Goal: Task Accomplishment & Management: Manage account settings

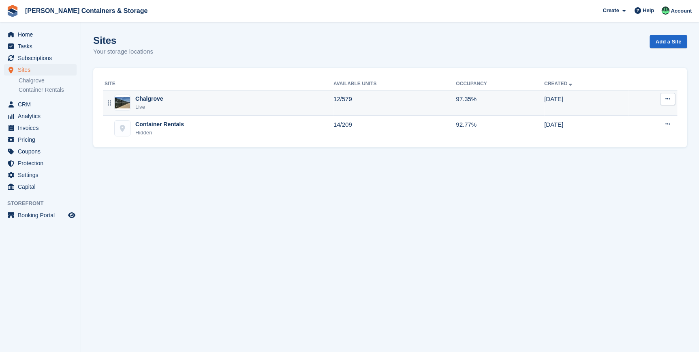
click at [152, 102] on div "Chalgrove" at bounding box center [149, 98] width 28 height 9
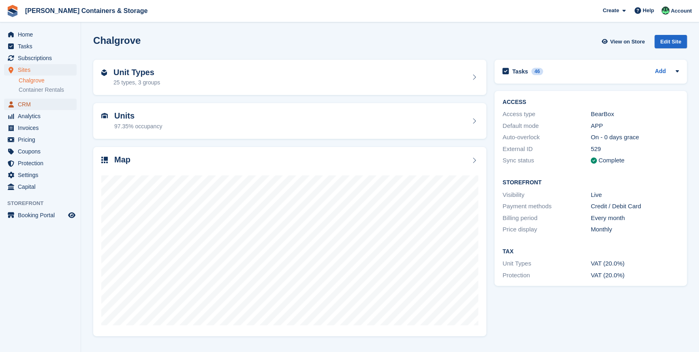
click at [21, 102] on span "CRM" at bounding box center [42, 104] width 49 height 11
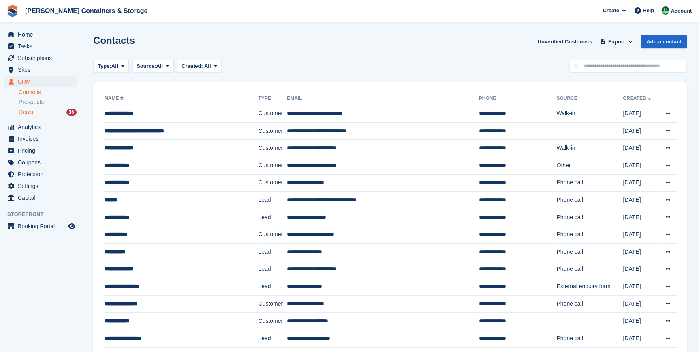
click at [32, 109] on span "Deals" at bounding box center [26, 112] width 15 height 8
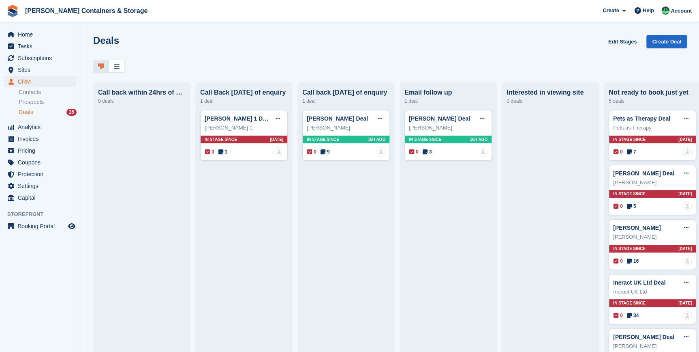
click at [29, 112] on span "Deals" at bounding box center [26, 112] width 15 height 8
click at [20, 138] on span "Invoices" at bounding box center [42, 138] width 49 height 11
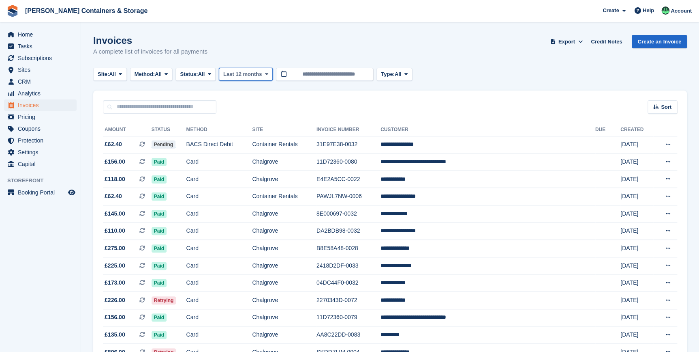
click at [268, 73] on icon at bounding box center [266, 73] width 3 height 5
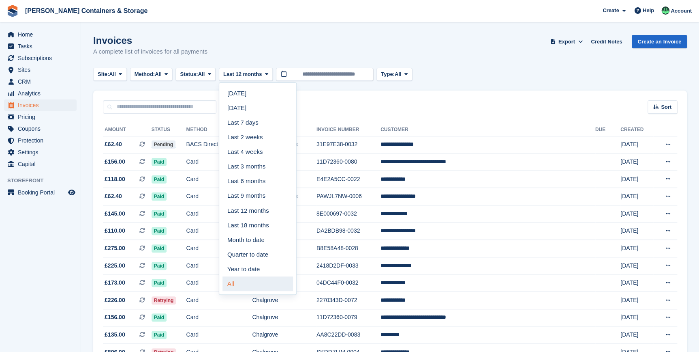
click at [237, 285] on link "All" at bounding box center [258, 283] width 71 height 15
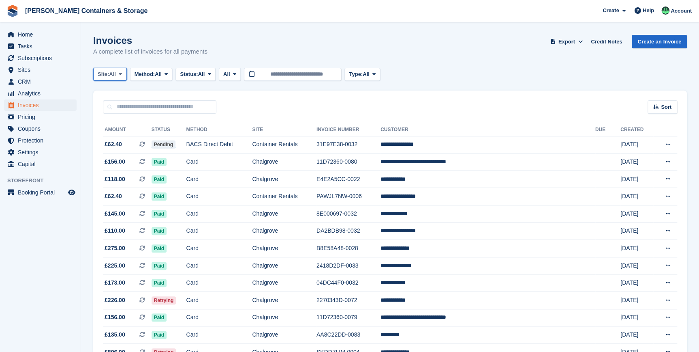
click at [122, 75] on icon at bounding box center [120, 73] width 3 height 5
click at [115, 106] on link "Chalgrove" at bounding box center [132, 108] width 71 height 15
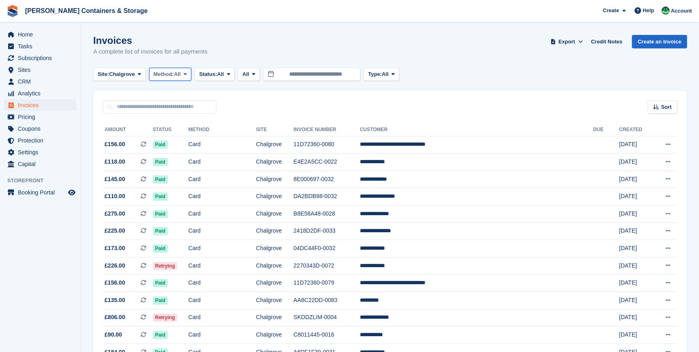
click at [170, 78] on button "Method: All" at bounding box center [170, 74] width 43 height 13
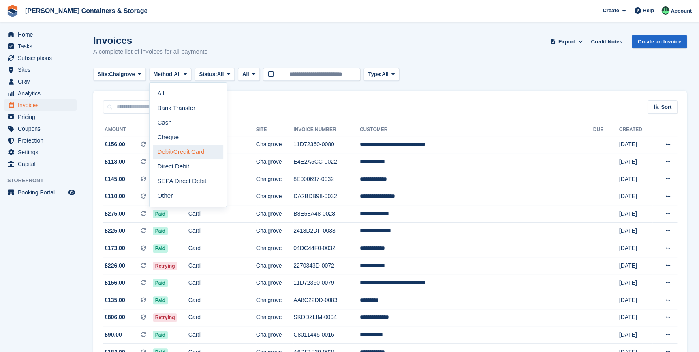
click at [190, 150] on link "Debit/Credit Card" at bounding box center [188, 151] width 71 height 15
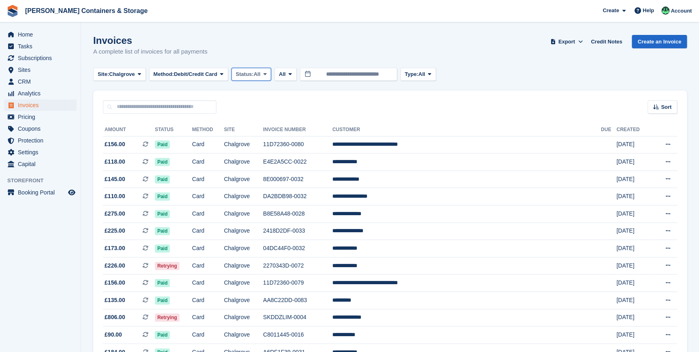
click at [258, 76] on span "All" at bounding box center [257, 74] width 7 height 8
click at [256, 133] on link "Open" at bounding box center [270, 137] width 71 height 15
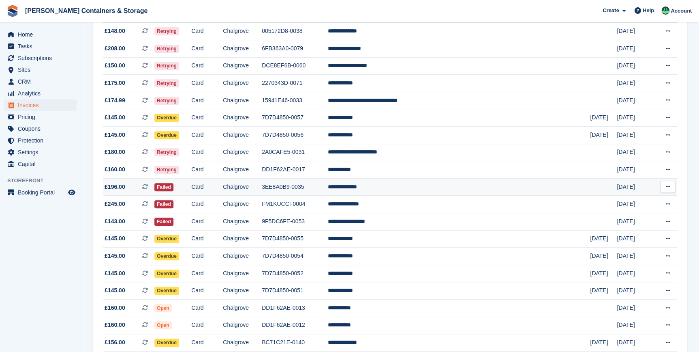
scroll to position [110, 0]
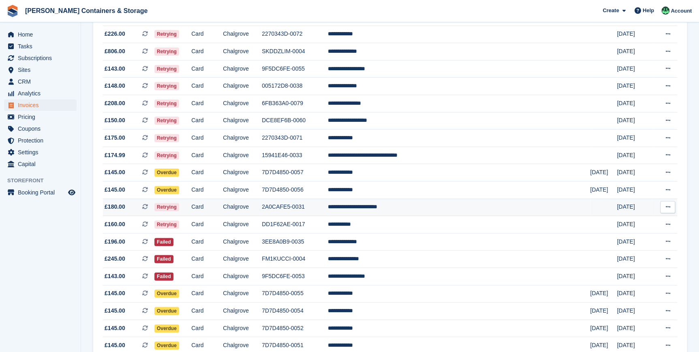
click at [191, 210] on td "Retrying" at bounding box center [172, 206] width 37 height 17
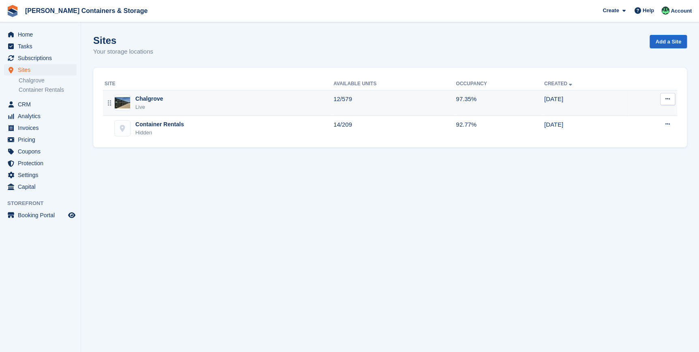
click at [157, 99] on div "Chalgrove" at bounding box center [149, 98] width 28 height 9
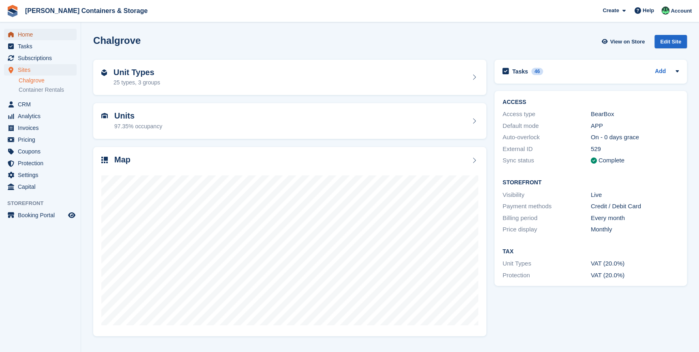
click at [22, 36] on span "Home" at bounding box center [42, 34] width 49 height 11
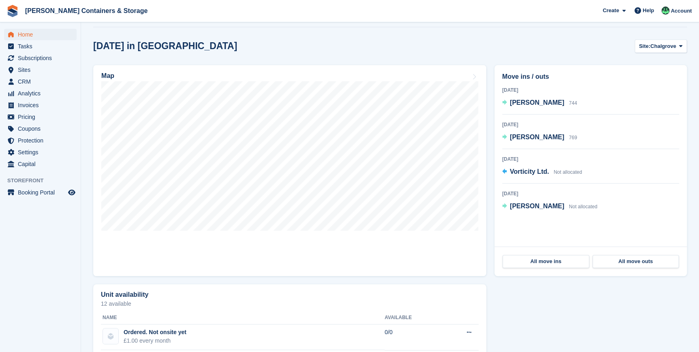
scroll to position [221, 0]
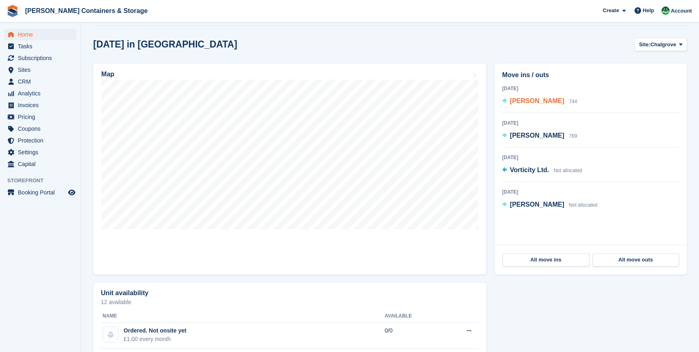
click at [524, 102] on span "Marcos Machado" at bounding box center [537, 100] width 54 height 7
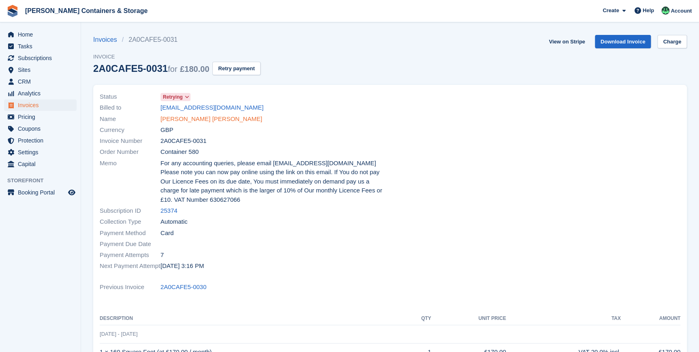
click at [185, 117] on link "[PERSON_NAME] [PERSON_NAME]" at bounding box center [212, 118] width 102 height 9
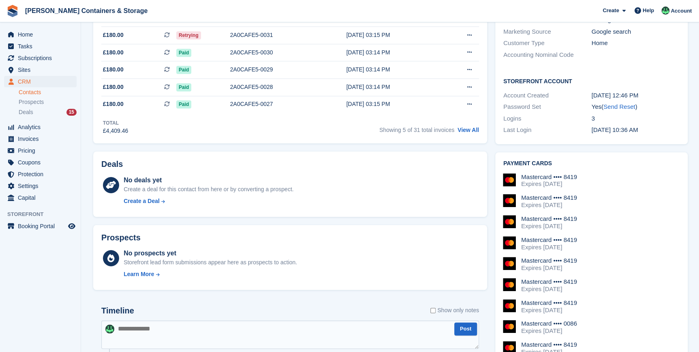
scroll to position [110, 0]
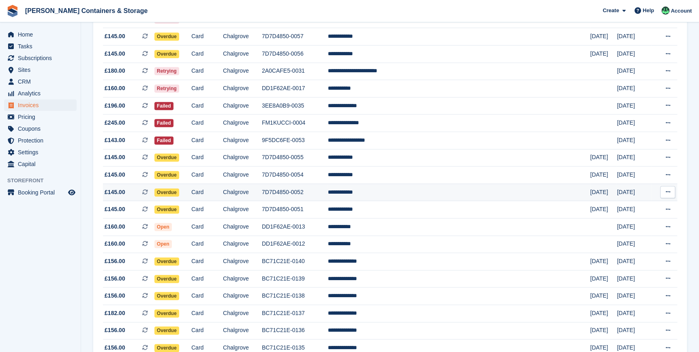
scroll to position [234, 0]
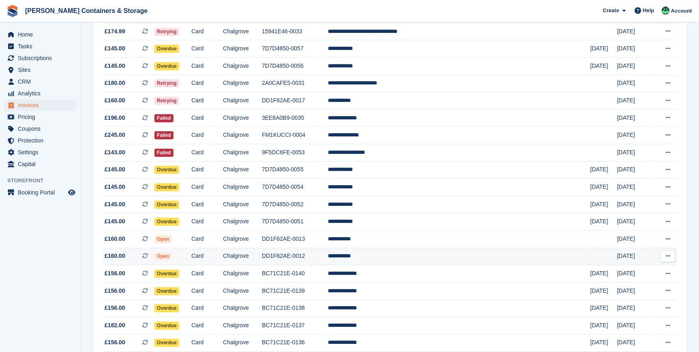
click at [189, 260] on td "Open" at bounding box center [172, 255] width 37 height 17
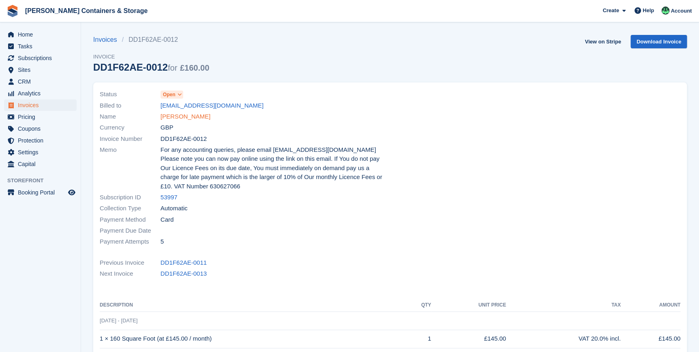
click at [174, 114] on link "[PERSON_NAME]" at bounding box center [186, 116] width 50 height 9
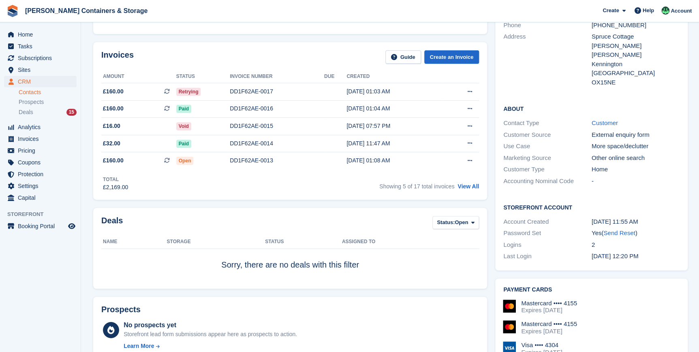
scroll to position [258, 0]
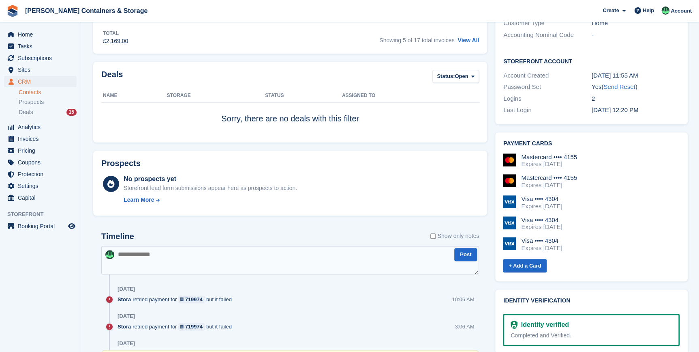
click at [147, 251] on textarea at bounding box center [290, 260] width 378 height 28
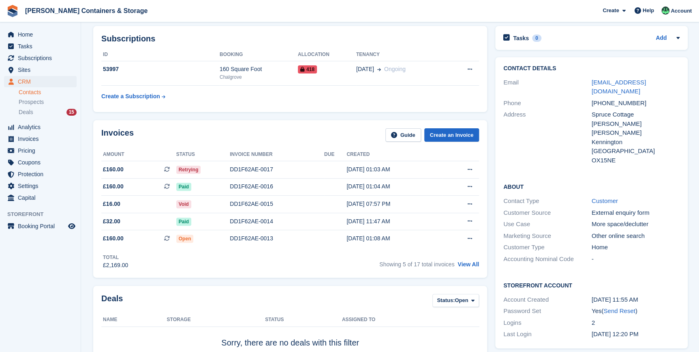
scroll to position [0, 0]
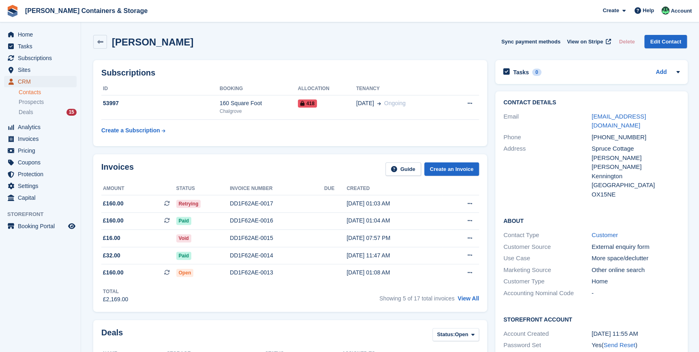
click at [28, 82] on span "CRM" at bounding box center [42, 81] width 49 height 11
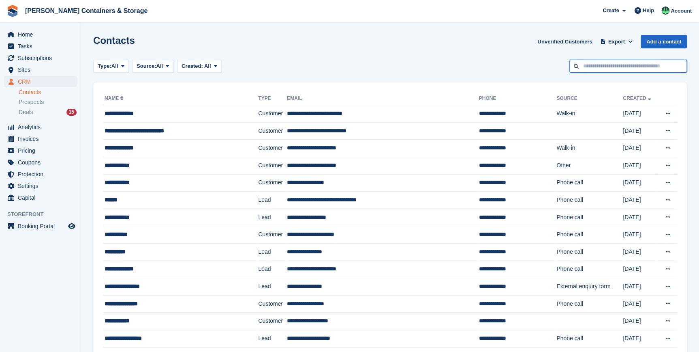
click at [593, 64] on input "text" at bounding box center [629, 66] width 118 height 13
click at [50, 57] on span "Subscriptions" at bounding box center [42, 57] width 49 height 11
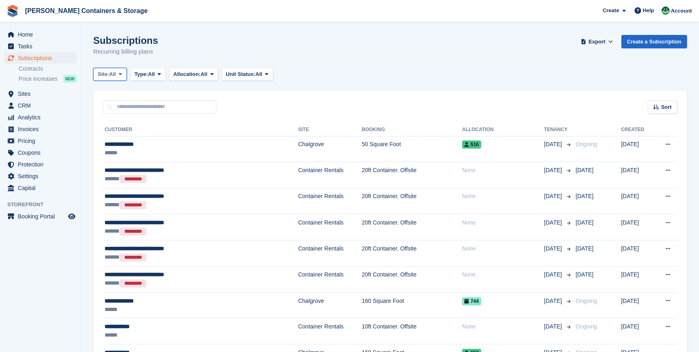
click at [120, 74] on icon at bounding box center [120, 73] width 3 height 5
click at [124, 106] on link "Chalgrove" at bounding box center [132, 108] width 71 height 15
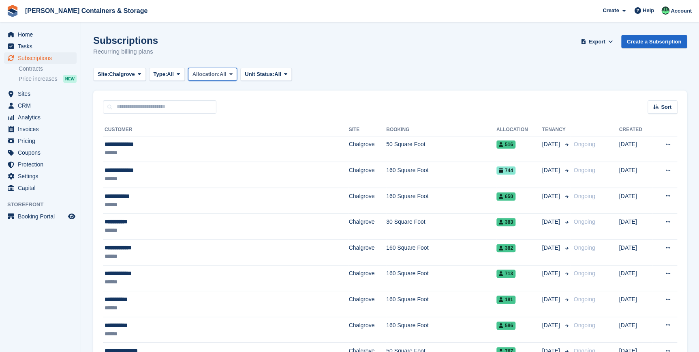
click at [210, 71] on span "Allocation:" at bounding box center [206, 74] width 27 height 8
click at [182, 78] on button "Type: All" at bounding box center [167, 74] width 36 height 13
click at [174, 107] on link "Upcoming" at bounding box center [188, 108] width 71 height 15
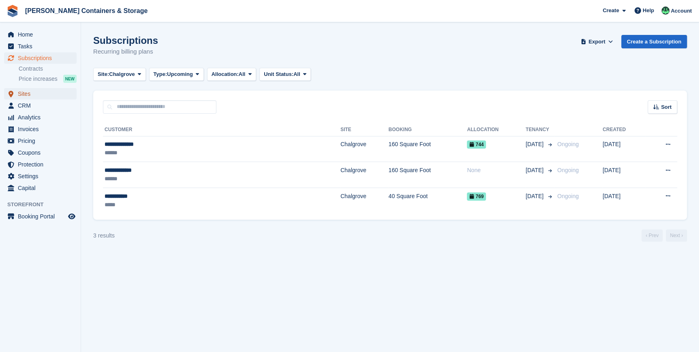
click at [26, 93] on span "Sites" at bounding box center [42, 93] width 49 height 11
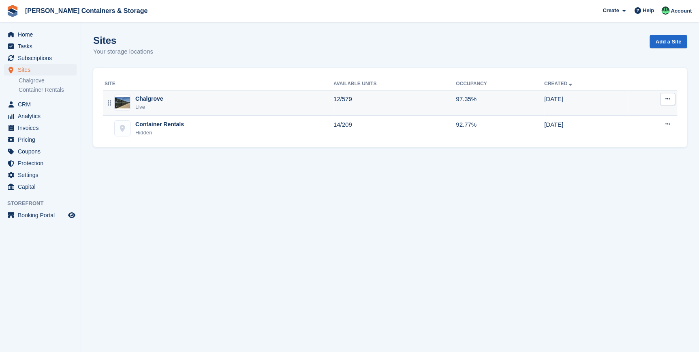
click at [145, 101] on div "Chalgrove" at bounding box center [149, 98] width 28 height 9
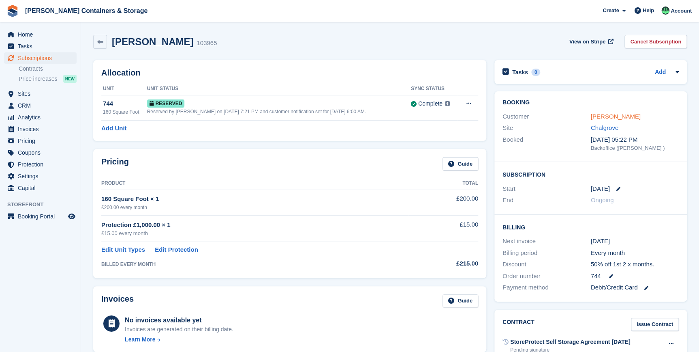
click at [626, 114] on link "[PERSON_NAME]" at bounding box center [616, 116] width 50 height 7
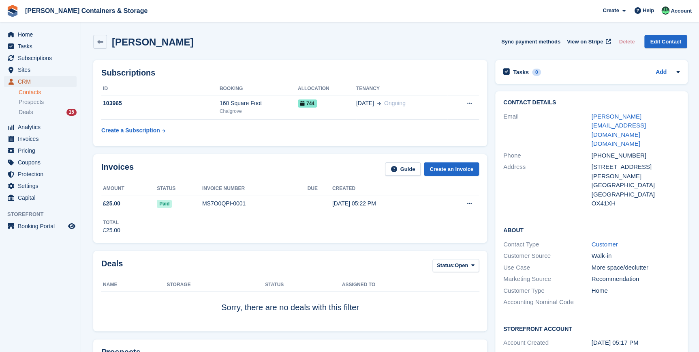
click at [22, 81] on span "CRM" at bounding box center [42, 81] width 49 height 11
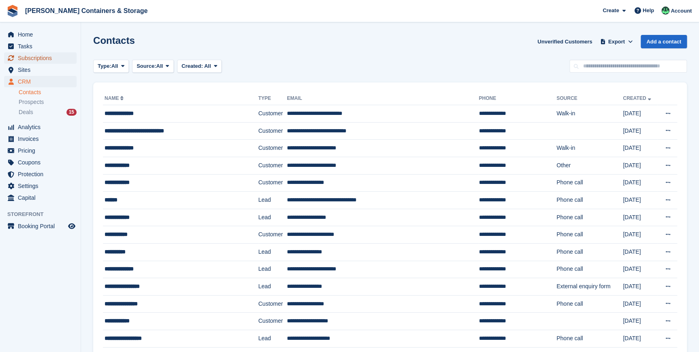
click at [32, 58] on span "Subscriptions" at bounding box center [42, 57] width 49 height 11
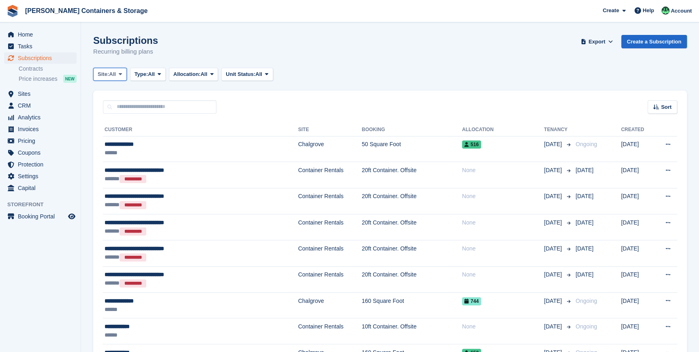
click at [120, 73] on icon at bounding box center [120, 73] width 3 height 5
click at [116, 105] on link "Chalgrove" at bounding box center [132, 108] width 71 height 15
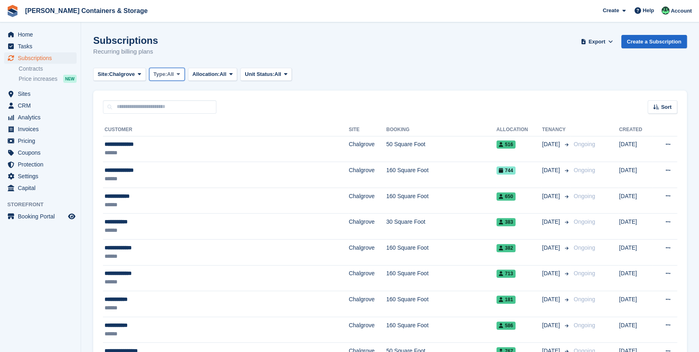
click at [161, 73] on span "Type:" at bounding box center [161, 74] width 14 height 8
click at [174, 107] on link "Upcoming" at bounding box center [188, 108] width 71 height 15
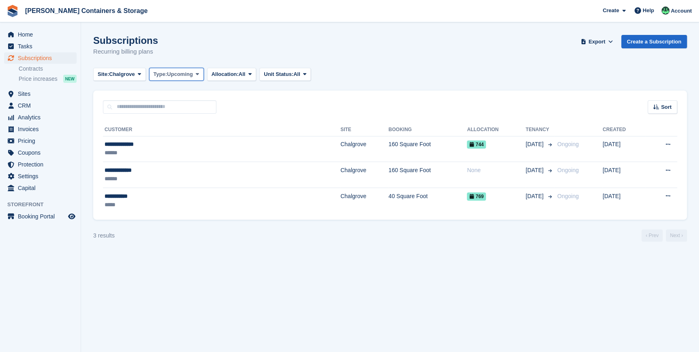
click at [183, 69] on button "Type: Upcoming" at bounding box center [176, 74] width 55 height 13
click at [250, 35] on div "Subscriptions Recurring billing plans Export Export Subscriptions Export a CSV …" at bounding box center [390, 50] width 594 height 31
click at [169, 73] on span "Upcoming" at bounding box center [180, 74] width 26 height 8
click at [263, 36] on div "Subscriptions Recurring billing plans Export Export Subscriptions Export a CSV …" at bounding box center [390, 50] width 594 height 31
click at [192, 73] on span "Upcoming" at bounding box center [180, 74] width 26 height 8
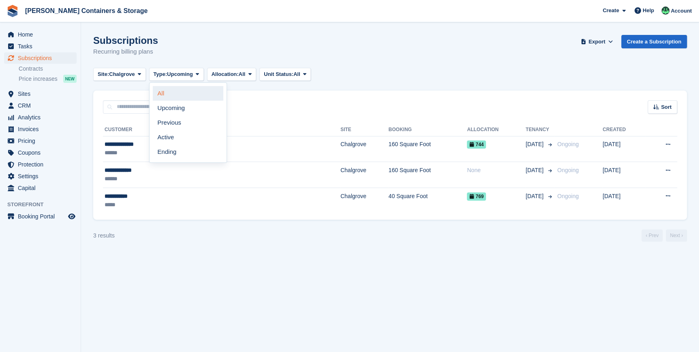
click at [163, 95] on link "All" at bounding box center [188, 93] width 71 height 15
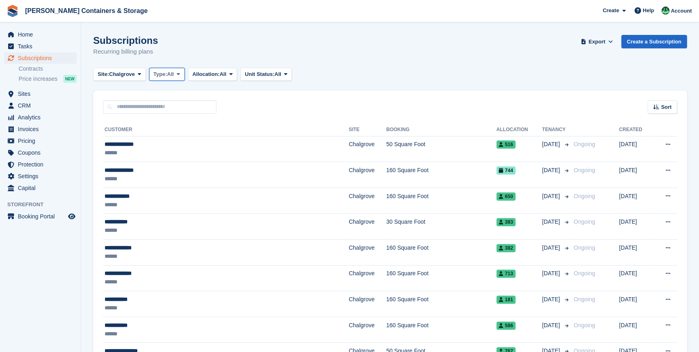
click at [180, 74] on icon at bounding box center [178, 73] width 3 height 5
click at [176, 140] on link "Active" at bounding box center [188, 137] width 71 height 15
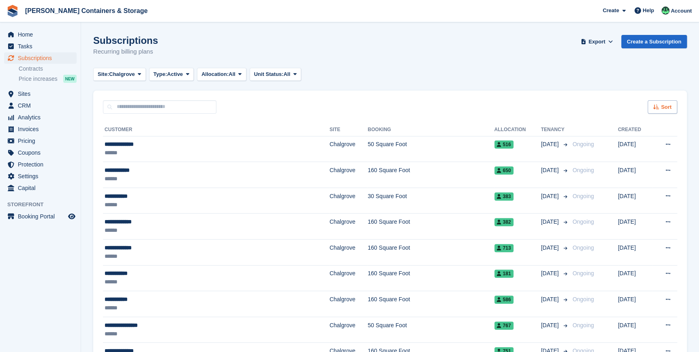
click at [661, 107] on div "Sort" at bounding box center [663, 106] width 30 height 13
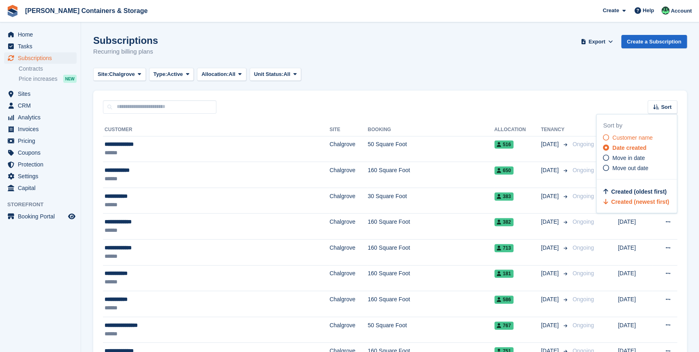
click at [620, 137] on span "Customer name" at bounding box center [633, 137] width 41 height 6
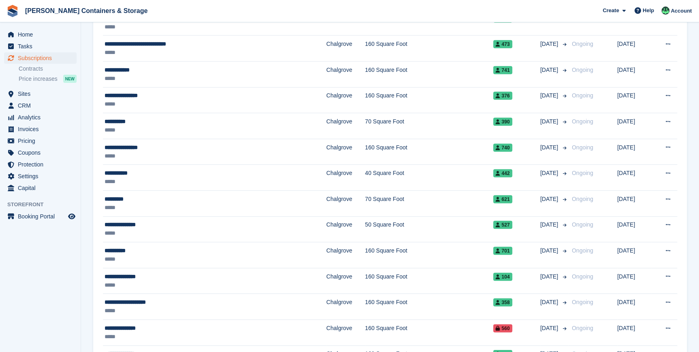
scroll to position [1112, 0]
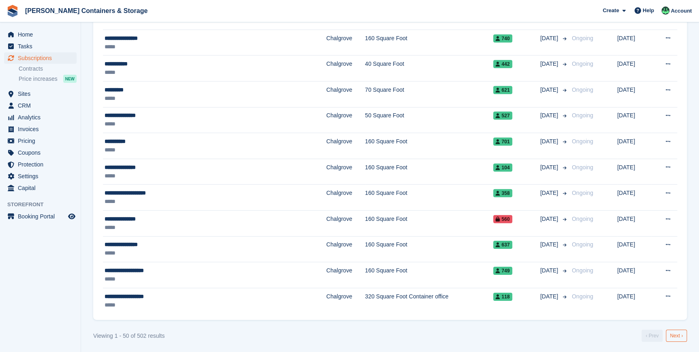
click at [672, 332] on link "Next ›" at bounding box center [676, 335] width 21 height 12
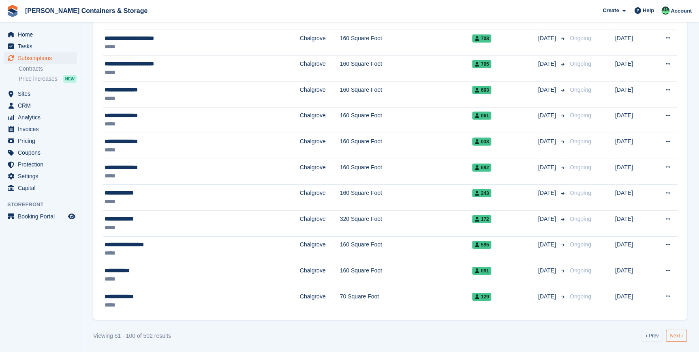
click at [675, 335] on link "Next ›" at bounding box center [676, 335] width 21 height 12
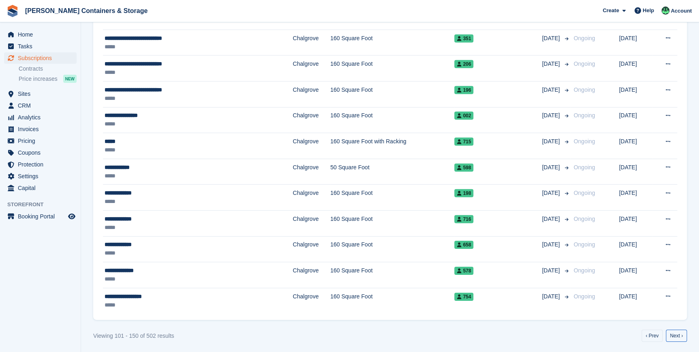
click at [675, 335] on link "Next ›" at bounding box center [676, 335] width 21 height 12
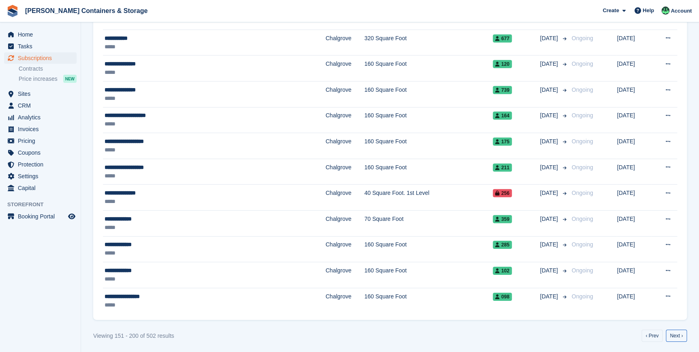
click at [675, 335] on link "Next ›" at bounding box center [676, 335] width 21 height 12
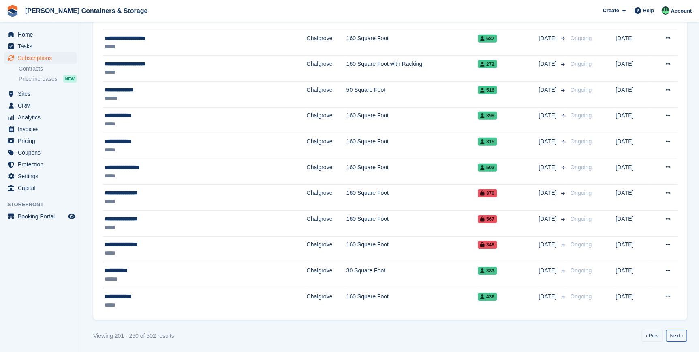
click at [675, 335] on link "Next ›" at bounding box center [676, 335] width 21 height 12
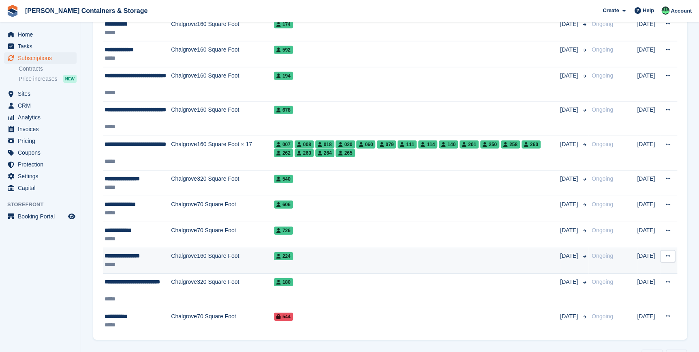
scroll to position [1155, 0]
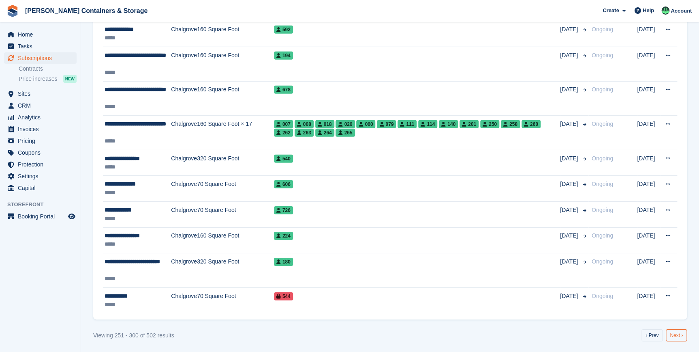
click at [678, 333] on link "Next ›" at bounding box center [676, 335] width 21 height 12
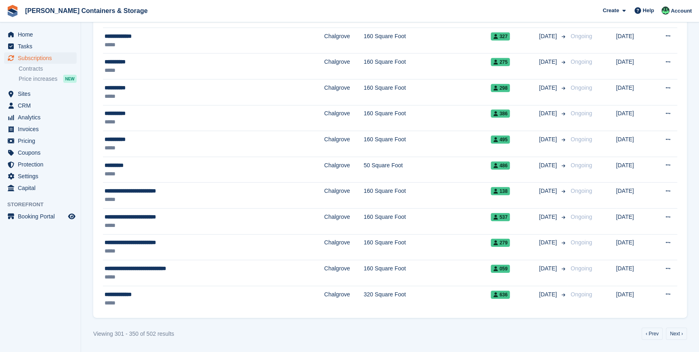
scroll to position [1112, 0]
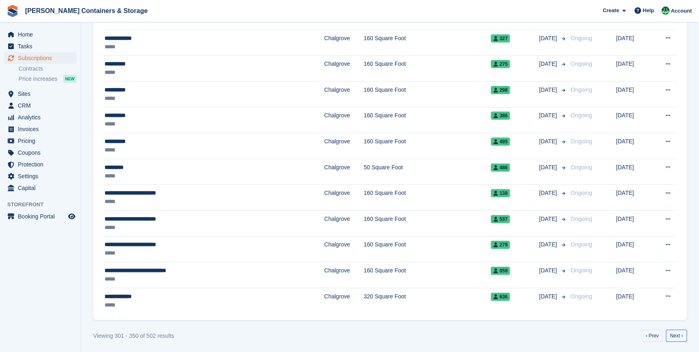
click at [678, 333] on link "Next ›" at bounding box center [676, 335] width 21 height 12
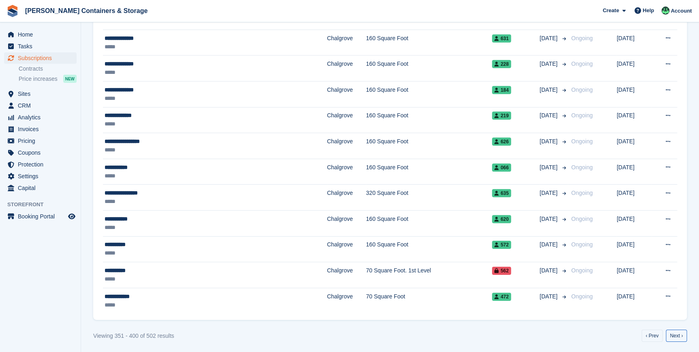
click at [678, 333] on link "Next ›" at bounding box center [676, 335] width 21 height 12
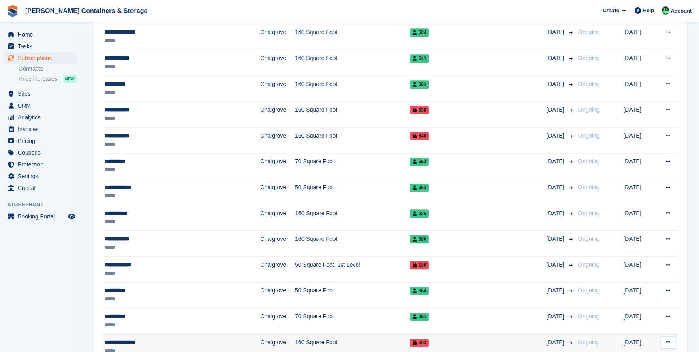
scroll to position [332, 0]
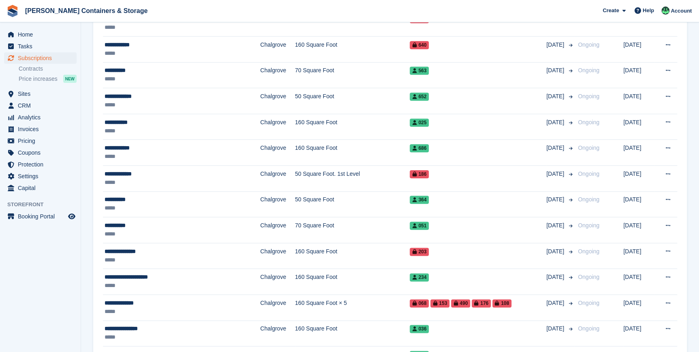
drag, startPoint x: 144, startPoint y: 201, endPoint x: 68, endPoint y: 229, distance: 81.0
click at [68, 229] on aside "Home Tasks Subscriptions Subscriptions Subscriptions Contracts Price increases …" at bounding box center [40, 177] width 81 height 311
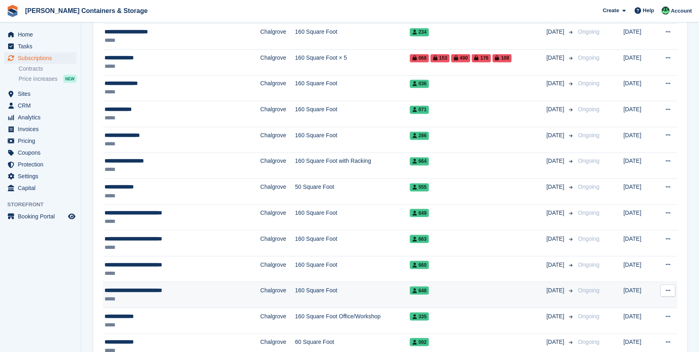
scroll to position [590, 0]
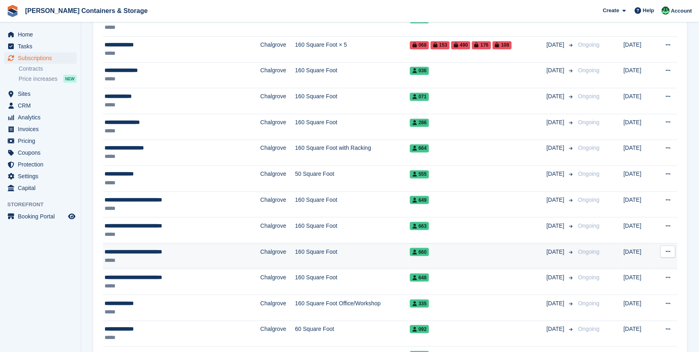
click at [131, 248] on div "**********" at bounding box center [163, 251] width 116 height 9
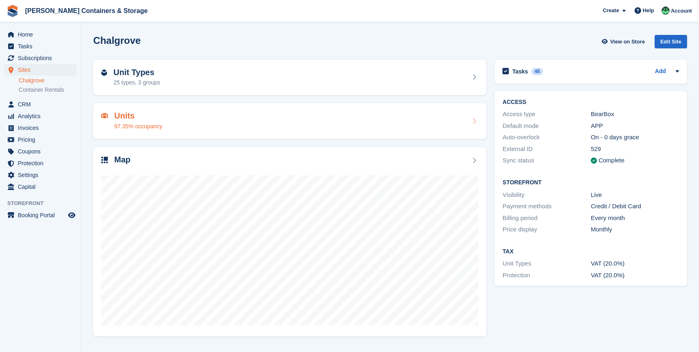
click at [127, 127] on div "97.35% occupancy" at bounding box center [138, 126] width 48 height 9
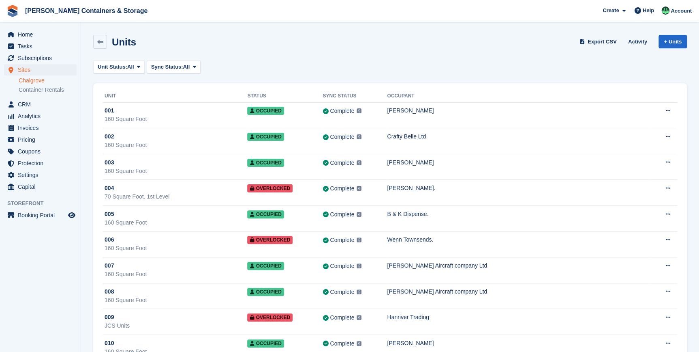
scroll to position [14113, 0]
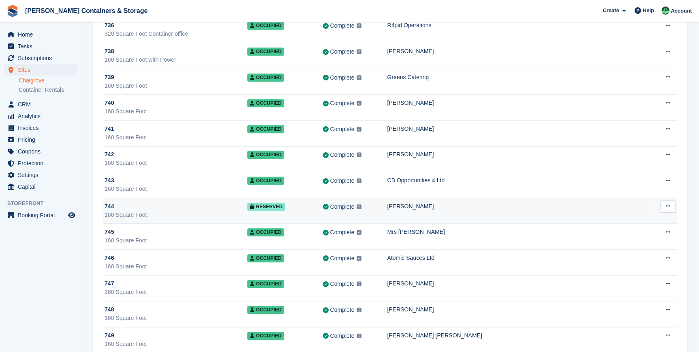
click at [144, 202] on div "744" at bounding box center [176, 206] width 143 height 9
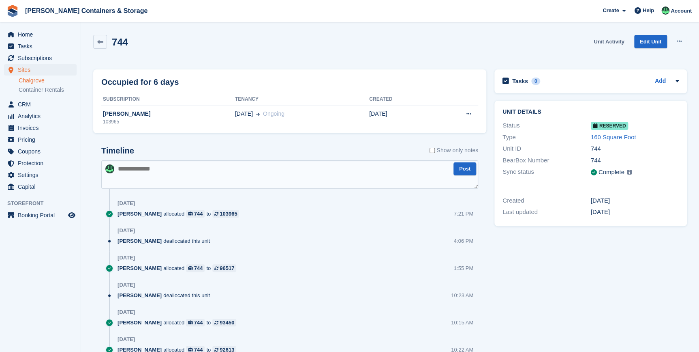
click at [613, 41] on link "Unit Activity" at bounding box center [609, 41] width 37 height 13
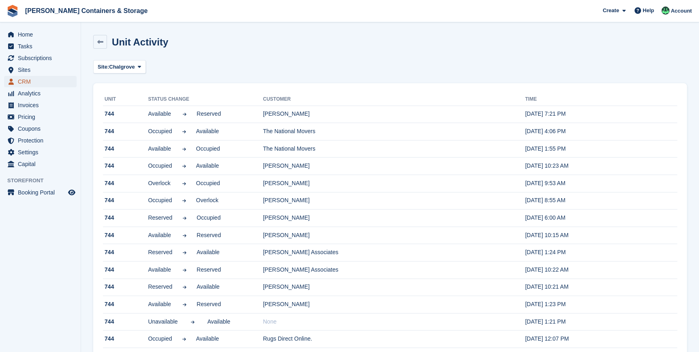
click at [36, 81] on span "CRM" at bounding box center [42, 81] width 49 height 11
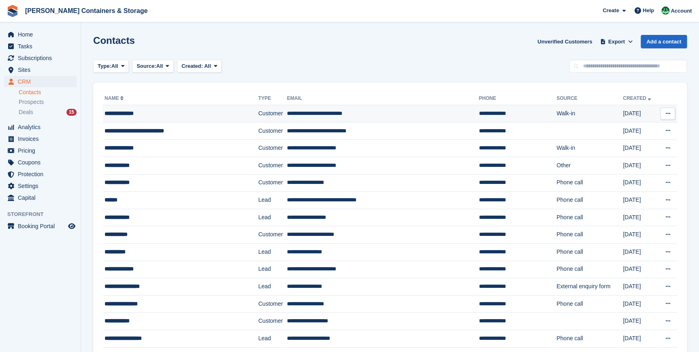
click at [120, 118] on td "**********" at bounding box center [180, 113] width 155 height 17
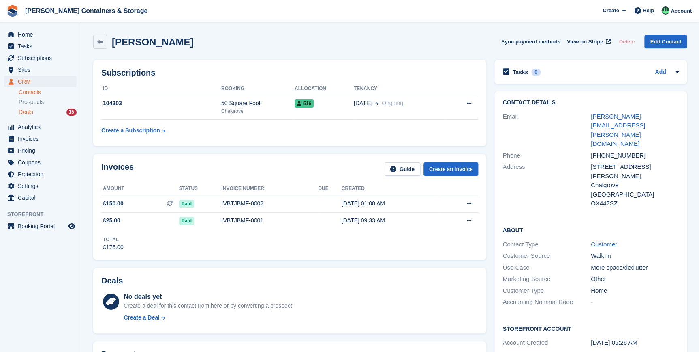
click at [28, 109] on span "Deals" at bounding box center [26, 112] width 15 height 8
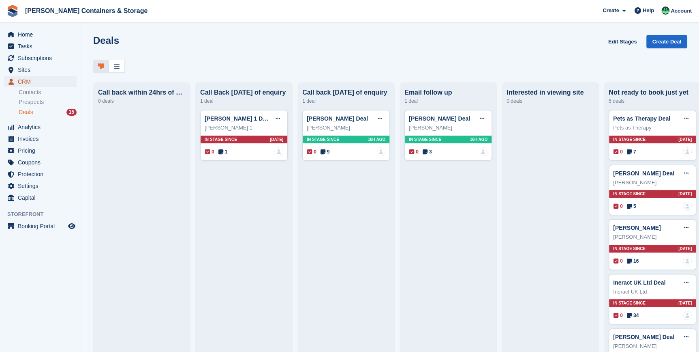
click at [25, 77] on span "CRM" at bounding box center [42, 81] width 49 height 11
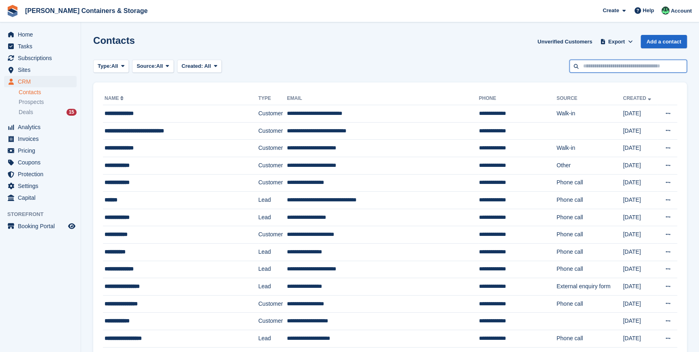
click at [589, 68] on input "text" at bounding box center [629, 66] width 118 height 13
type input "********"
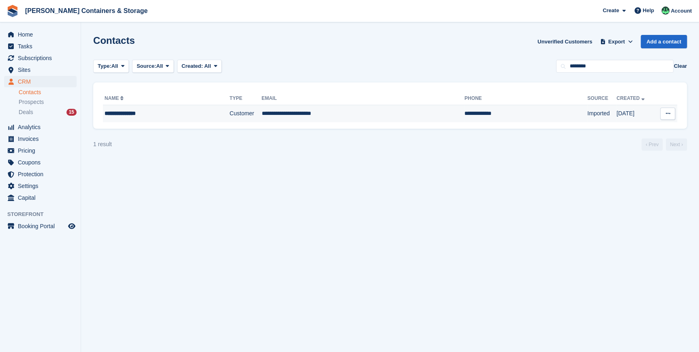
click at [141, 118] on td "**********" at bounding box center [166, 113] width 127 height 17
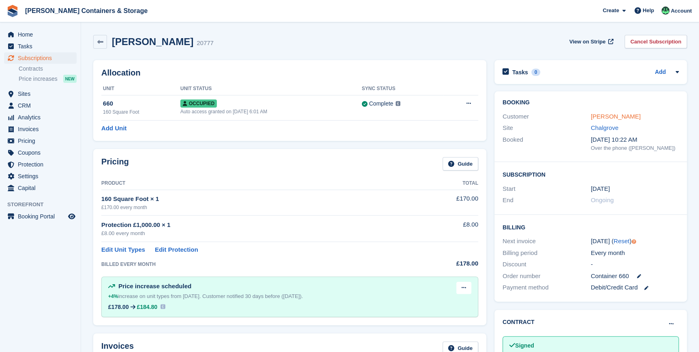
click at [618, 115] on link "[PERSON_NAME]" at bounding box center [616, 116] width 50 height 7
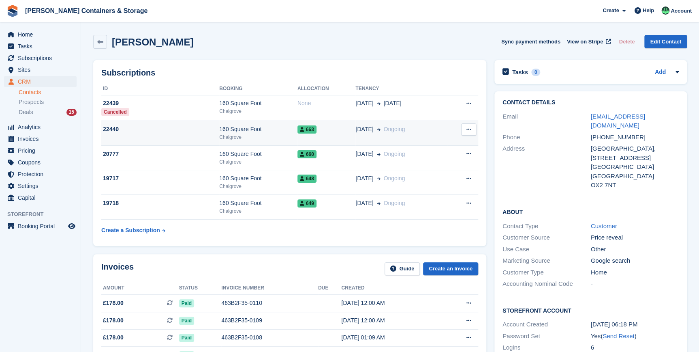
click at [264, 127] on div "160 Square Foot" at bounding box center [258, 129] width 78 height 9
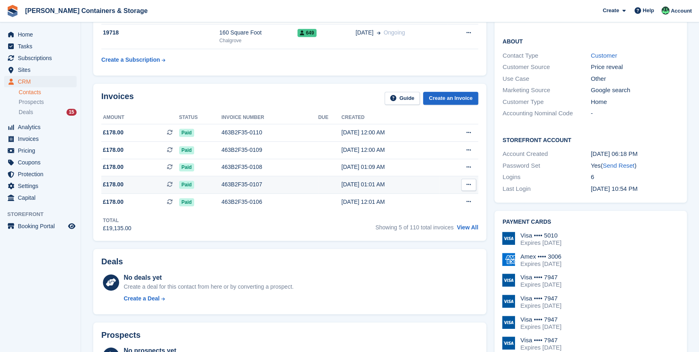
scroll to position [184, 0]
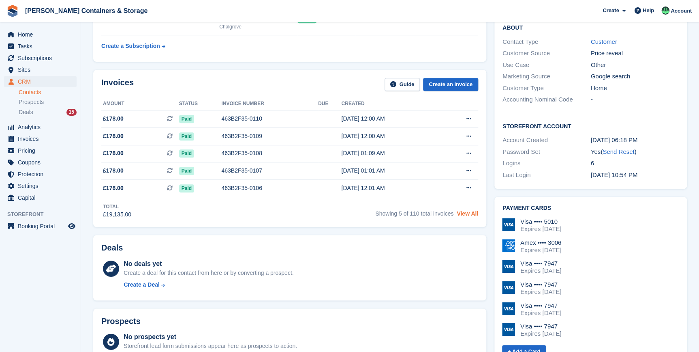
click at [472, 216] on link "View All" at bounding box center [467, 213] width 21 height 6
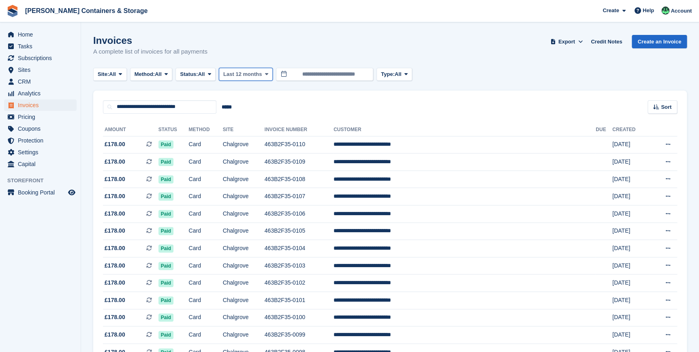
click at [245, 77] on span "Last 12 months" at bounding box center [242, 74] width 39 height 8
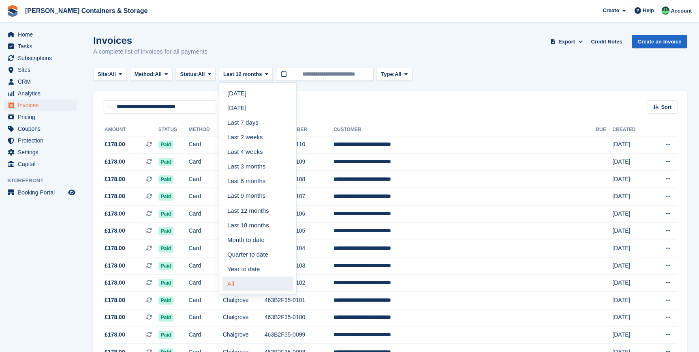
click at [234, 282] on link "All" at bounding box center [258, 283] width 71 height 15
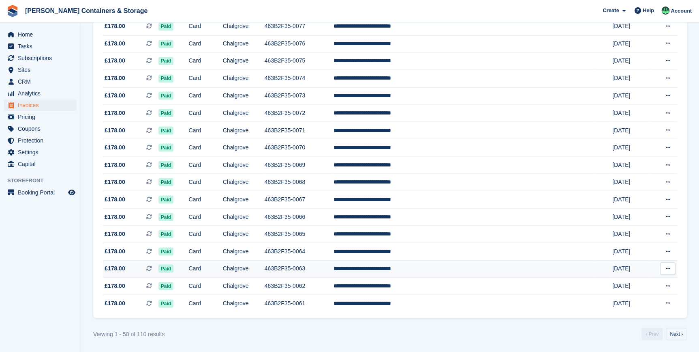
scroll to position [701, 0]
click at [673, 336] on link "Next ›" at bounding box center [676, 333] width 21 height 12
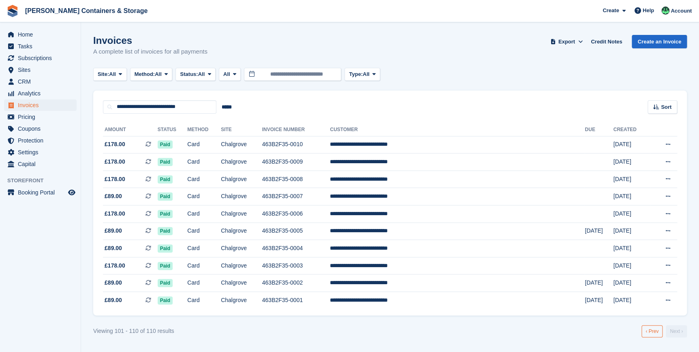
click at [652, 334] on link "‹ Prev" at bounding box center [652, 331] width 21 height 12
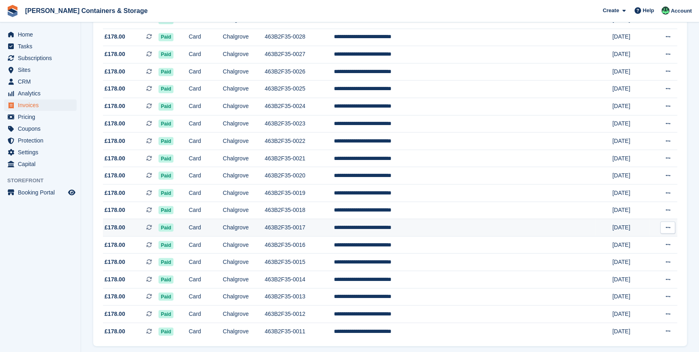
scroll to position [701, 0]
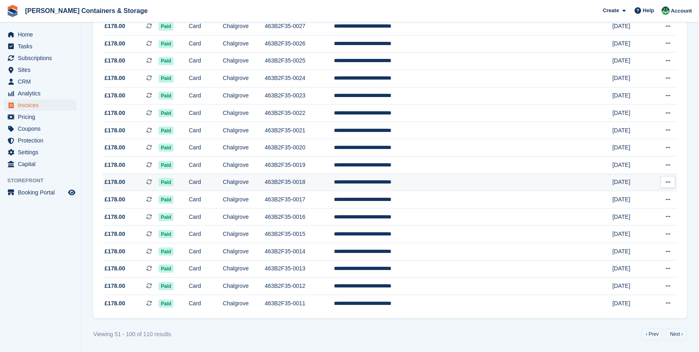
click at [334, 180] on td "463B2F35-0018" at bounding box center [299, 181] width 69 height 17
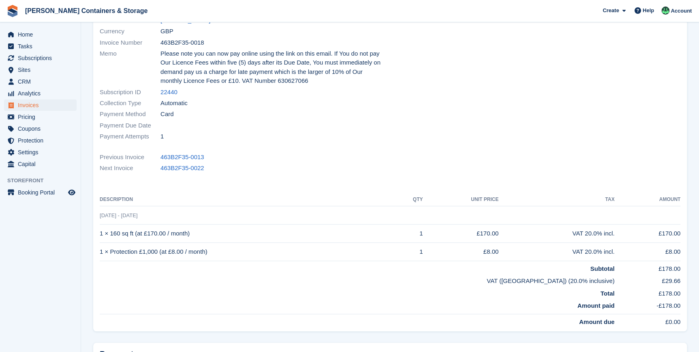
scroll to position [77, 0]
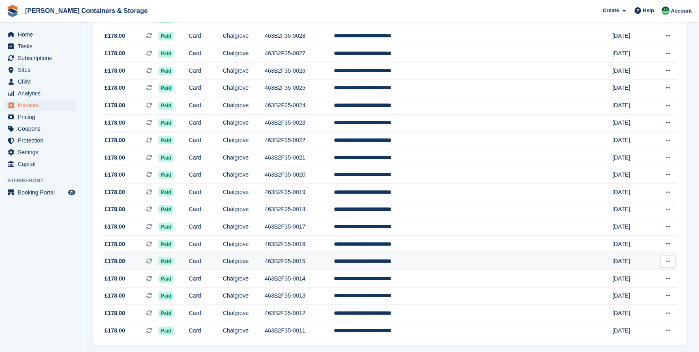
scroll to position [701, 0]
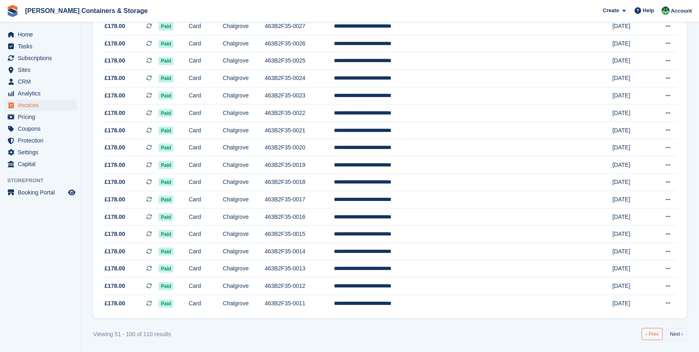
click at [654, 332] on link "‹ Prev" at bounding box center [652, 333] width 21 height 12
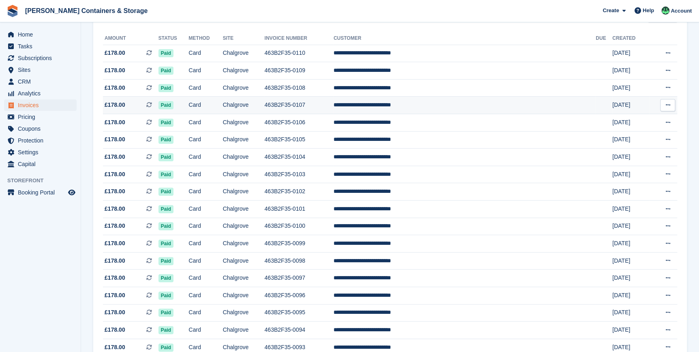
scroll to position [74, 0]
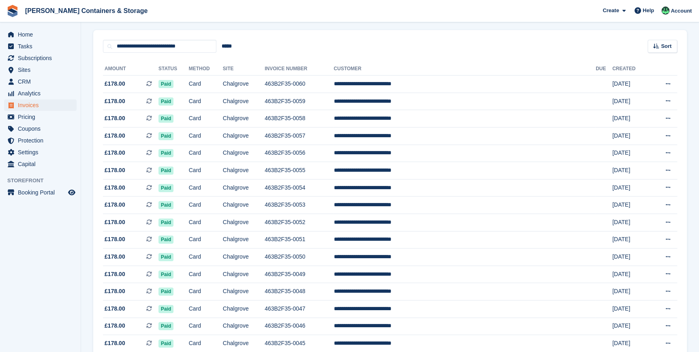
scroll to position [701, 0]
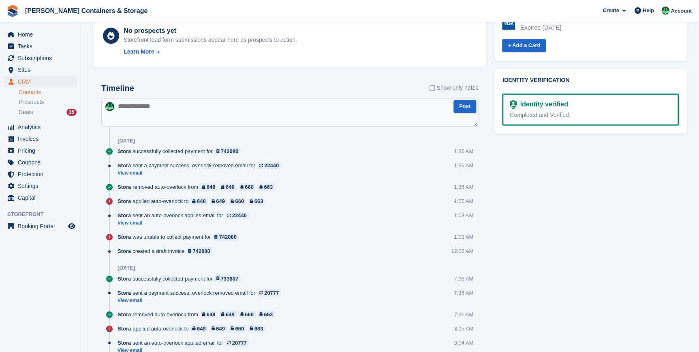
scroll to position [479, 0]
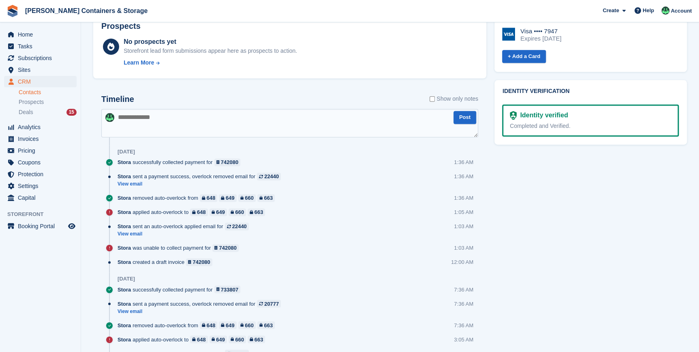
click at [133, 120] on textarea at bounding box center [289, 123] width 377 height 28
type textarea "**********"
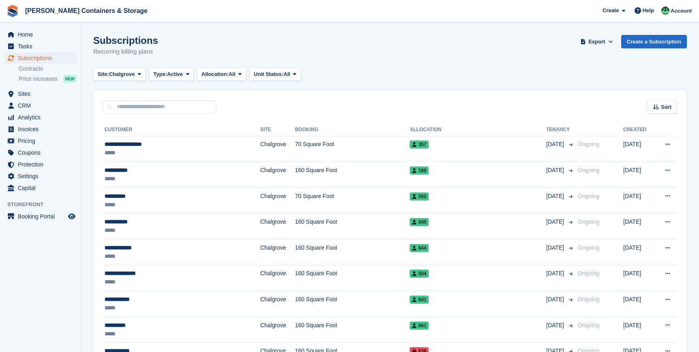
scroll to position [590, 0]
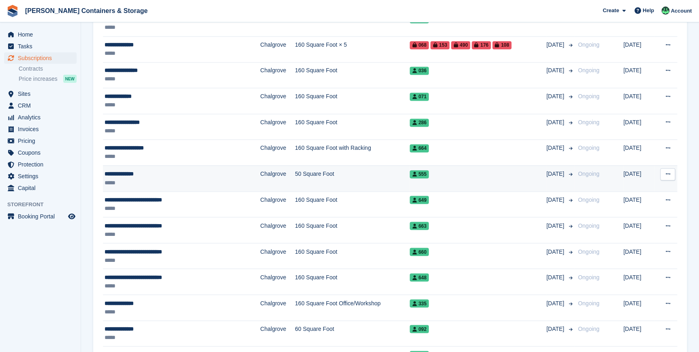
click at [131, 166] on td "**********" at bounding box center [181, 178] width 157 height 26
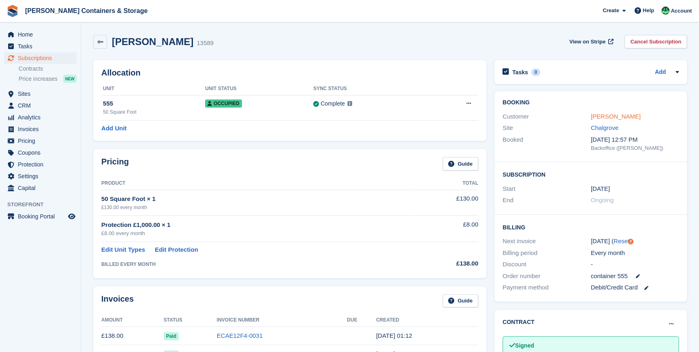
click at [616, 113] on link "[PERSON_NAME]" at bounding box center [616, 116] width 50 height 7
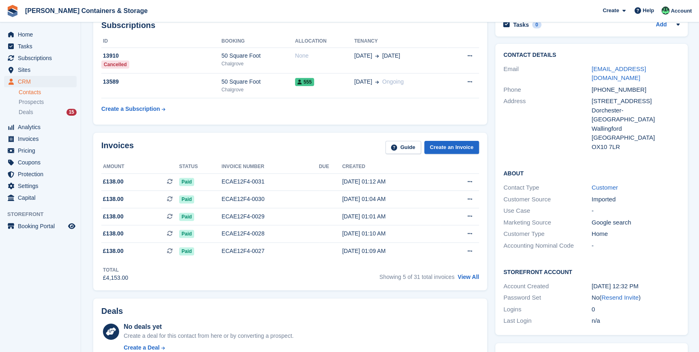
scroll to position [258, 0]
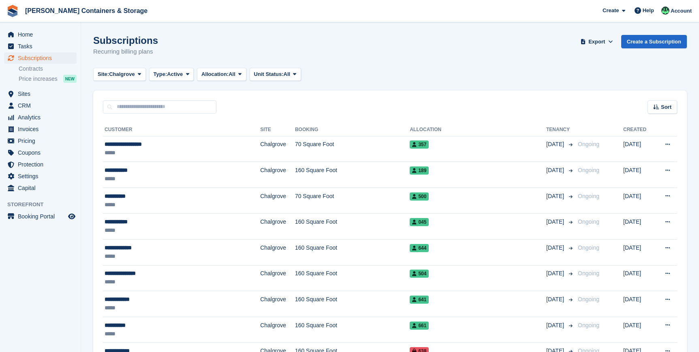
scroll to position [590, 0]
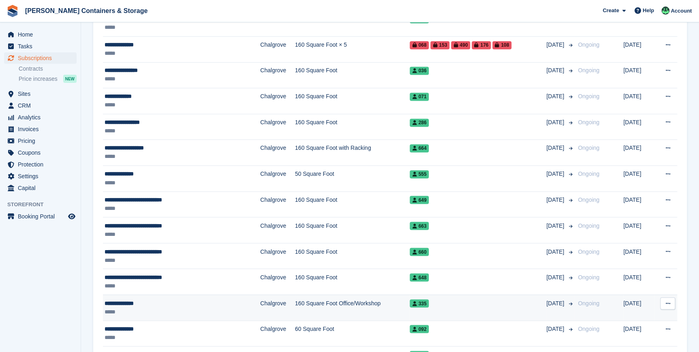
click at [127, 307] on div "*****" at bounding box center [163, 311] width 116 height 9
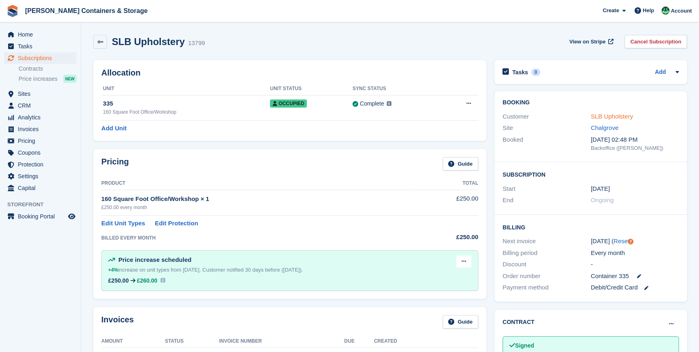
click at [608, 116] on link "SLB Upholstery" at bounding box center [612, 116] width 42 height 7
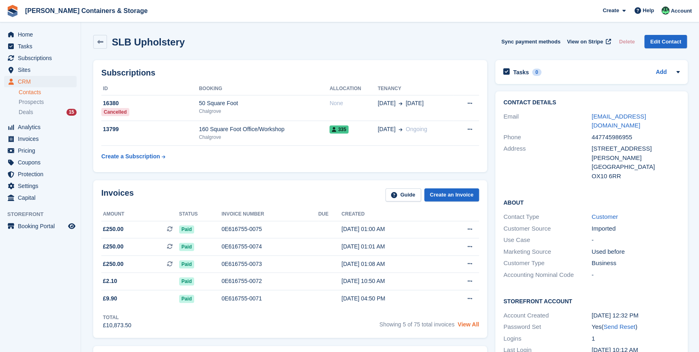
click at [460, 323] on link "View All" at bounding box center [468, 324] width 21 height 6
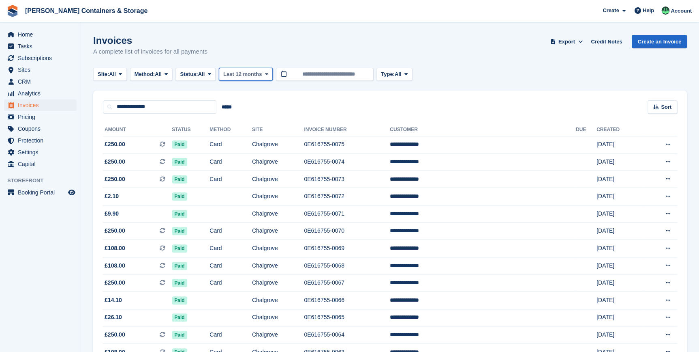
click at [251, 77] on span "Last 12 months" at bounding box center [242, 74] width 39 height 8
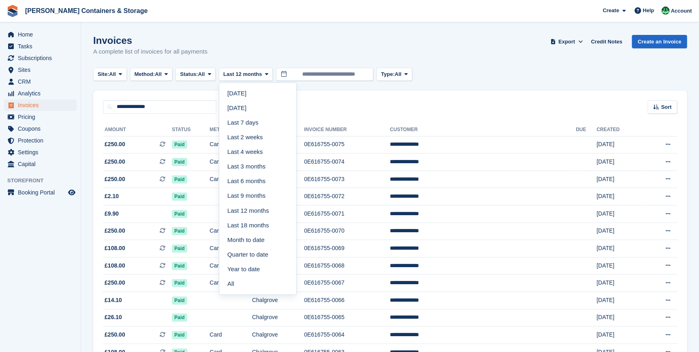
click at [245, 35] on div "Invoices A complete list of invoices for all payments Export Export Invoices Ex…" at bounding box center [390, 50] width 594 height 31
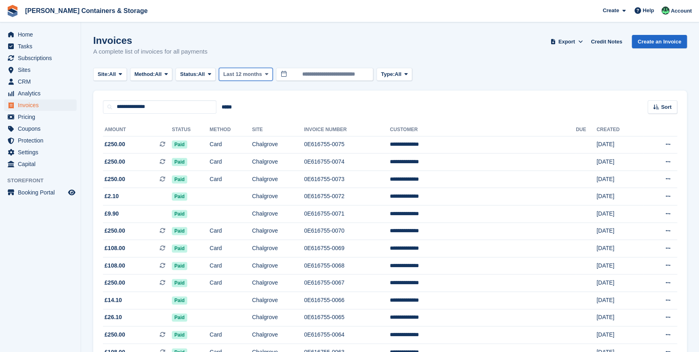
click at [225, 74] on button "Last 12 months" at bounding box center [246, 74] width 54 height 13
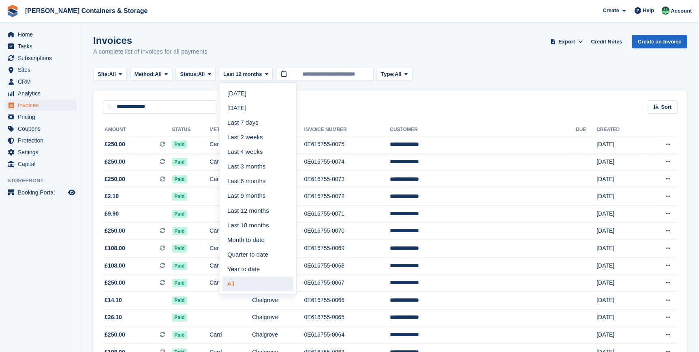
click at [235, 284] on link "All" at bounding box center [258, 283] width 71 height 15
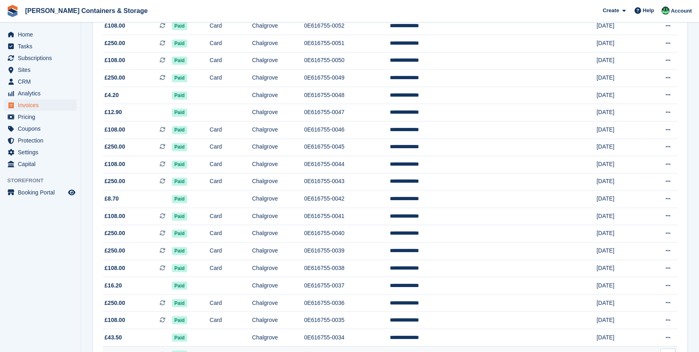
scroll to position [701, 0]
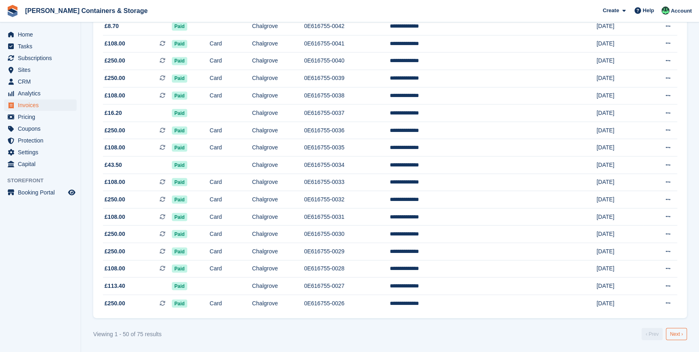
click at [668, 332] on link "Next ›" at bounding box center [676, 333] width 21 height 12
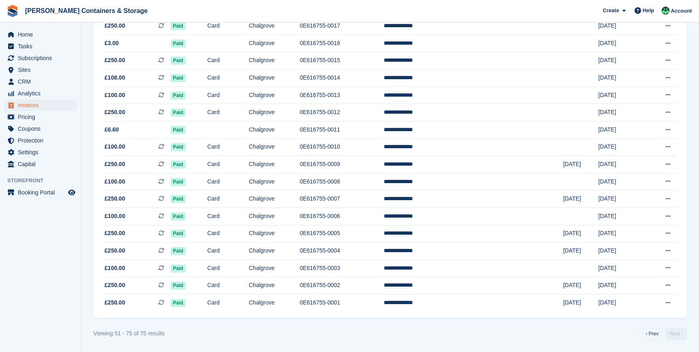
scroll to position [262, 0]
click at [677, 334] on link "Next ›" at bounding box center [676, 333] width 21 height 12
click at [599, 122] on td "[DATE]" at bounding box center [621, 129] width 45 height 17
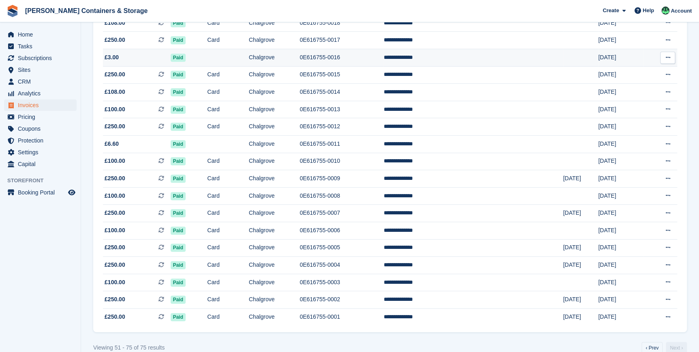
scroll to position [225, 0]
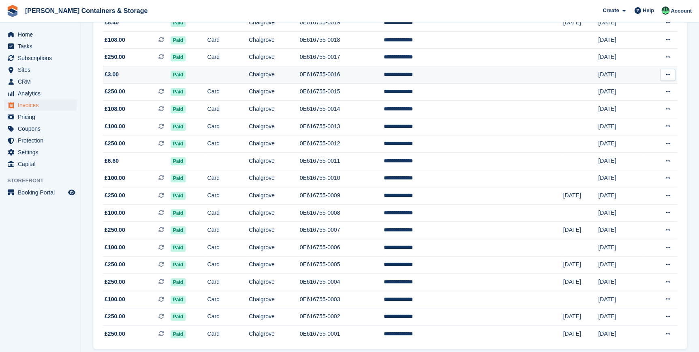
click at [599, 73] on td "6 Sep, 2023" at bounding box center [621, 74] width 45 height 17
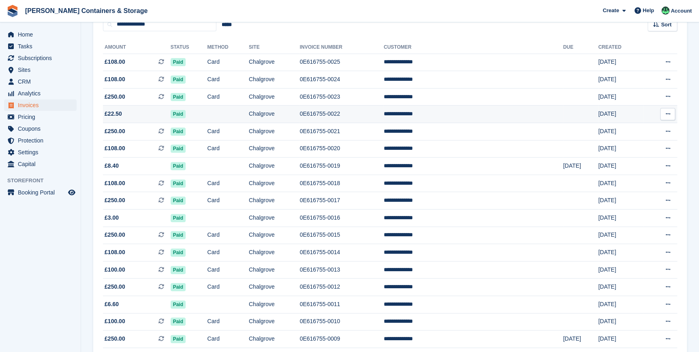
scroll to position [78, 0]
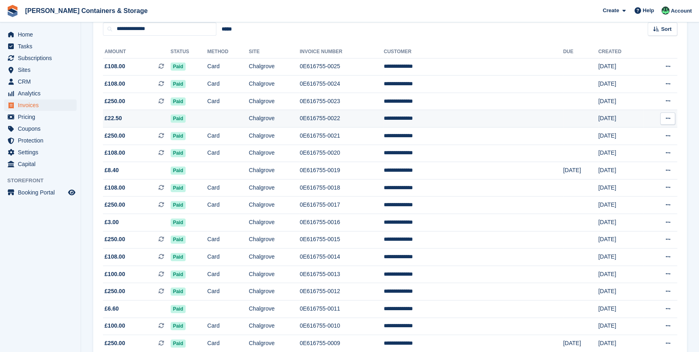
click at [599, 120] on td "6 Nov, 2023" at bounding box center [621, 118] width 45 height 17
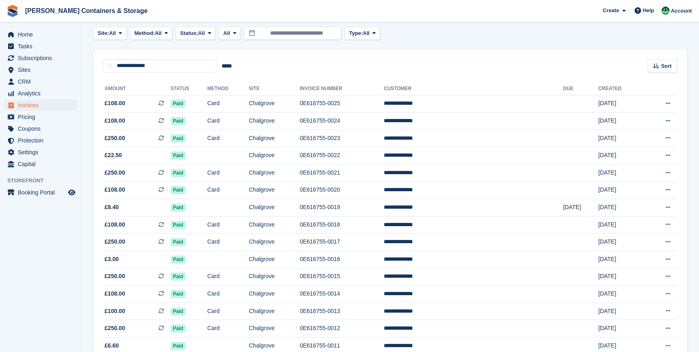
scroll to position [262, 0]
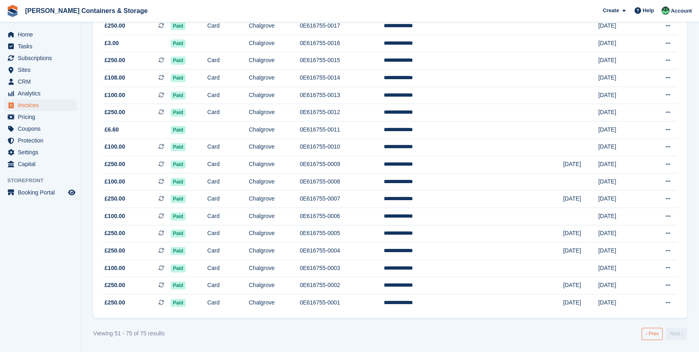
click at [658, 334] on link "‹ Prev" at bounding box center [652, 333] width 21 height 12
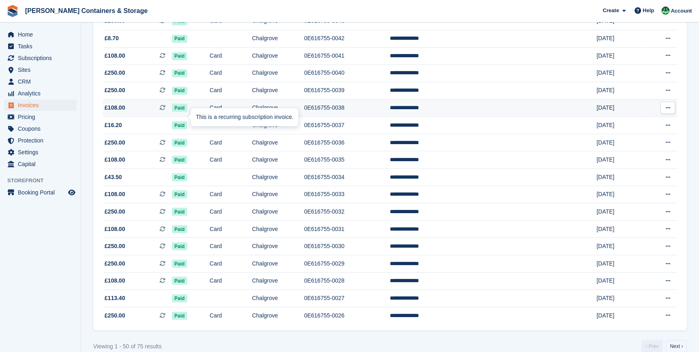
scroll to position [664, 0]
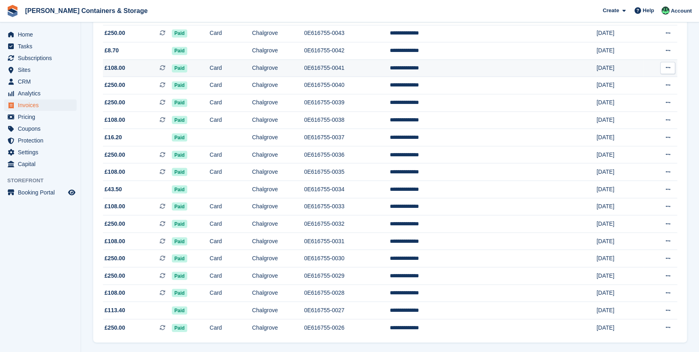
drag, startPoint x: 128, startPoint y: 71, endPoint x: 501, endPoint y: 76, distance: 373.1
click at [501, 76] on td "**********" at bounding box center [483, 67] width 186 height 17
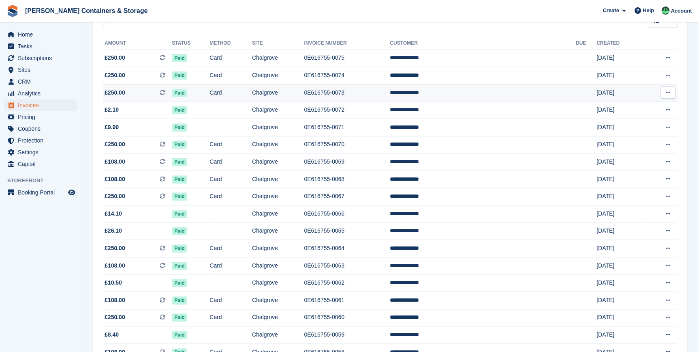
scroll to position [74, 0]
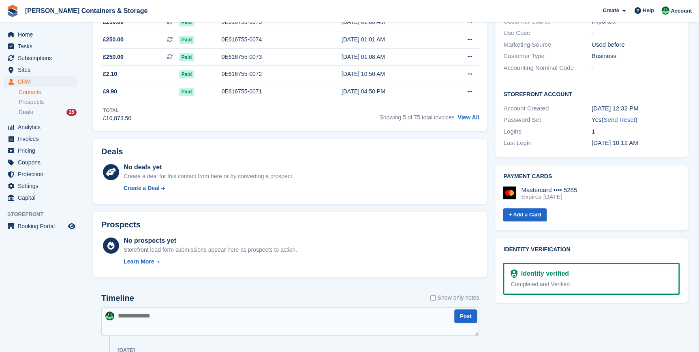
scroll to position [332, 0]
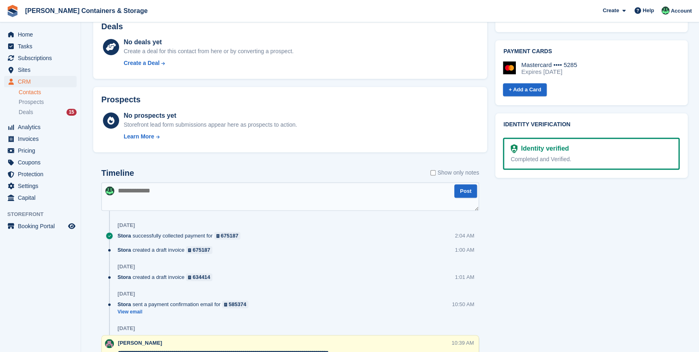
click at [162, 197] on textarea at bounding box center [290, 196] width 378 height 28
type textarea "**********"
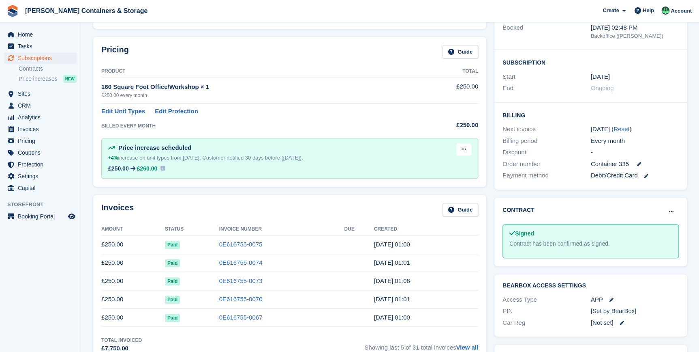
scroll to position [184, 0]
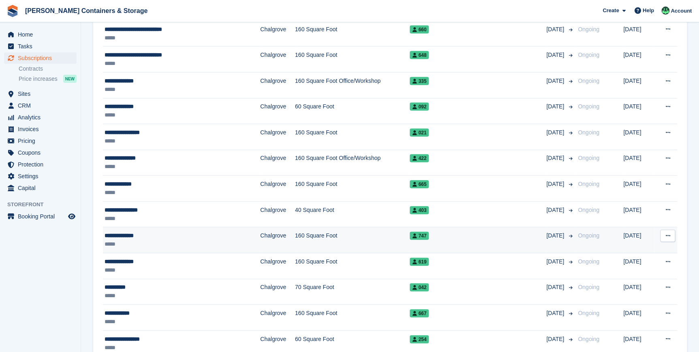
scroll to position [811, 0]
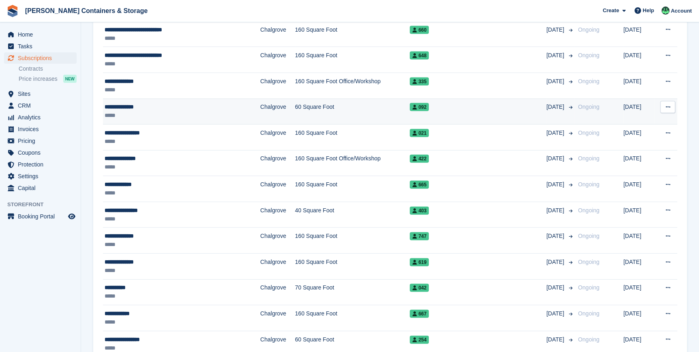
click at [125, 105] on div "**********" at bounding box center [163, 107] width 116 height 9
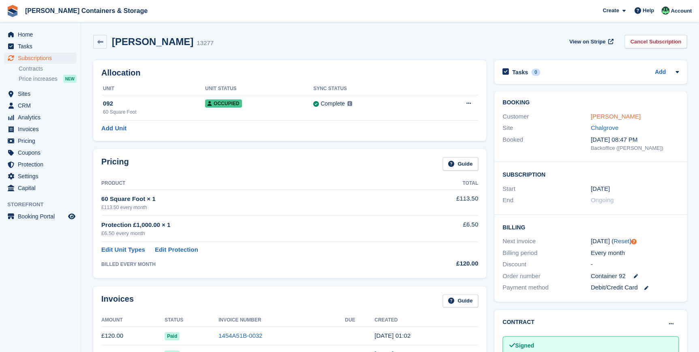
click at [599, 118] on link "[PERSON_NAME]" at bounding box center [616, 116] width 50 height 7
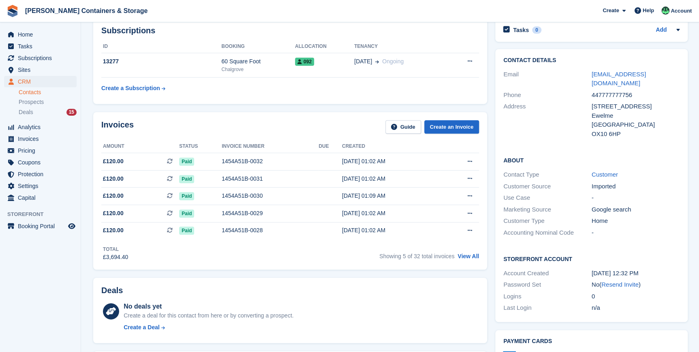
scroll to position [73, 0]
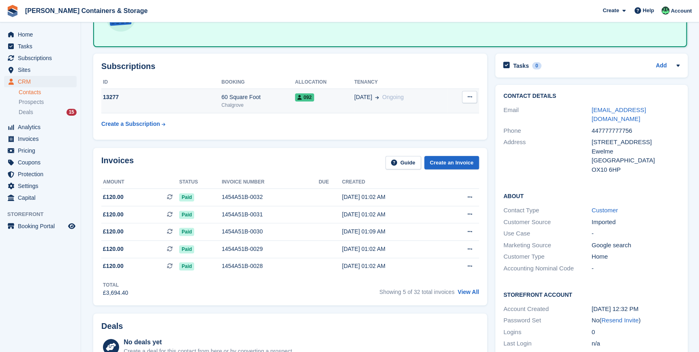
click at [227, 101] on div "Chalgrove" at bounding box center [257, 104] width 73 height 7
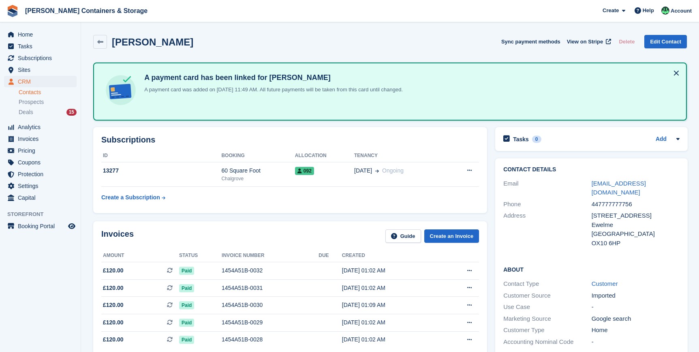
scroll to position [73, 0]
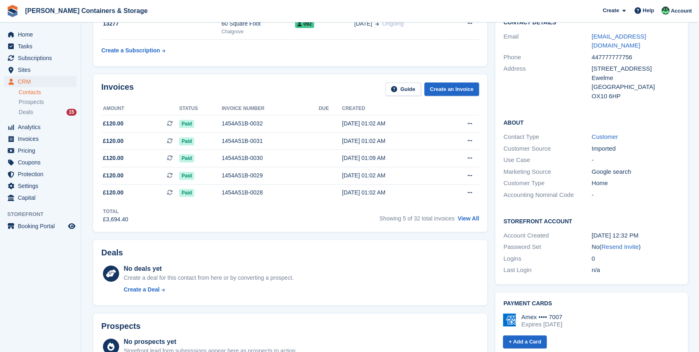
scroll to position [147, 0]
click at [470, 215] on link "View All" at bounding box center [468, 218] width 21 height 6
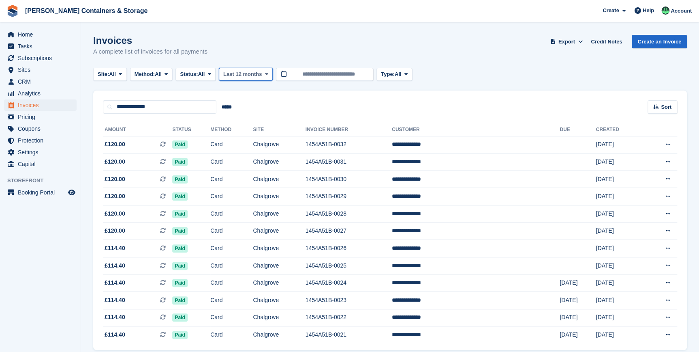
click at [249, 75] on span "Last 12 months" at bounding box center [242, 74] width 39 height 8
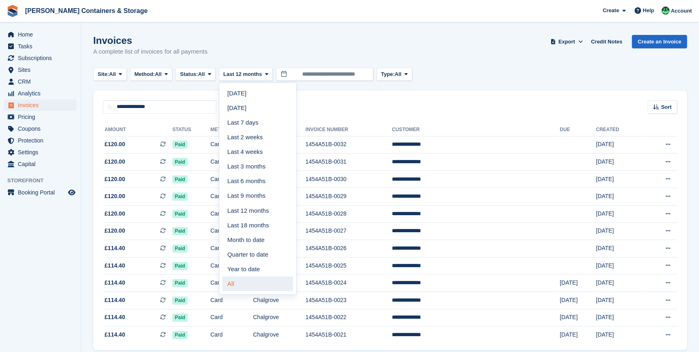
click at [251, 283] on link "All" at bounding box center [258, 283] width 71 height 15
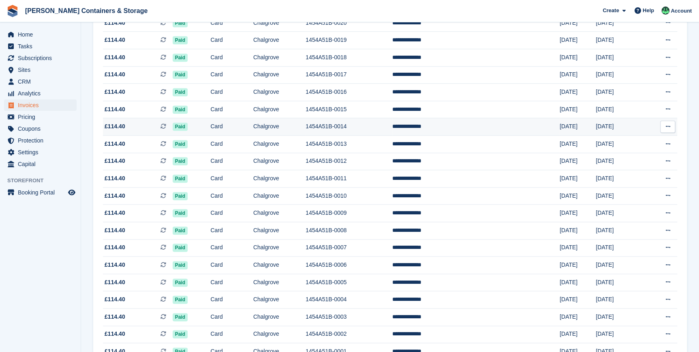
scroll to position [311, 0]
click at [24, 107] on span "Invoices" at bounding box center [42, 104] width 49 height 11
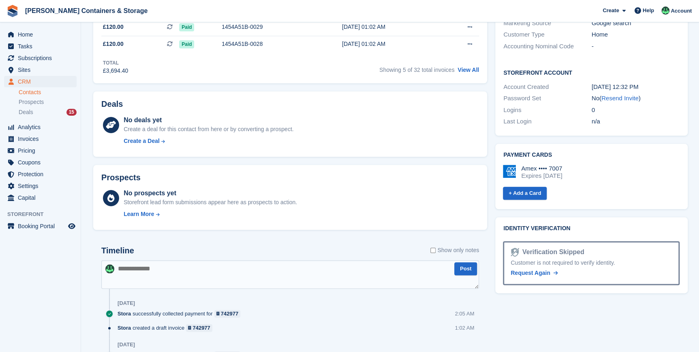
scroll to position [369, 0]
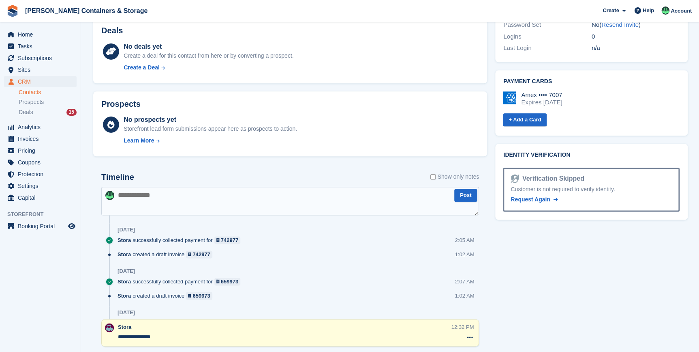
click at [139, 198] on textarea at bounding box center [290, 201] width 378 height 28
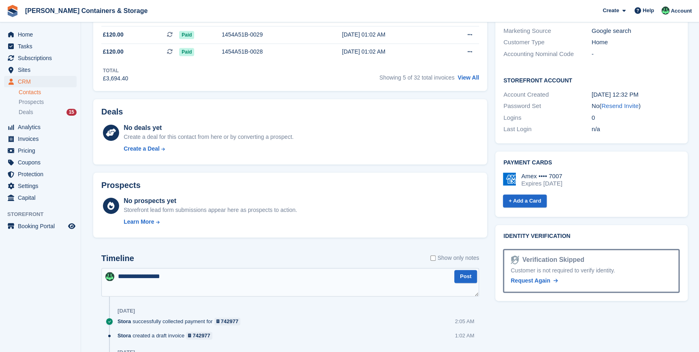
scroll to position [295, 0]
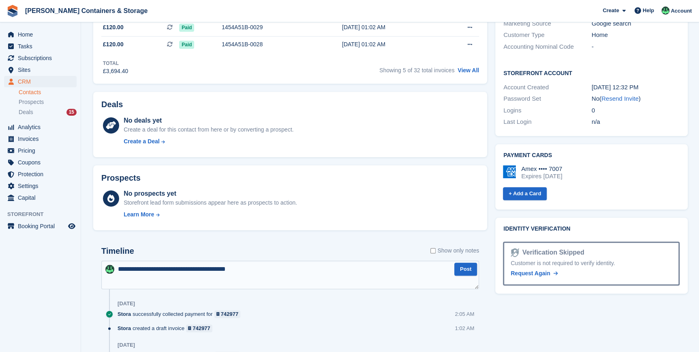
type textarea "**********"
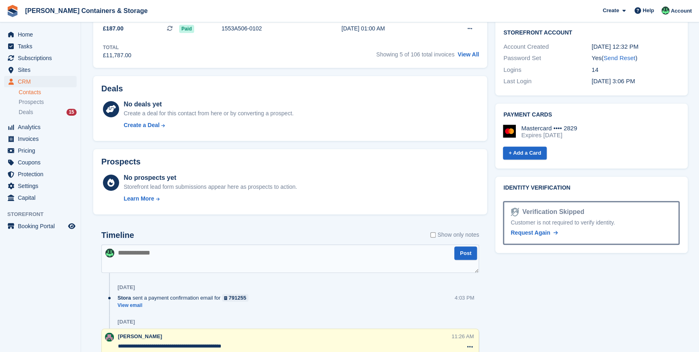
scroll to position [369, 0]
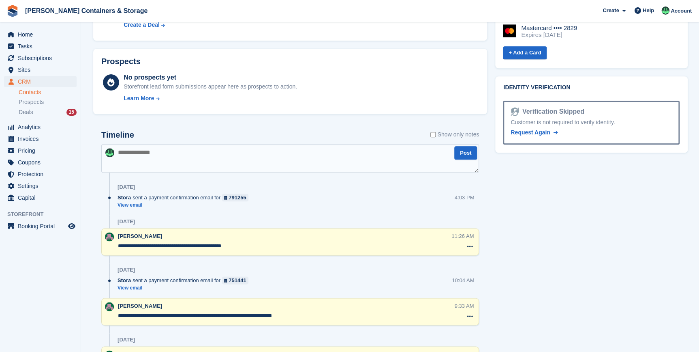
click at [178, 146] on textarea at bounding box center [290, 158] width 378 height 28
type textarea "**********"
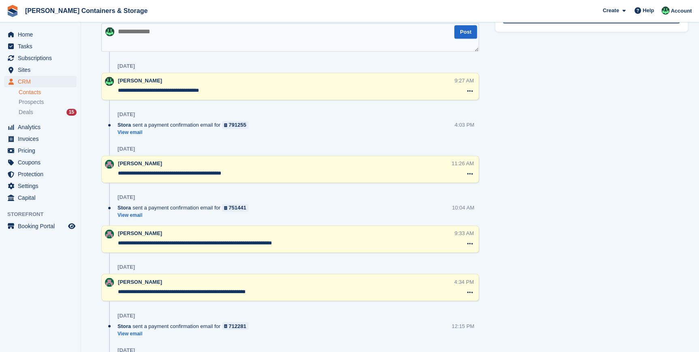
scroll to position [436, 0]
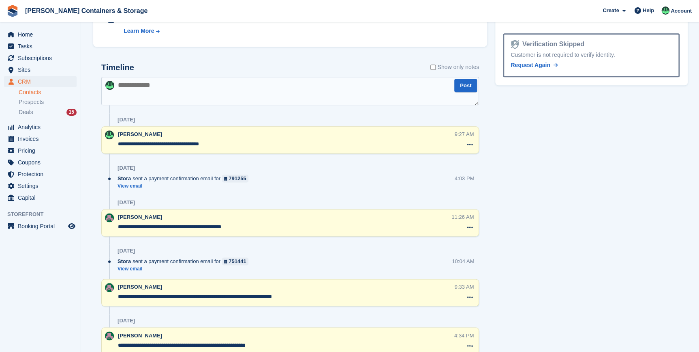
click at [189, 101] on textarea at bounding box center [290, 91] width 378 height 28
type textarea "**********"
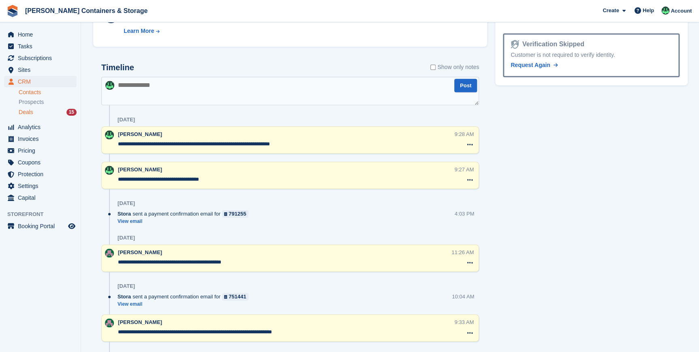
click at [43, 108] on link "Deals 15" at bounding box center [48, 112] width 58 height 9
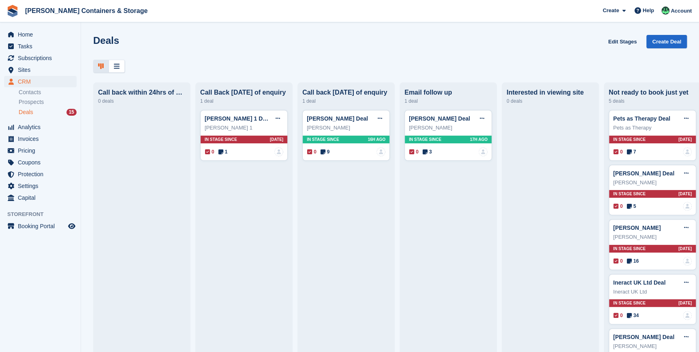
click at [49, 109] on div "Deals 15" at bounding box center [48, 112] width 58 height 8
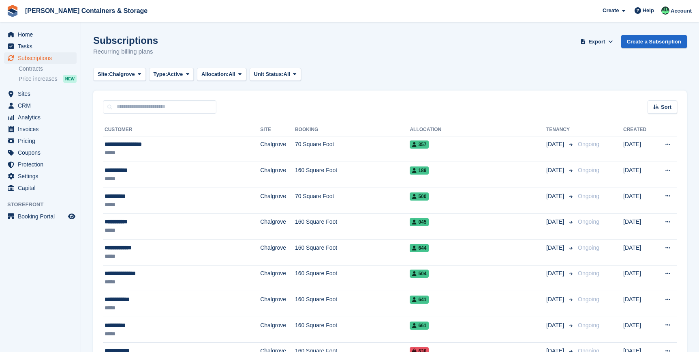
scroll to position [811, 0]
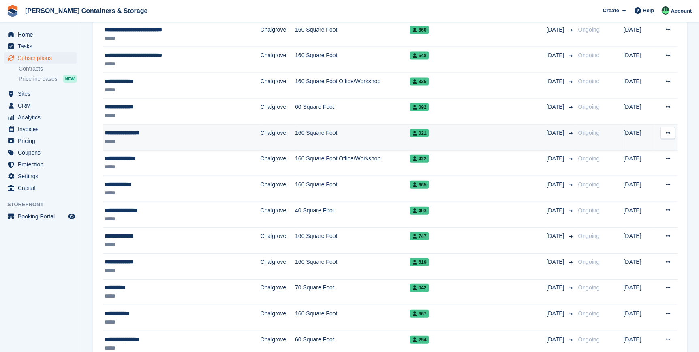
click at [143, 133] on div "**********" at bounding box center [163, 133] width 116 height 9
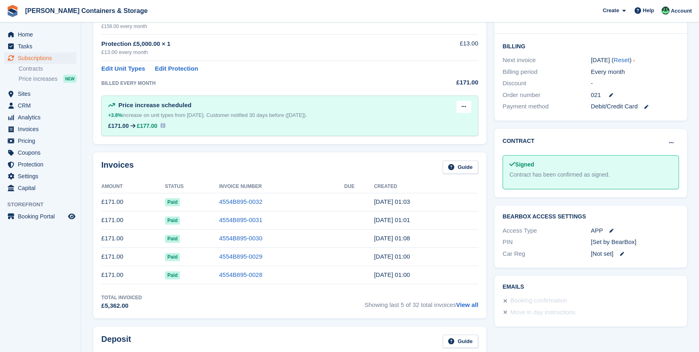
scroll to position [184, 0]
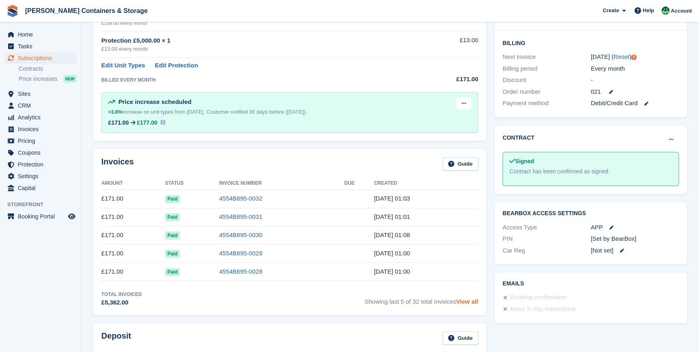
click at [466, 300] on link "View all" at bounding box center [467, 301] width 22 height 7
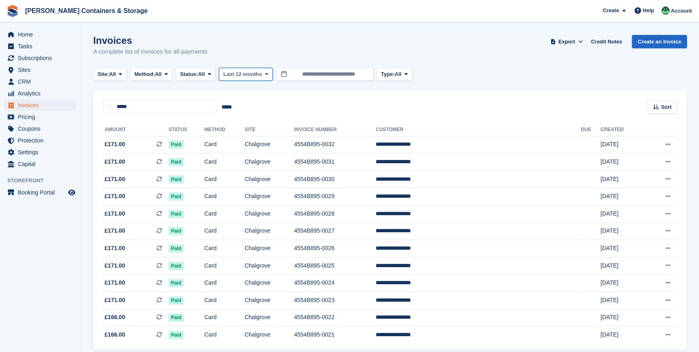
click at [253, 71] on span "Last 12 months" at bounding box center [242, 74] width 39 height 8
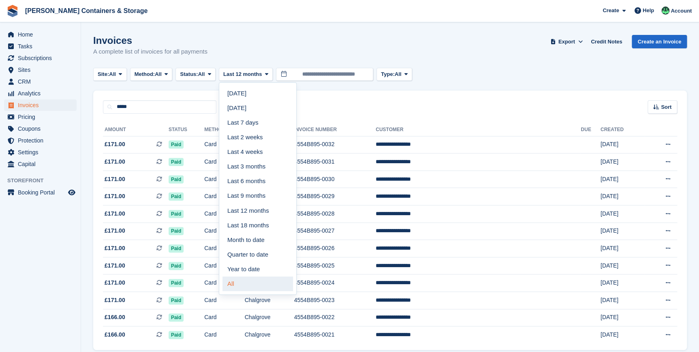
click at [249, 285] on link "All" at bounding box center [258, 283] width 71 height 15
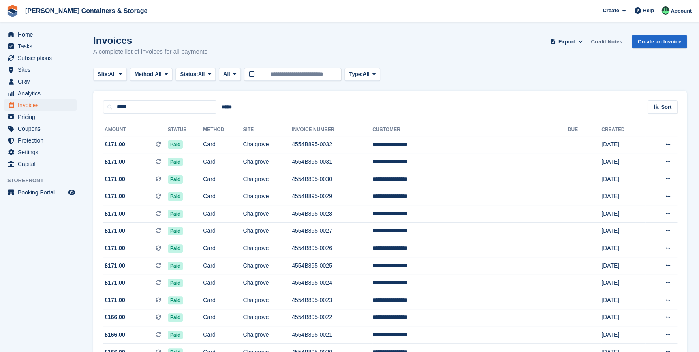
click at [595, 40] on link "Credit Notes" at bounding box center [607, 41] width 38 height 13
click at [236, 73] on icon at bounding box center [234, 73] width 3 height 5
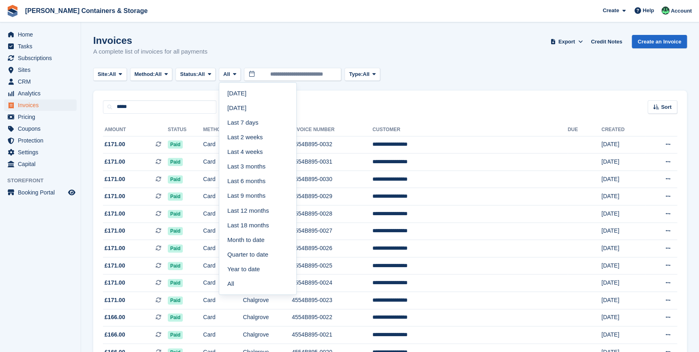
click at [245, 41] on div "Invoices A complete list of invoices for all payments Export Export Invoices Ex…" at bounding box center [390, 50] width 594 height 31
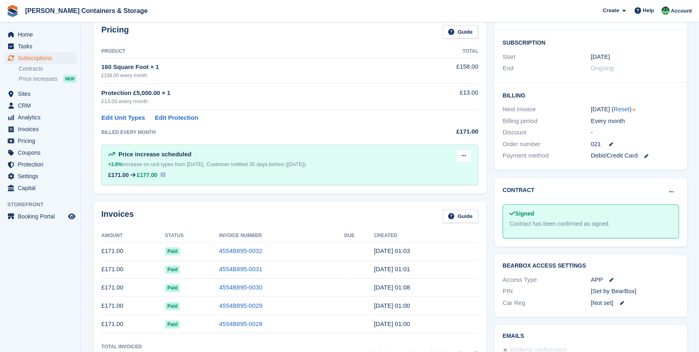
scroll to position [67, 0]
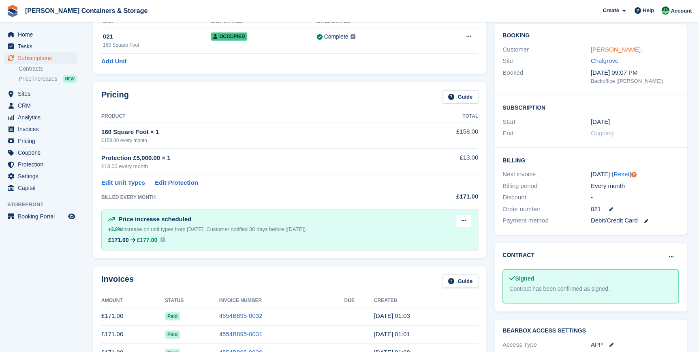
click at [608, 50] on link "Smithson, Jeremy." at bounding box center [617, 49] width 52 height 7
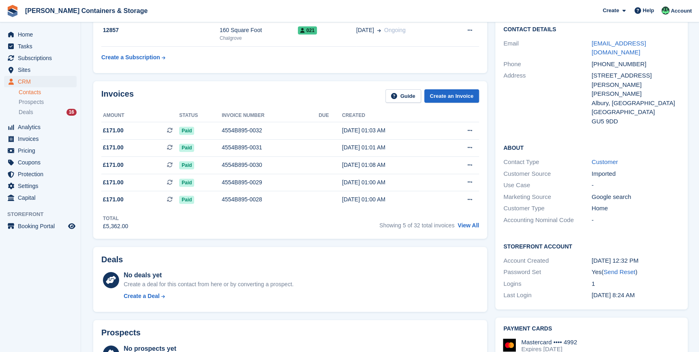
scroll to position [221, 0]
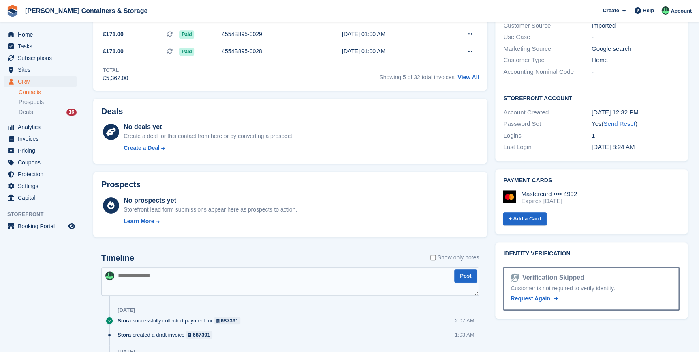
click at [135, 285] on textarea at bounding box center [290, 281] width 378 height 28
paste textarea "*"
type textarea "**********"
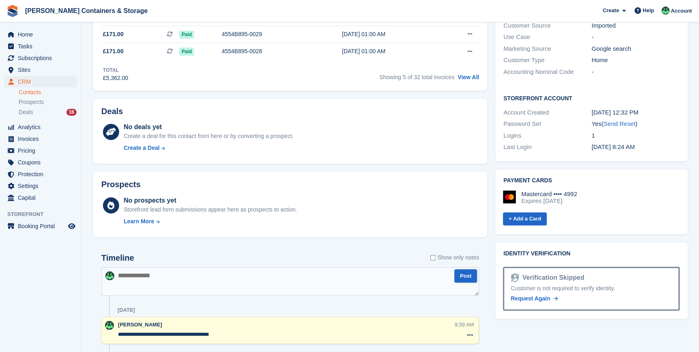
scroll to position [67, 0]
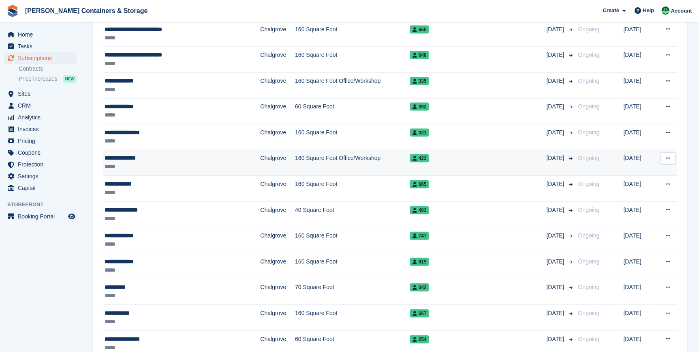
scroll to position [811, 0]
click at [147, 160] on div "**********" at bounding box center [163, 158] width 116 height 9
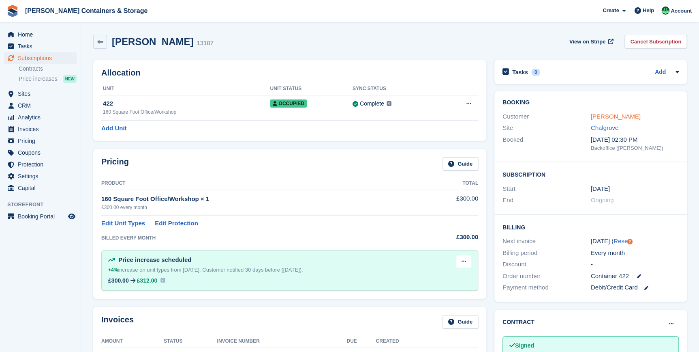
click at [617, 120] on link "[PERSON_NAME]" at bounding box center [616, 116] width 50 height 7
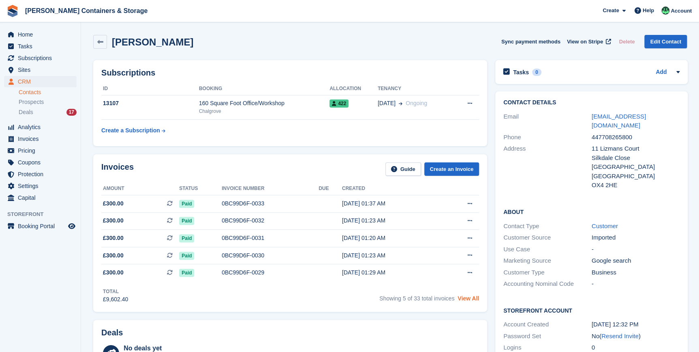
click at [471, 298] on link "View All" at bounding box center [468, 298] width 21 height 6
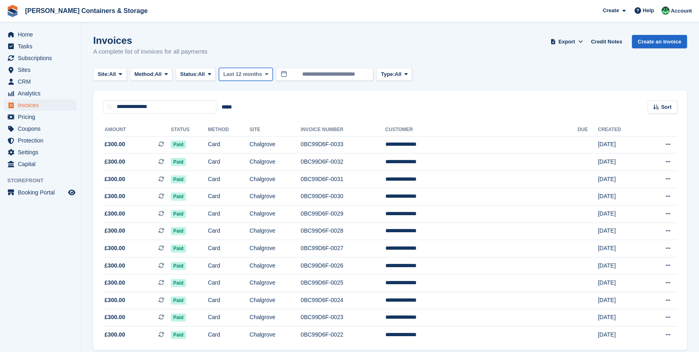
click at [251, 78] on button "Last 12 months" at bounding box center [246, 74] width 54 height 13
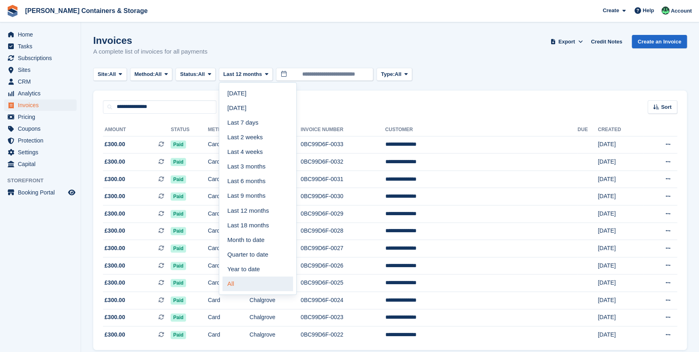
click at [249, 280] on link "All" at bounding box center [258, 283] width 71 height 15
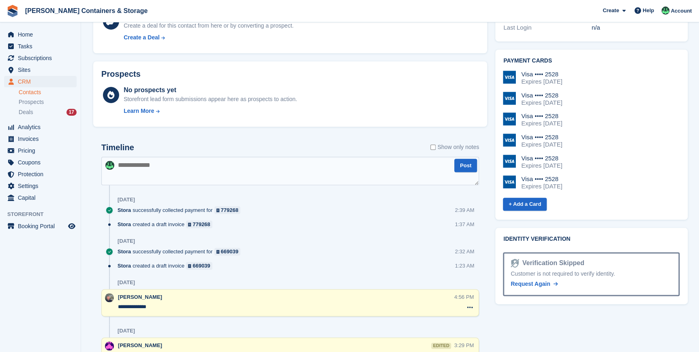
scroll to position [332, 0]
click at [137, 161] on textarea at bounding box center [290, 170] width 378 height 28
type textarea "**********"
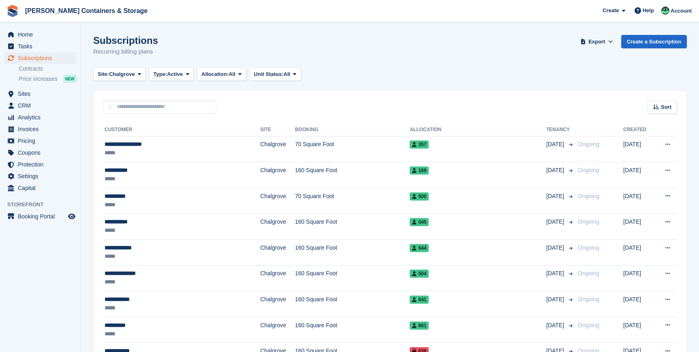
scroll to position [811, 0]
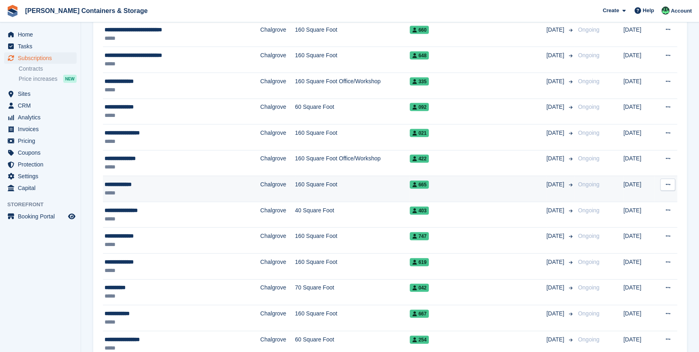
click at [132, 194] on div "*****" at bounding box center [163, 193] width 116 height 9
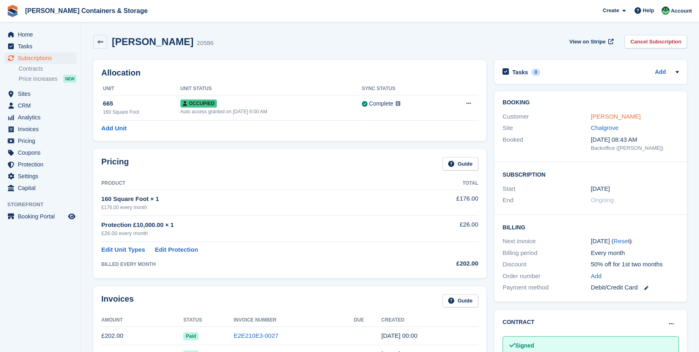
click at [608, 119] on link "[PERSON_NAME]" at bounding box center [616, 116] width 50 height 7
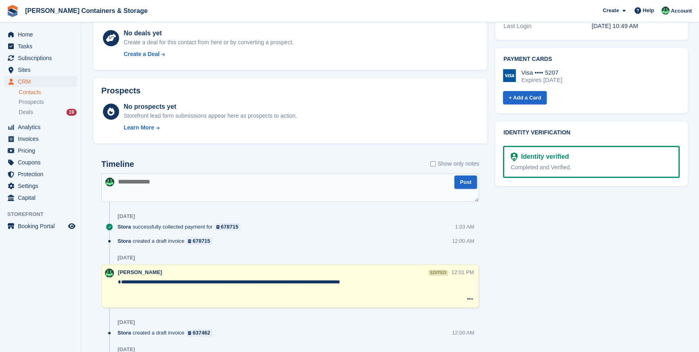
scroll to position [405, 0]
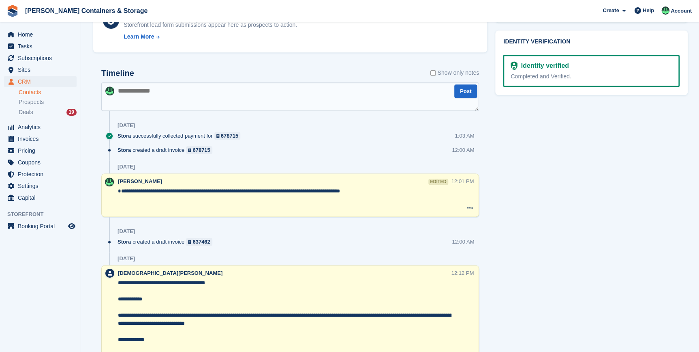
click at [145, 97] on textarea at bounding box center [290, 96] width 378 height 28
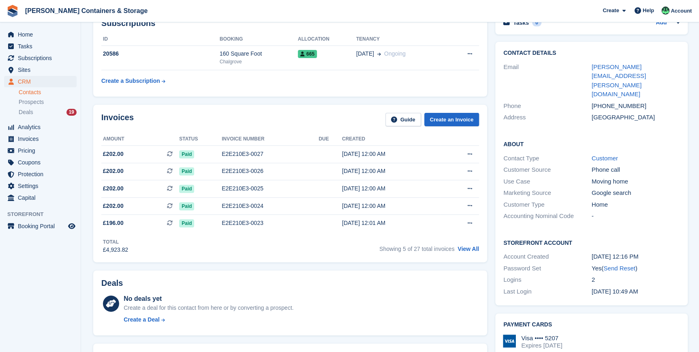
scroll to position [147, 0]
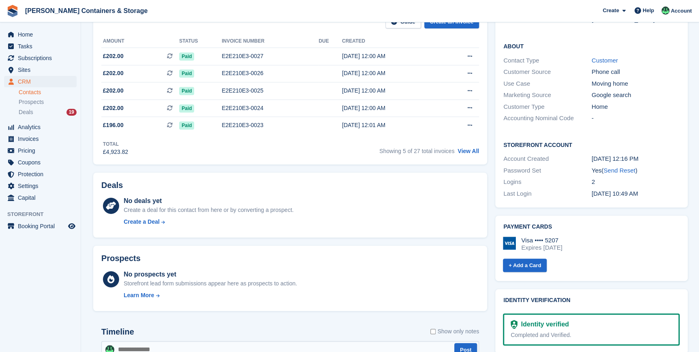
click at [470, 147] on div "Showing 5 of 27 total invoices View All" at bounding box center [430, 150] width 100 height 13
click at [469, 151] on link "View All" at bounding box center [468, 151] width 21 height 6
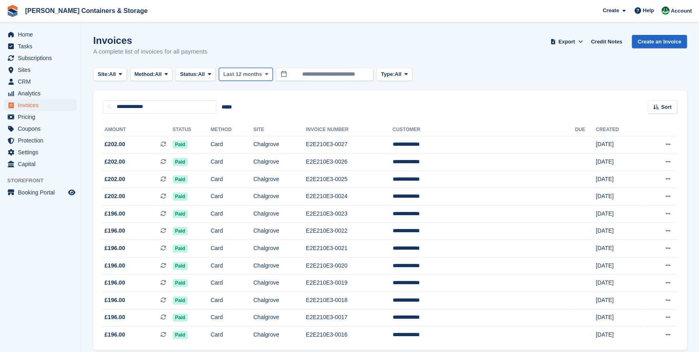
click at [231, 73] on span "Last 12 months" at bounding box center [242, 74] width 39 height 8
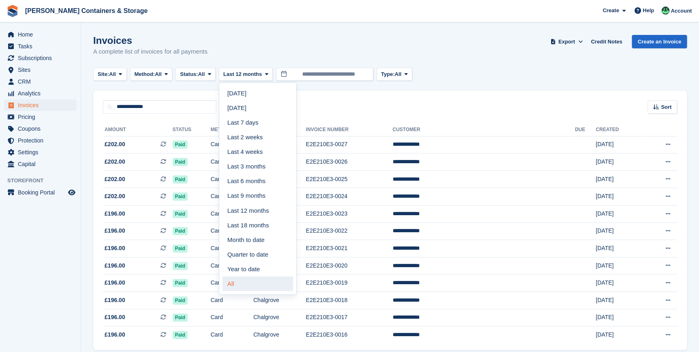
click at [239, 287] on link "All" at bounding box center [258, 283] width 71 height 15
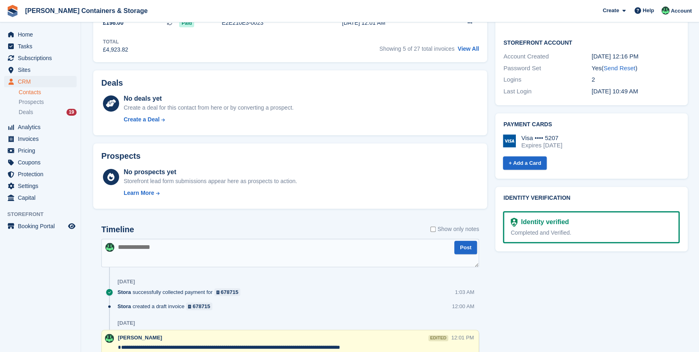
scroll to position [369, 0]
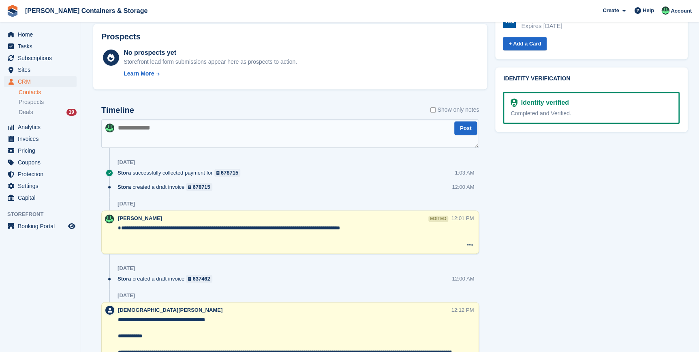
click at [143, 142] on textarea at bounding box center [290, 133] width 378 height 28
type textarea "**********"
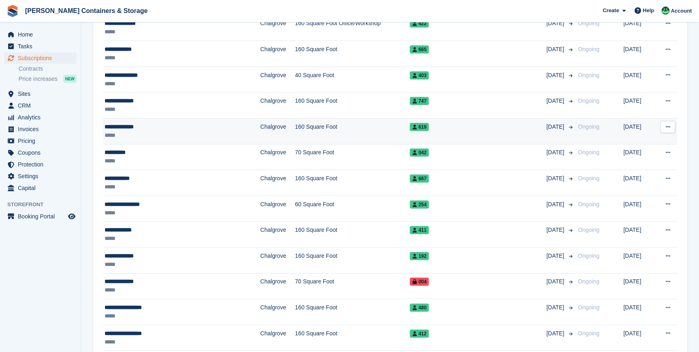
scroll to position [958, 0]
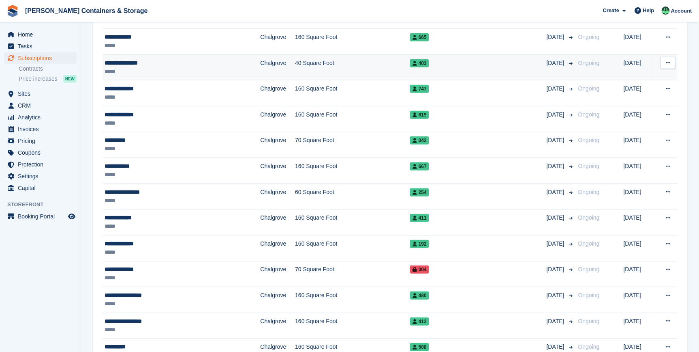
click at [139, 67] on div "*****" at bounding box center [163, 71] width 116 height 9
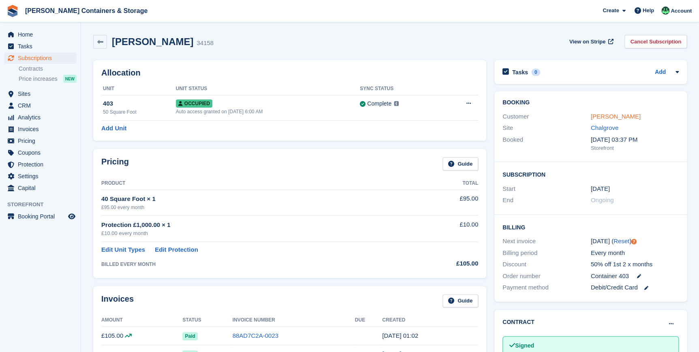
click at [618, 117] on link "[PERSON_NAME]" at bounding box center [616, 116] width 50 height 7
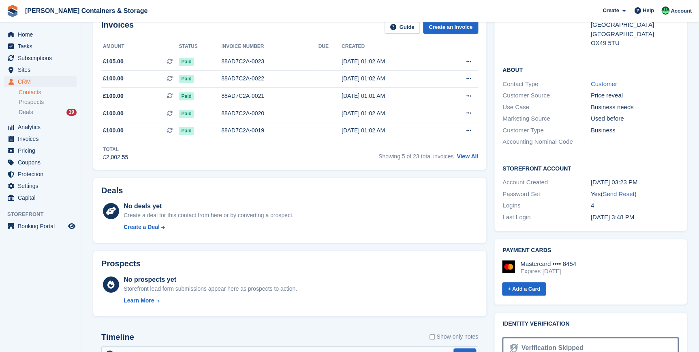
scroll to position [36, 0]
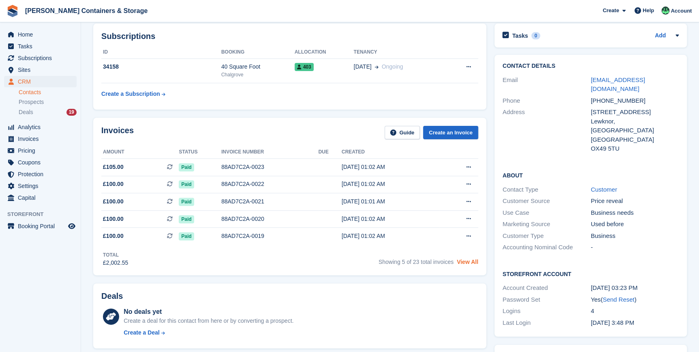
click at [469, 264] on link "View All" at bounding box center [467, 261] width 21 height 6
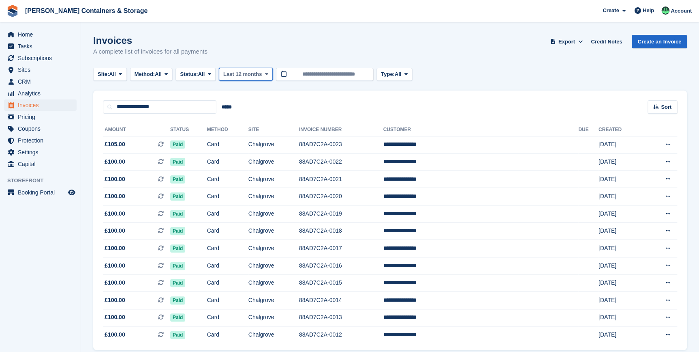
click at [248, 75] on span "Last 12 months" at bounding box center [242, 74] width 39 height 8
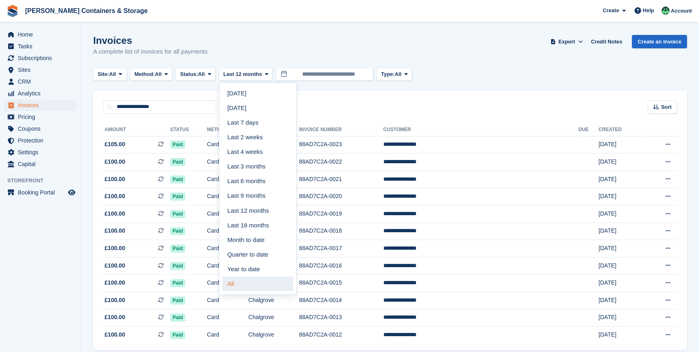
click at [243, 285] on link "All" at bounding box center [258, 283] width 71 height 15
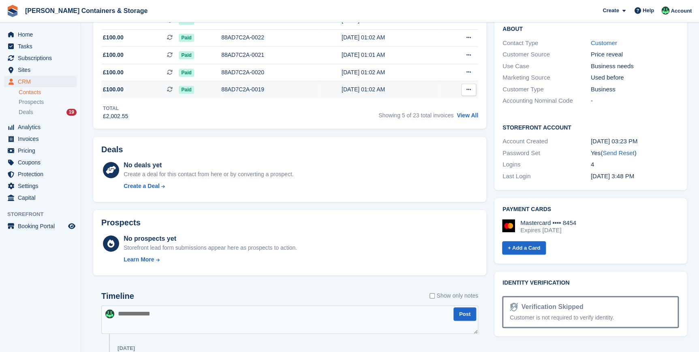
scroll to position [73, 0]
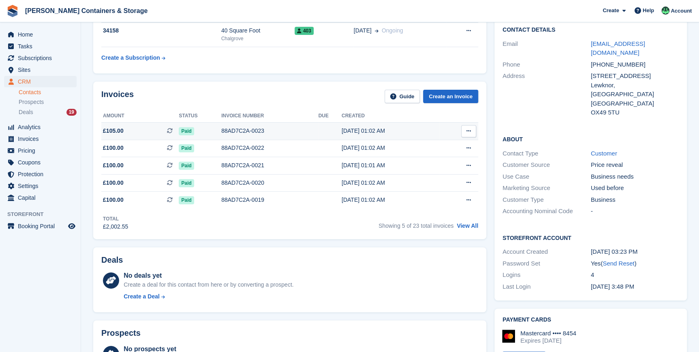
click at [120, 133] on span "£105.00" at bounding box center [113, 131] width 21 height 9
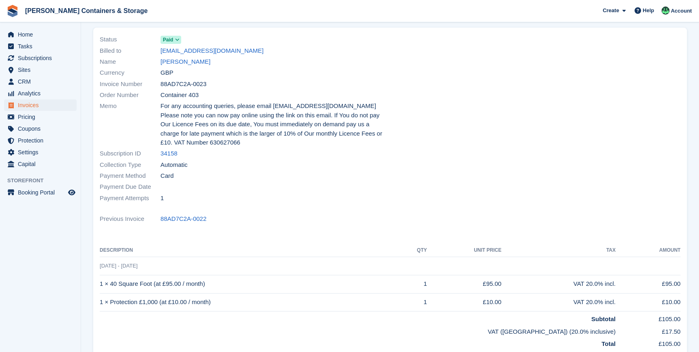
scroll to position [147, 0]
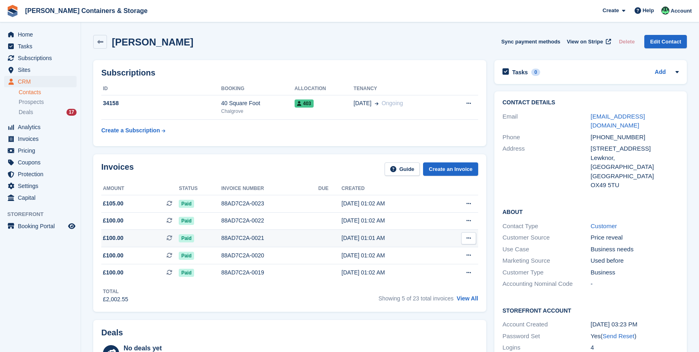
scroll to position [73, 0]
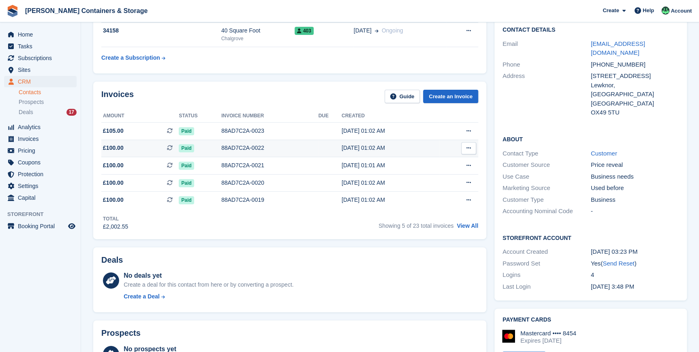
click at [126, 147] on span "£100.00 This is a recurring subscription invoice." at bounding box center [139, 148] width 77 height 9
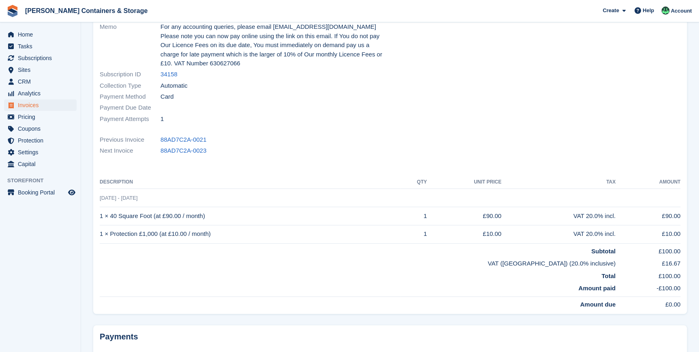
scroll to position [147, 0]
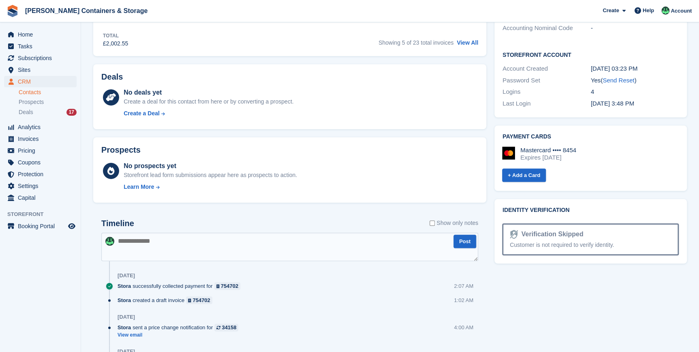
scroll to position [258, 0]
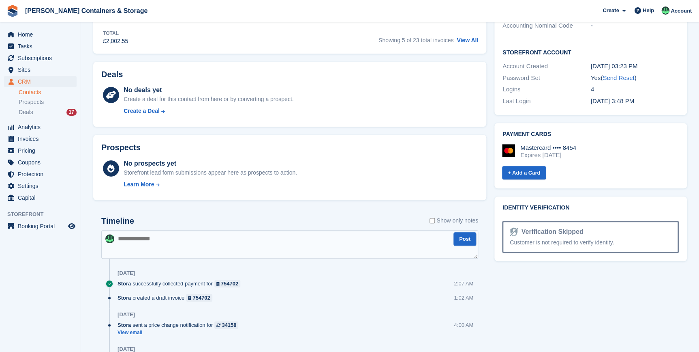
click at [155, 236] on textarea at bounding box center [289, 244] width 377 height 28
type textarea "**********"
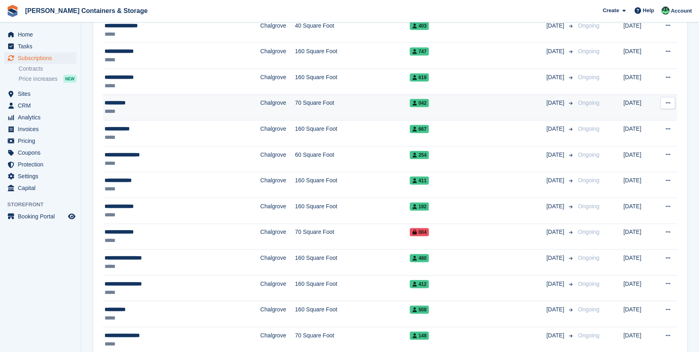
scroll to position [995, 0]
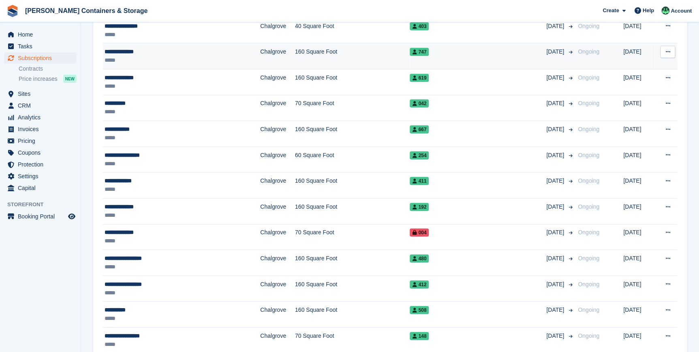
click at [139, 50] on div "**********" at bounding box center [163, 51] width 116 height 9
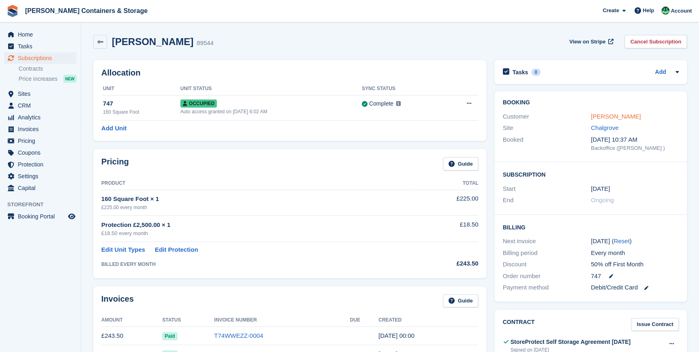
click at [602, 113] on link "Stephanie Ball" at bounding box center [616, 116] width 50 height 7
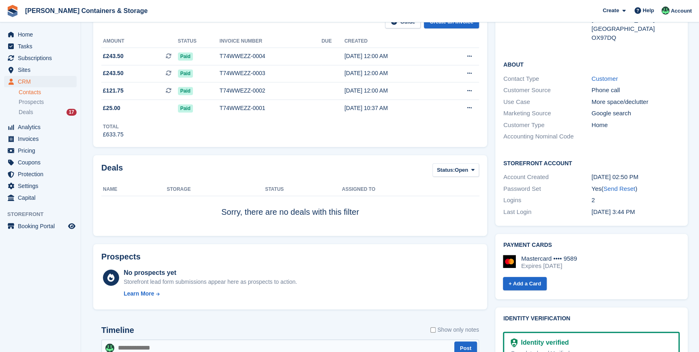
scroll to position [73, 0]
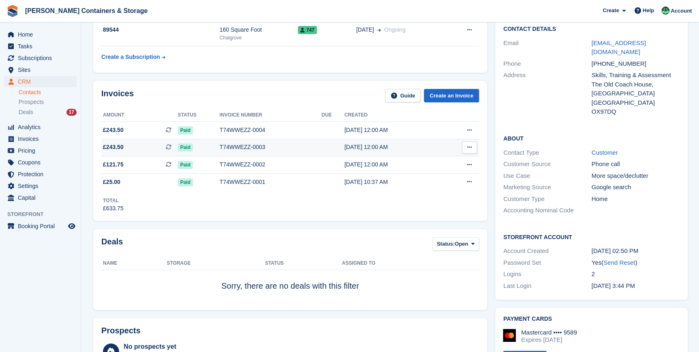
click at [125, 144] on span "£243.50 This is a recurring subscription invoice." at bounding box center [139, 147] width 77 height 9
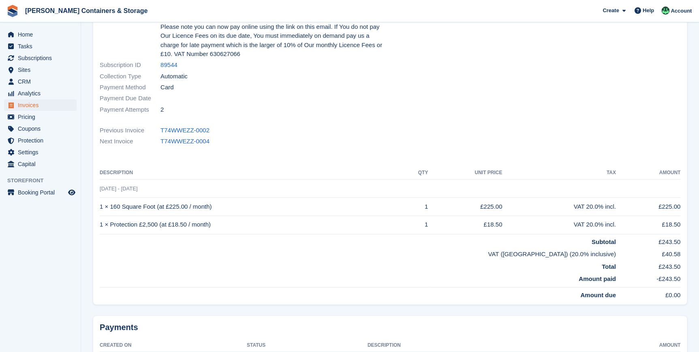
scroll to position [147, 0]
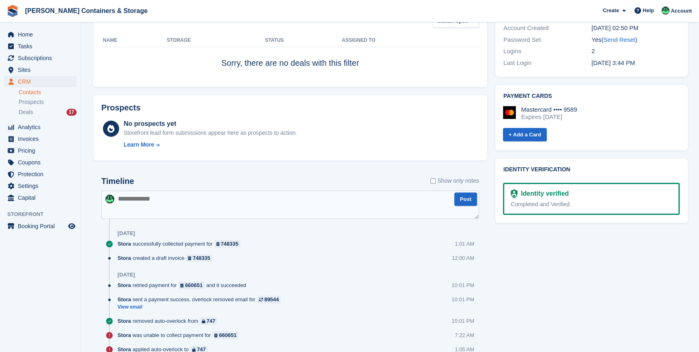
scroll to position [369, 0]
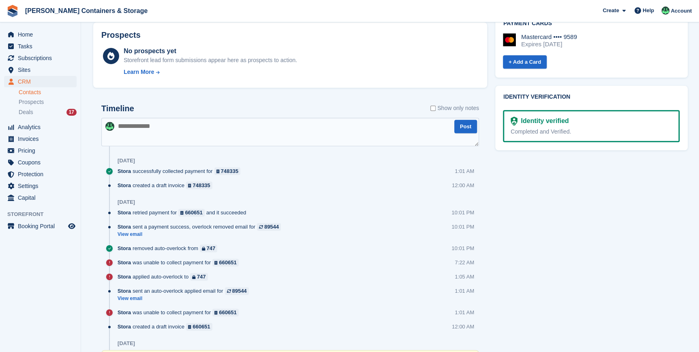
click at [155, 131] on textarea at bounding box center [290, 132] width 378 height 28
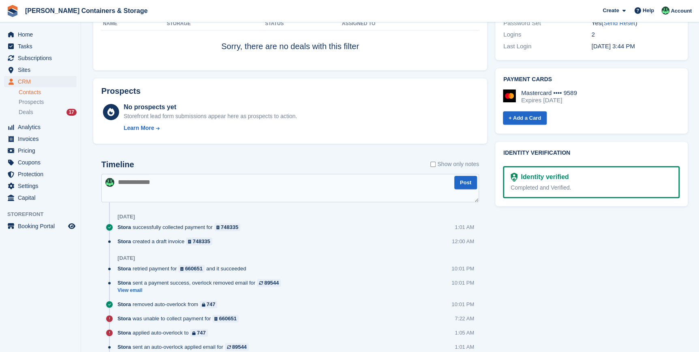
scroll to position [221, 0]
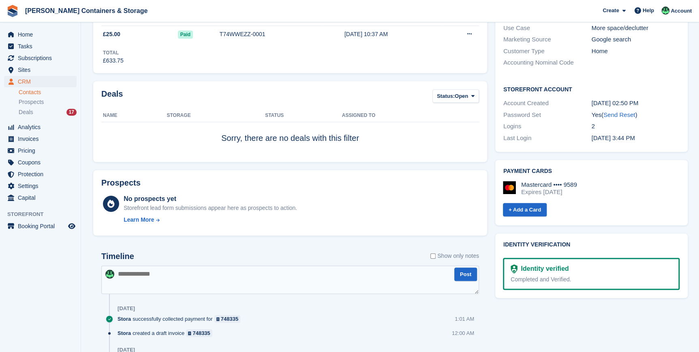
click at [154, 277] on textarea at bounding box center [290, 279] width 378 height 28
type textarea "**********"
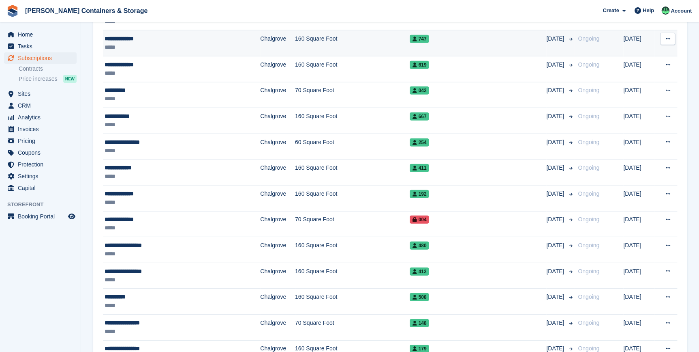
scroll to position [995, 0]
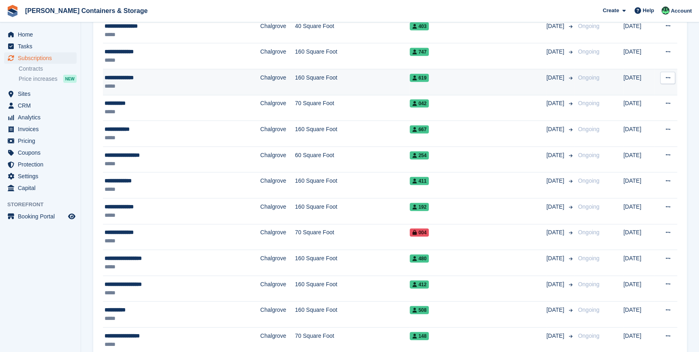
click at [142, 82] on div "*****" at bounding box center [163, 86] width 116 height 9
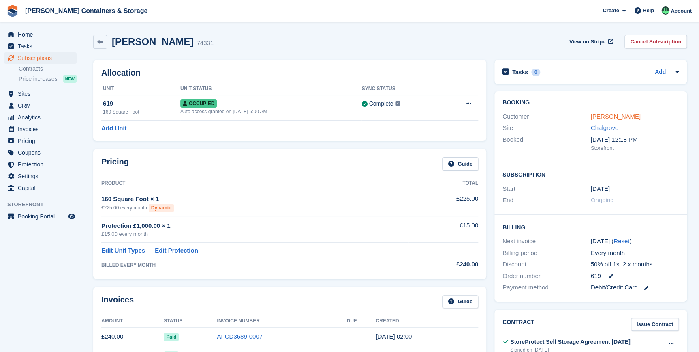
click at [608, 114] on link "[PERSON_NAME]" at bounding box center [616, 116] width 50 height 7
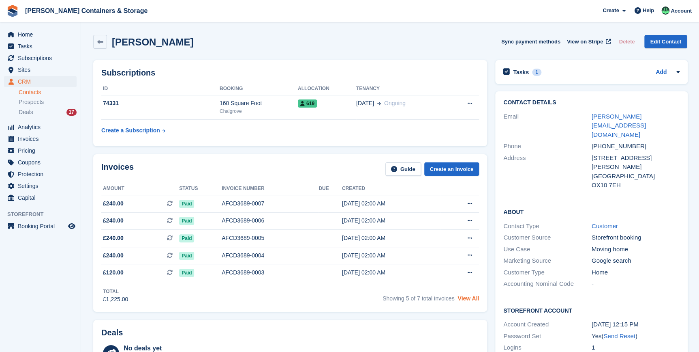
click at [470, 298] on link "View All" at bounding box center [468, 298] width 21 height 6
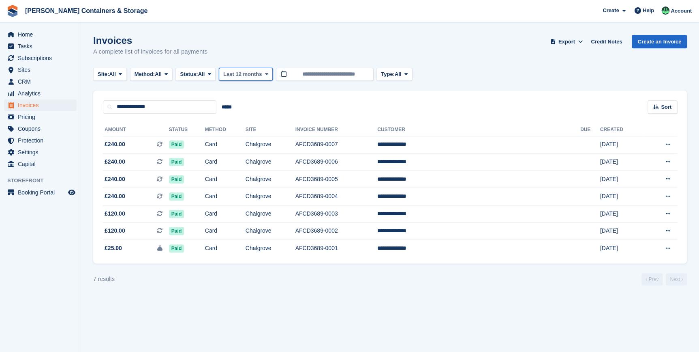
click at [244, 71] on span "Last 12 months" at bounding box center [242, 74] width 39 height 8
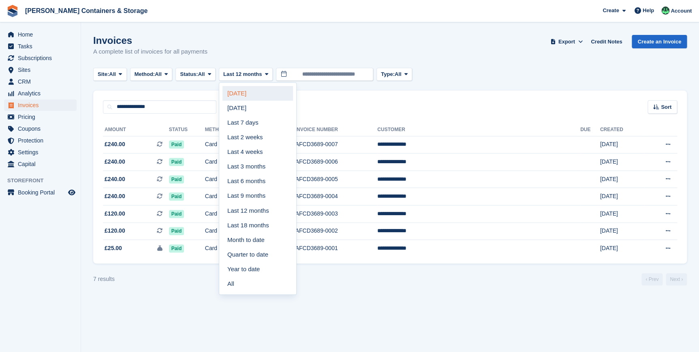
click at [243, 96] on link "[DATE]" at bounding box center [258, 93] width 71 height 15
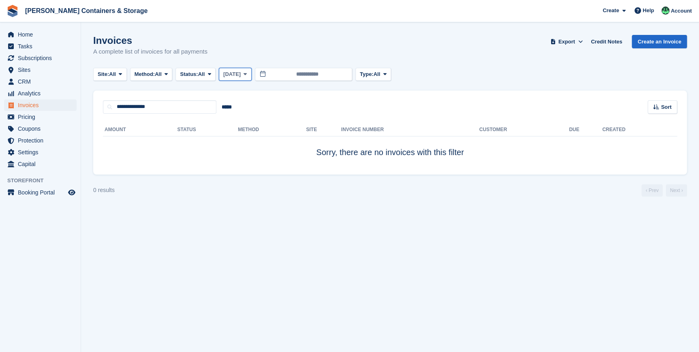
click at [239, 69] on button "Today" at bounding box center [235, 74] width 33 height 13
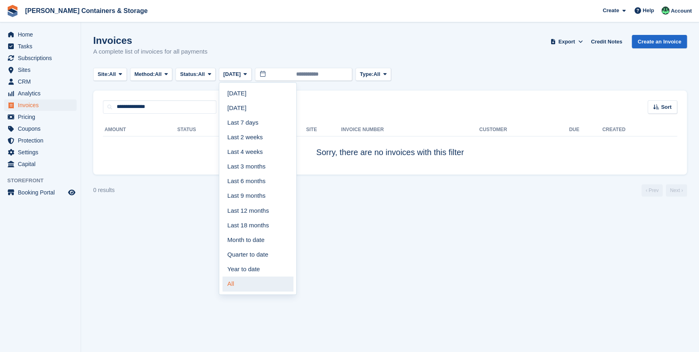
click at [251, 290] on link "All" at bounding box center [258, 283] width 71 height 15
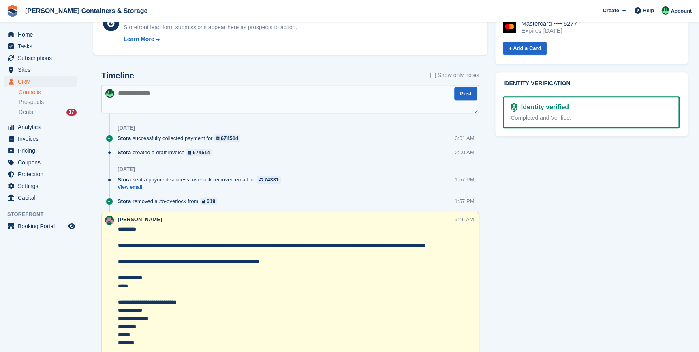
scroll to position [405, 0]
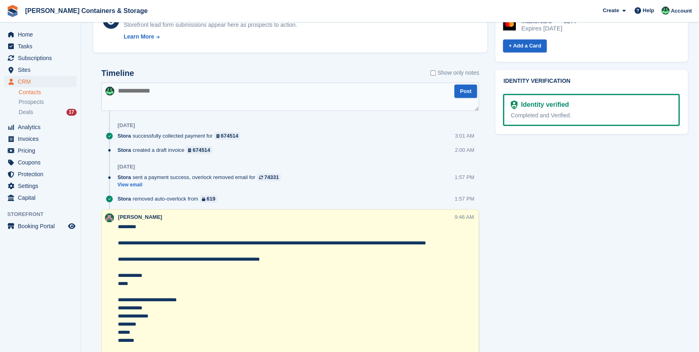
click at [134, 93] on textarea at bounding box center [290, 96] width 378 height 28
type textarea "**********"
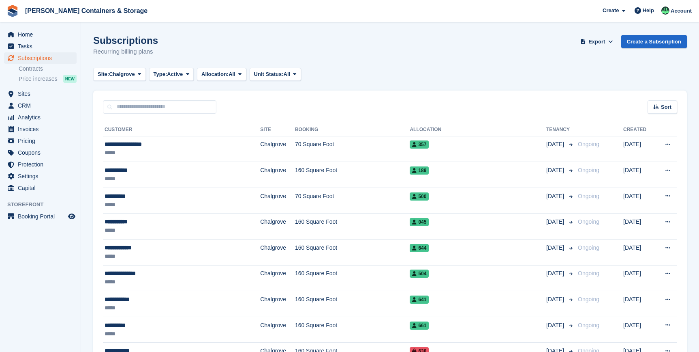
scroll to position [995, 0]
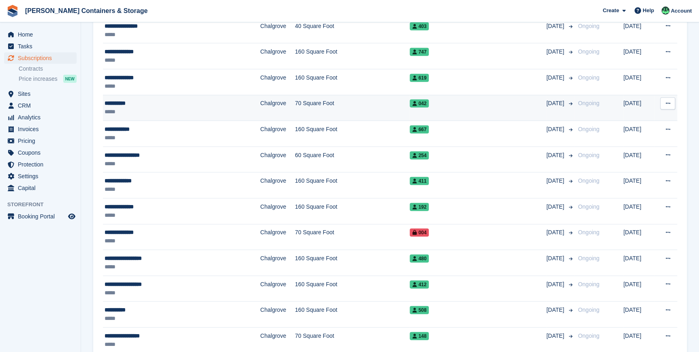
click at [126, 101] on div "**********" at bounding box center [163, 103] width 116 height 9
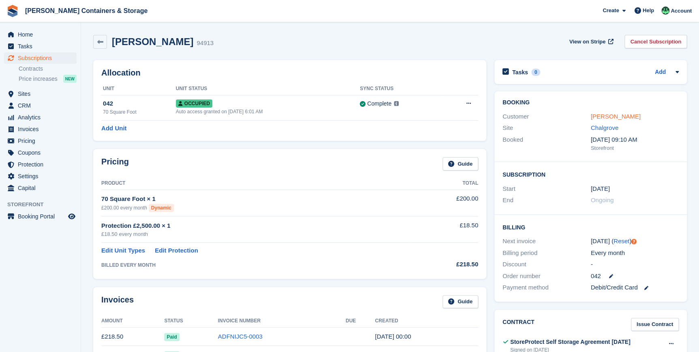
click at [604, 114] on link "[PERSON_NAME]" at bounding box center [616, 116] width 50 height 7
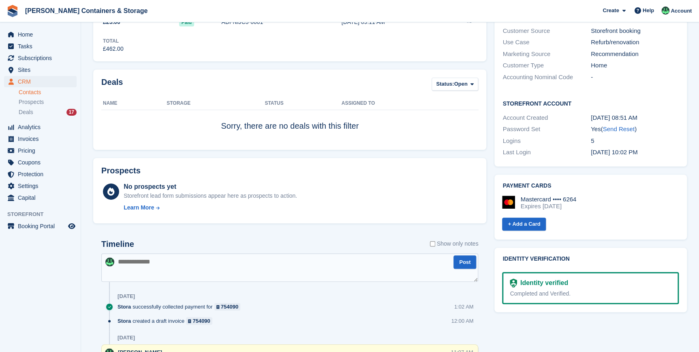
scroll to position [258, 0]
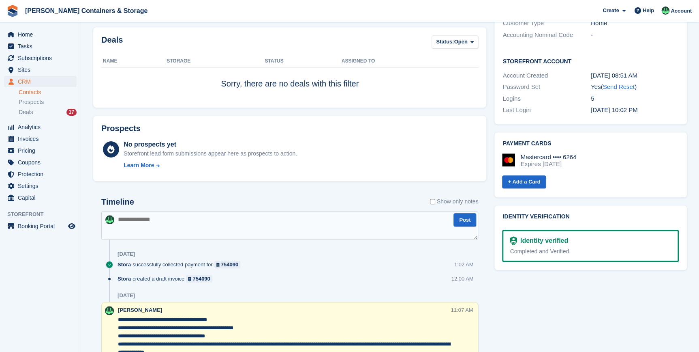
click at [152, 223] on textarea at bounding box center [289, 225] width 377 height 28
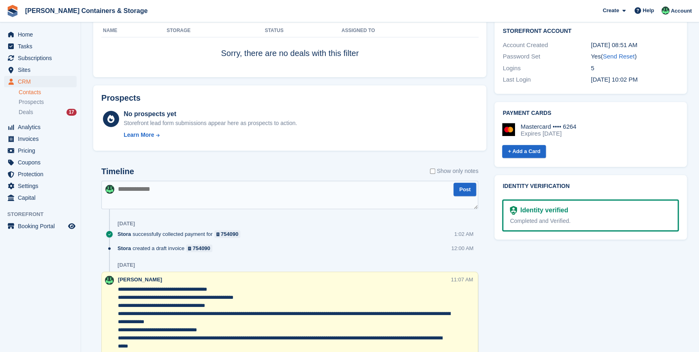
scroll to position [295, 0]
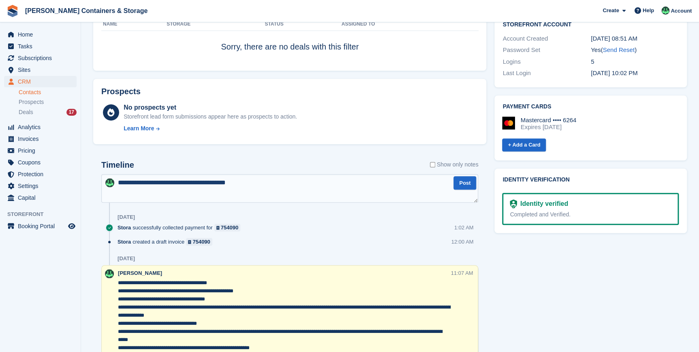
type textarea "**********"
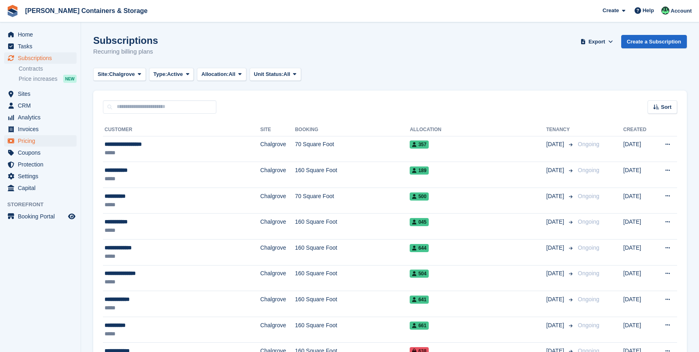
scroll to position [995, 0]
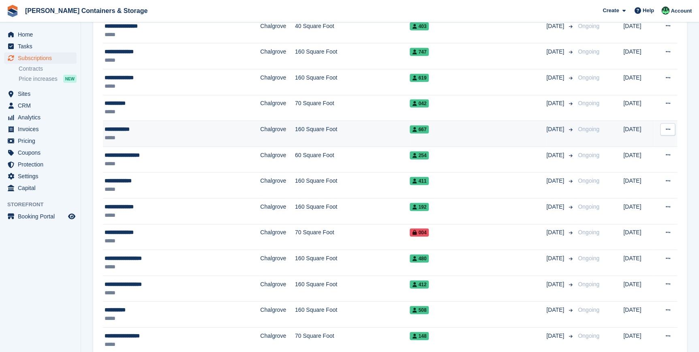
click at [130, 128] on div "**********" at bounding box center [163, 129] width 116 height 9
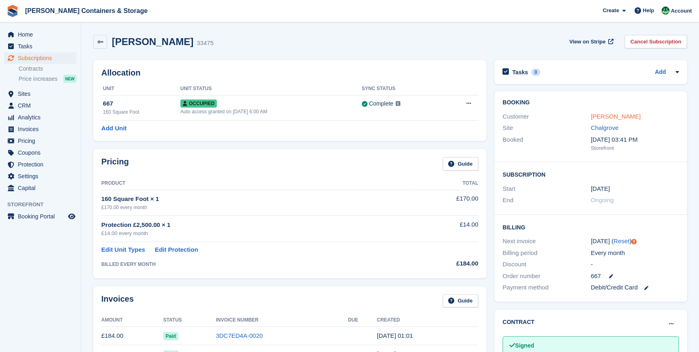
click at [619, 115] on link "[PERSON_NAME]" at bounding box center [616, 116] width 50 height 7
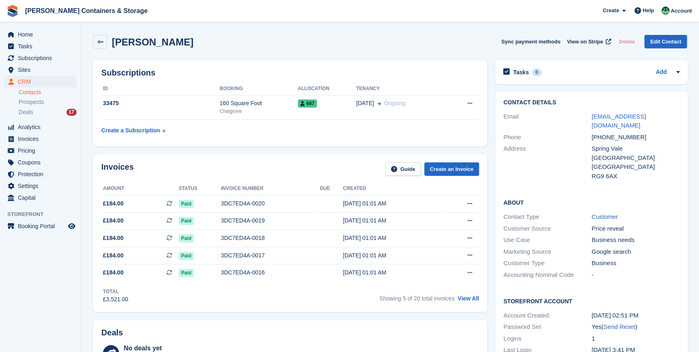
scroll to position [36, 0]
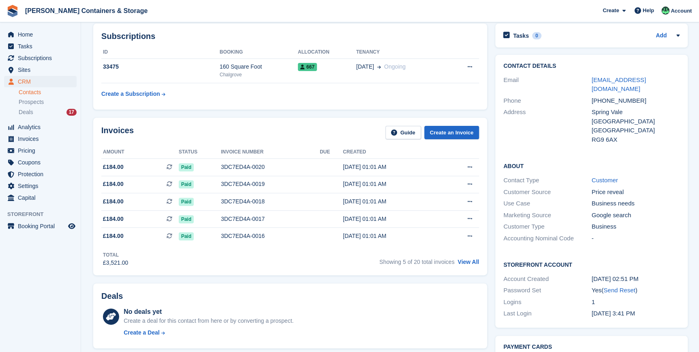
click at [469, 267] on div "Showing 5 of 20 total invoices View All" at bounding box center [430, 260] width 100 height 13
click at [466, 264] on link "View All" at bounding box center [468, 261] width 21 height 6
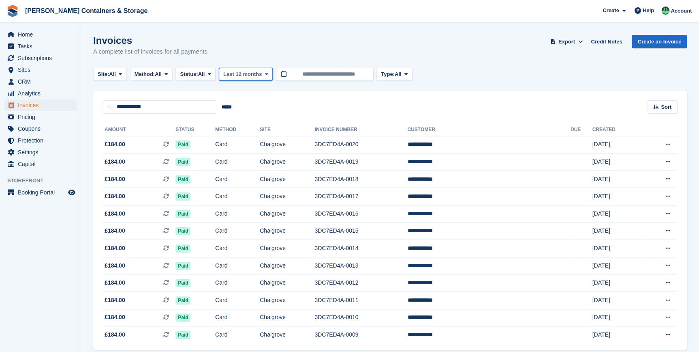
click at [251, 75] on span "Last 12 months" at bounding box center [242, 74] width 39 height 8
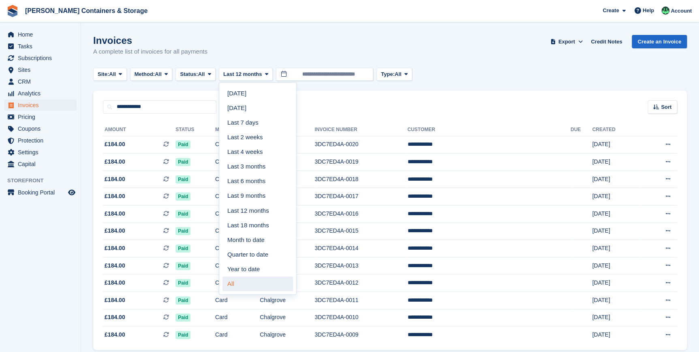
click at [264, 278] on link "All" at bounding box center [258, 283] width 71 height 15
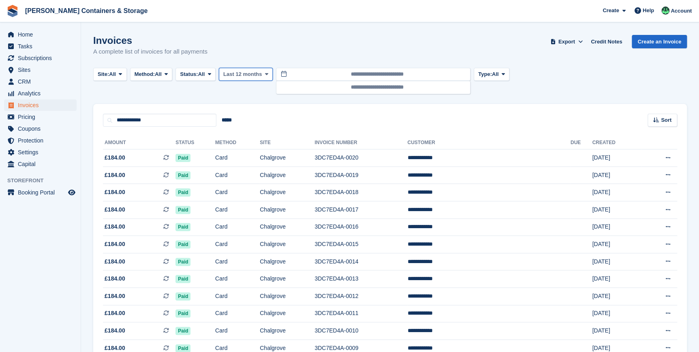
click at [268, 75] on icon at bounding box center [266, 73] width 3 height 5
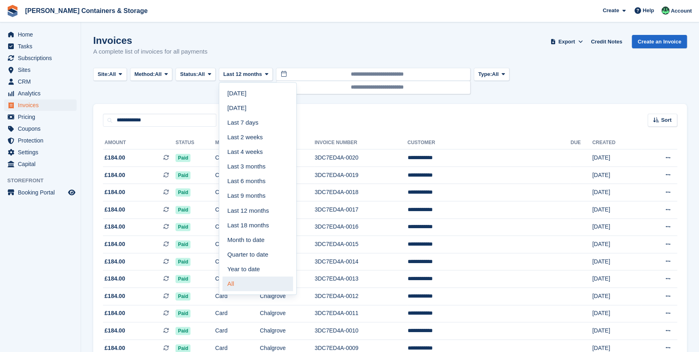
click at [248, 284] on link "All" at bounding box center [258, 283] width 71 height 15
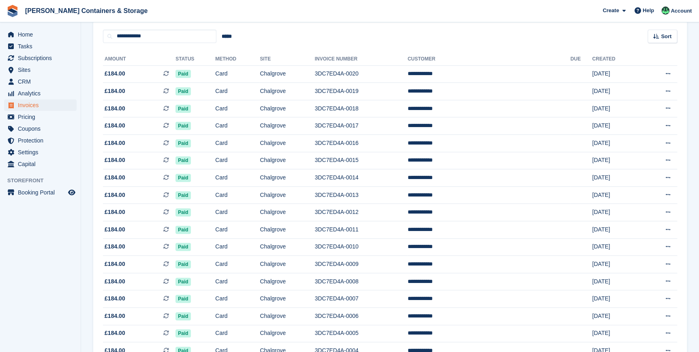
scroll to position [175, 0]
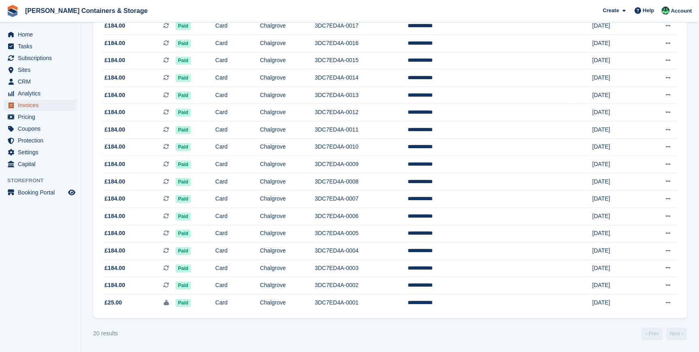
click at [30, 110] on span "Invoices" at bounding box center [42, 104] width 49 height 11
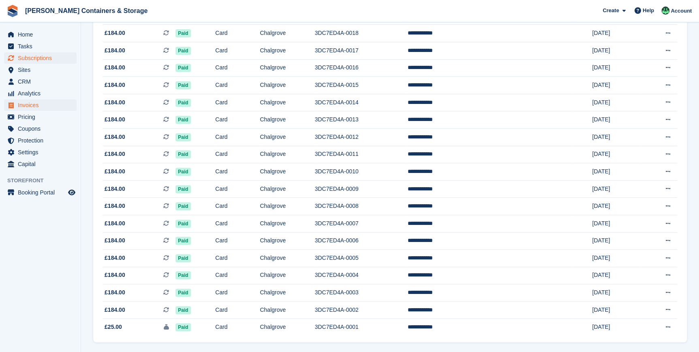
scroll to position [151, 0]
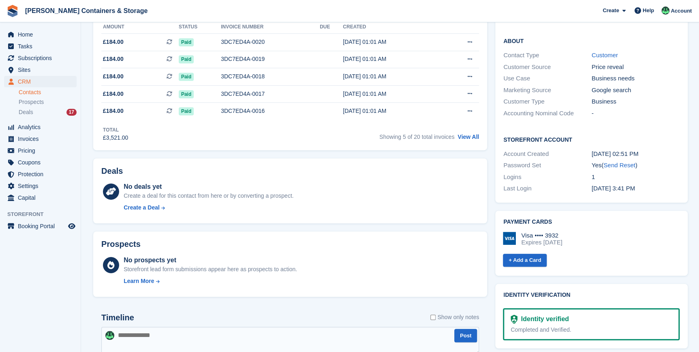
scroll to position [221, 0]
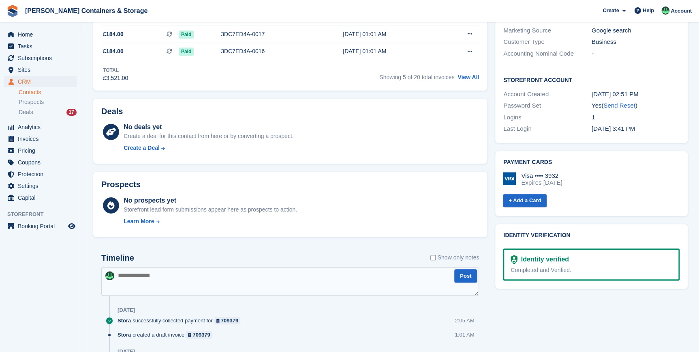
click at [160, 275] on textarea at bounding box center [290, 281] width 378 height 28
type textarea "**********"
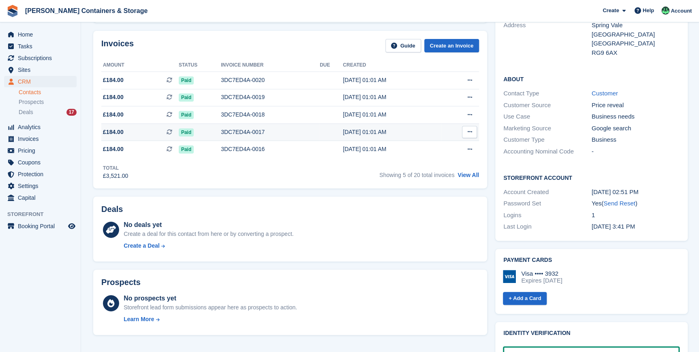
scroll to position [73, 0]
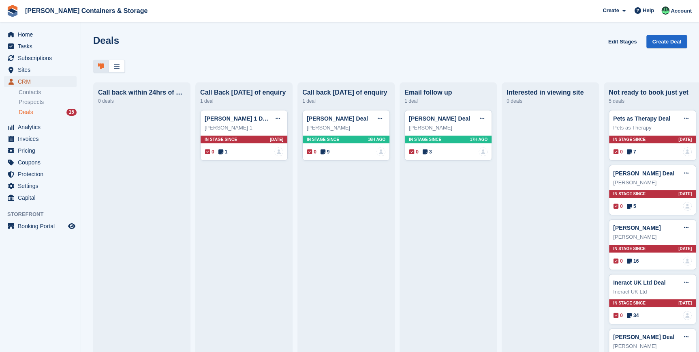
click at [29, 79] on span "CRM" at bounding box center [42, 81] width 49 height 11
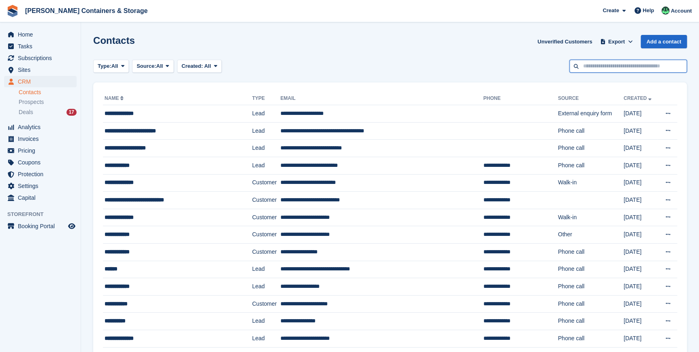
click at [603, 65] on input "text" at bounding box center [629, 66] width 118 height 13
type input "*******"
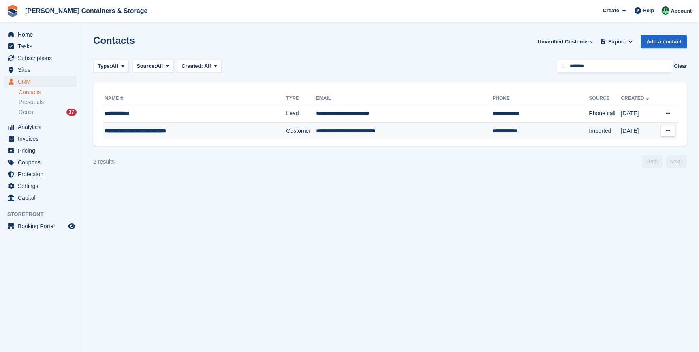
click at [129, 131] on span "**********" at bounding box center [136, 131] width 62 height 6
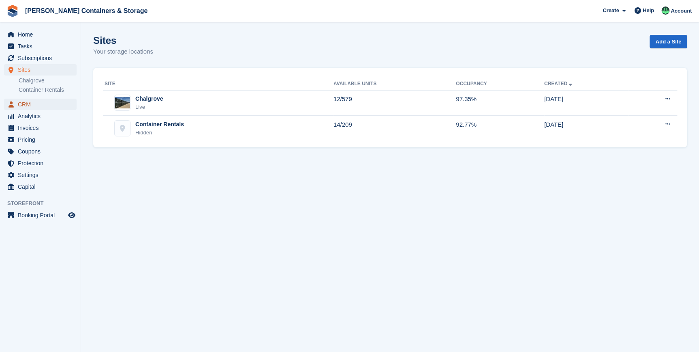
click at [25, 106] on span "CRM" at bounding box center [42, 104] width 49 height 11
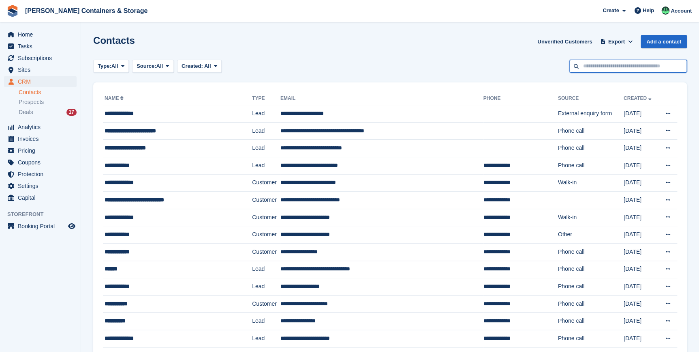
click at [621, 60] on input "text" at bounding box center [629, 66] width 118 height 13
type input "*******"
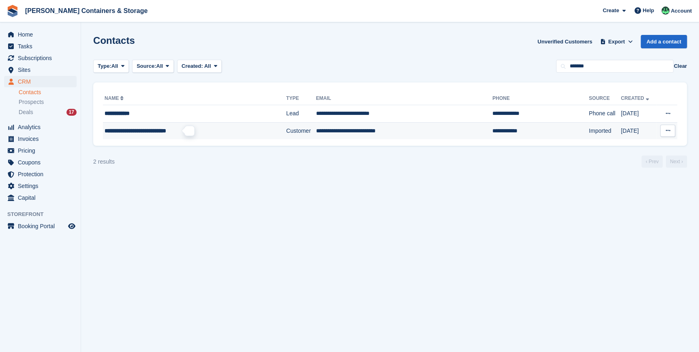
click at [135, 133] on span "**********" at bounding box center [136, 131] width 62 height 6
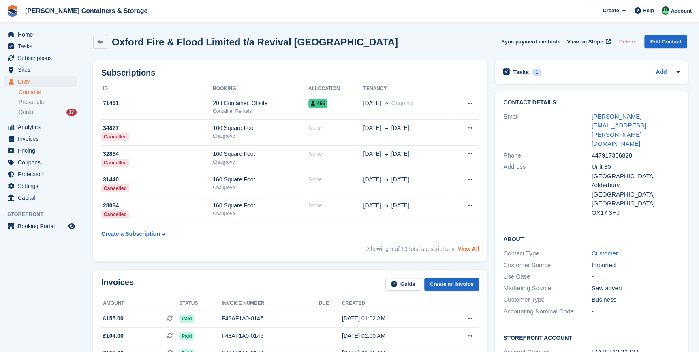
click at [462, 246] on link "View All" at bounding box center [468, 248] width 21 height 6
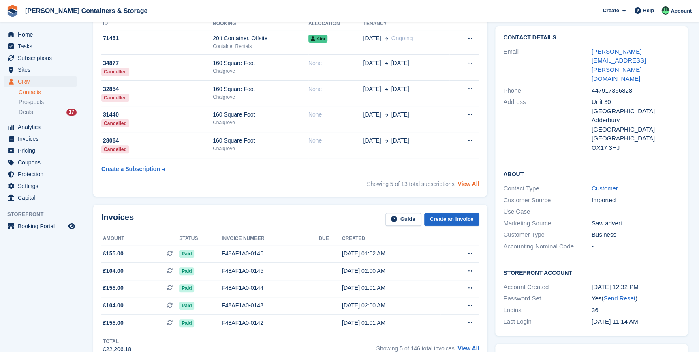
scroll to position [36, 0]
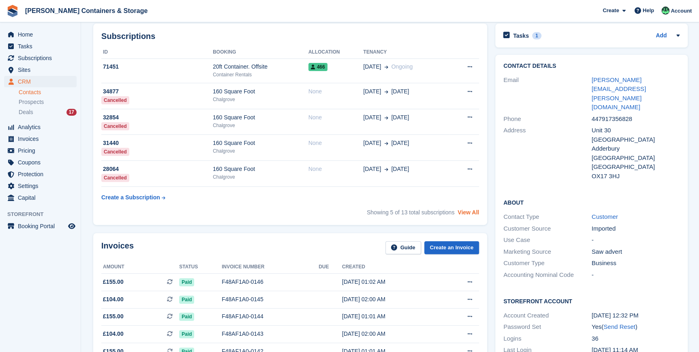
click at [470, 215] on link "View All" at bounding box center [468, 212] width 21 height 6
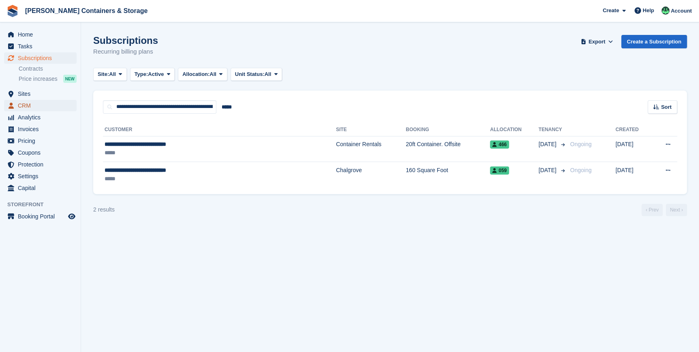
click at [36, 106] on span "CRM" at bounding box center [42, 105] width 49 height 11
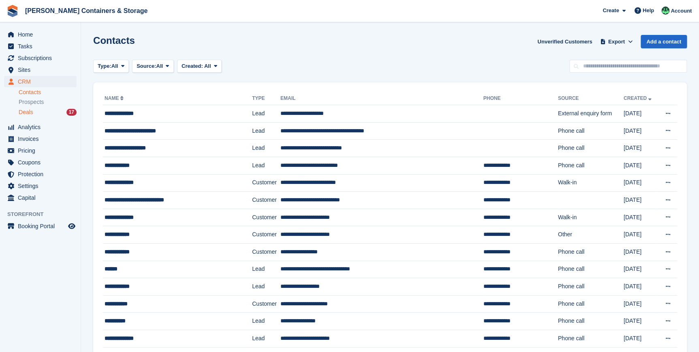
click at [34, 111] on div "Deals 17" at bounding box center [48, 112] width 58 height 8
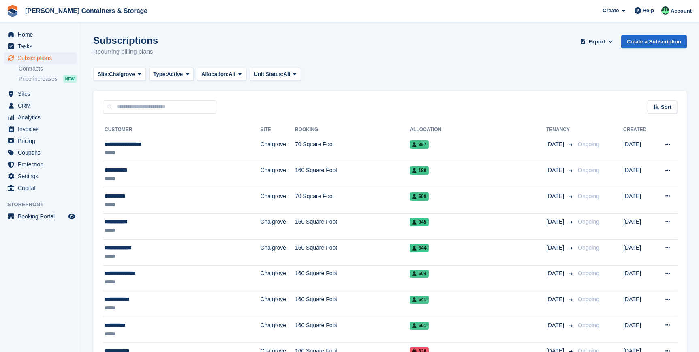
scroll to position [995, 0]
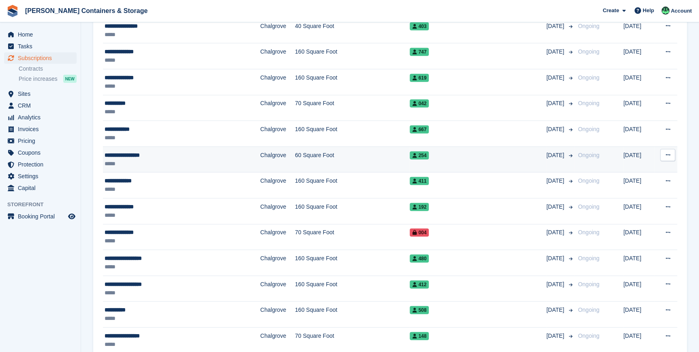
click at [132, 162] on div "*****" at bounding box center [163, 163] width 116 height 9
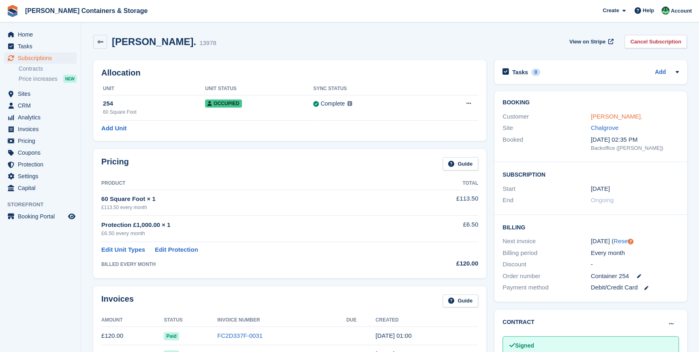
click at [600, 117] on link "[PERSON_NAME]." at bounding box center [617, 116] width 52 height 7
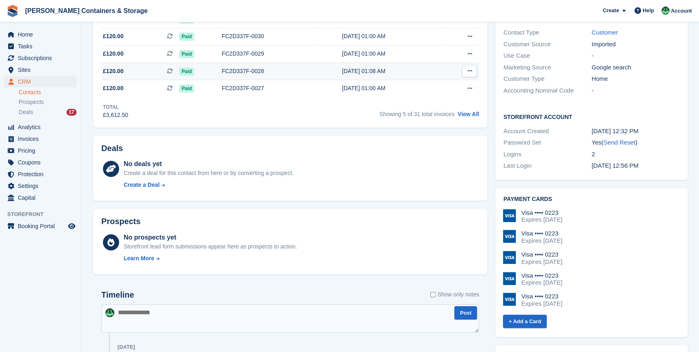
scroll to position [73, 0]
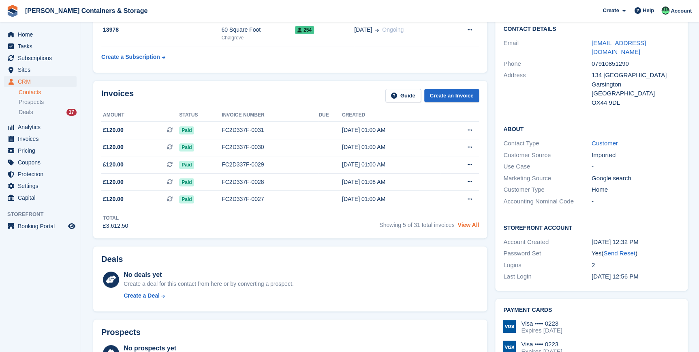
click at [466, 224] on link "View All" at bounding box center [468, 224] width 21 height 6
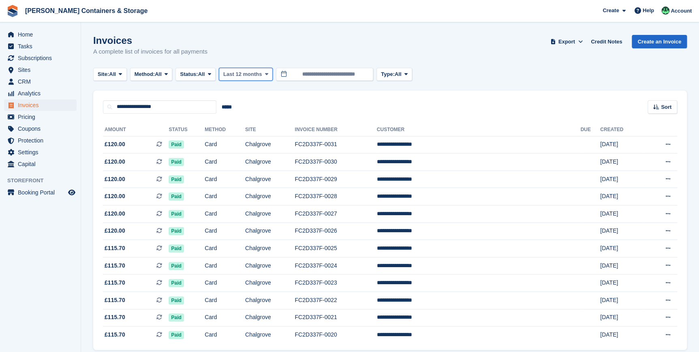
click at [265, 73] on icon at bounding box center [266, 73] width 3 height 5
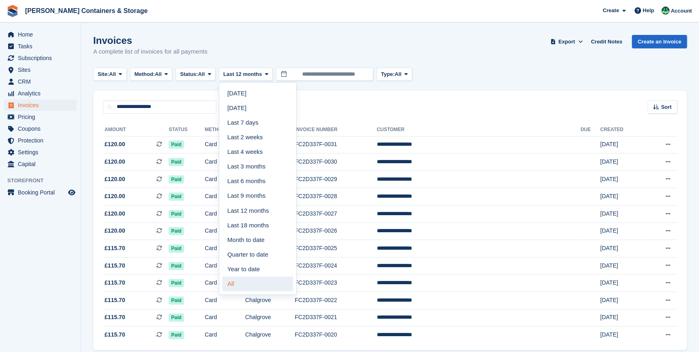
click at [254, 284] on link "All" at bounding box center [258, 283] width 71 height 15
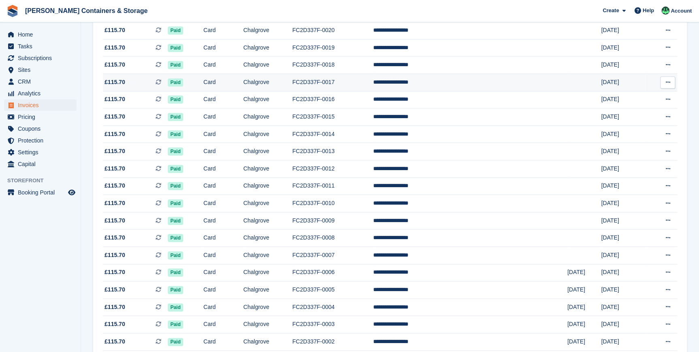
scroll to position [294, 0]
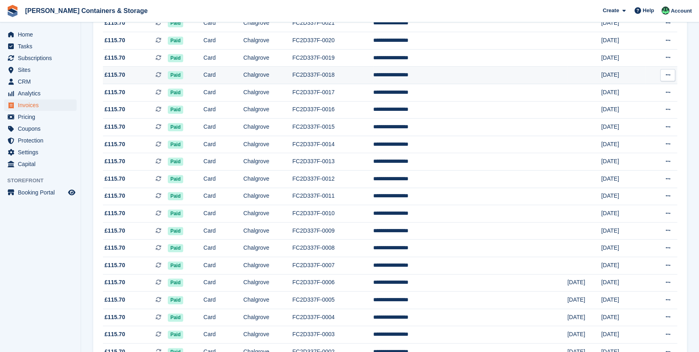
drag, startPoint x: 543, startPoint y: 53, endPoint x: 525, endPoint y: 82, distance: 34.6
click at [568, 82] on td at bounding box center [585, 75] width 34 height 17
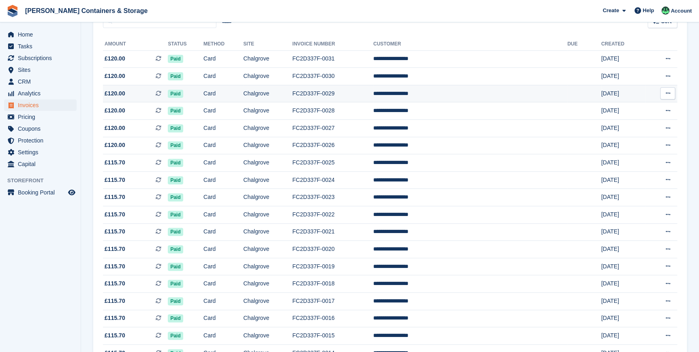
scroll to position [73, 0]
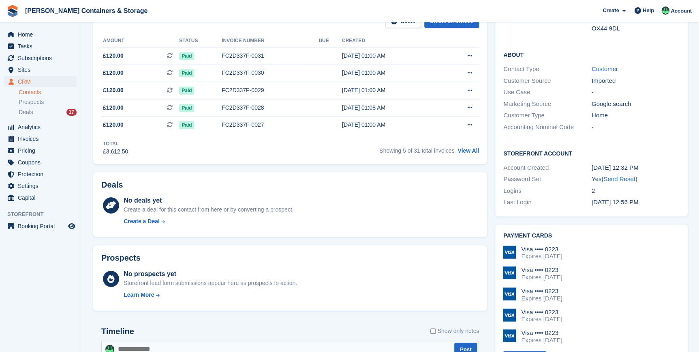
scroll to position [221, 0]
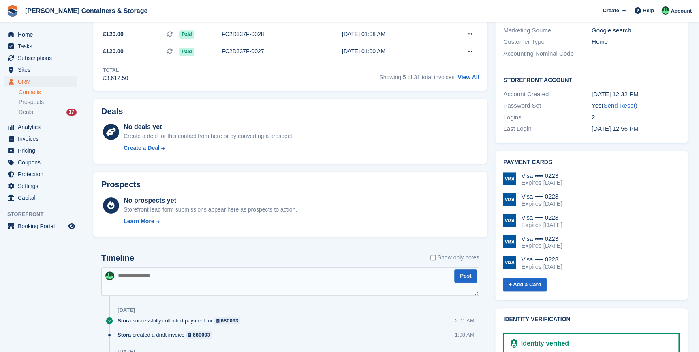
click at [128, 275] on textarea at bounding box center [290, 281] width 378 height 28
type textarea "*"
type textarea "**********"
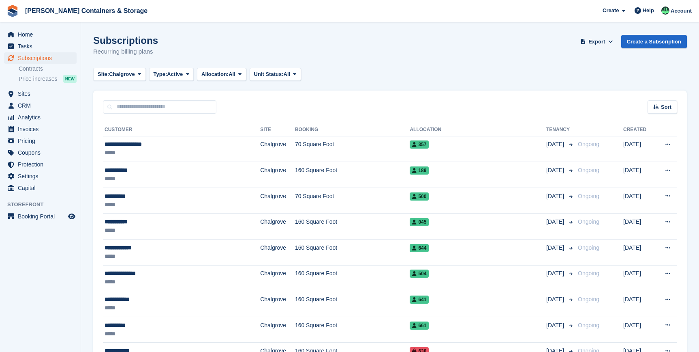
scroll to position [995, 0]
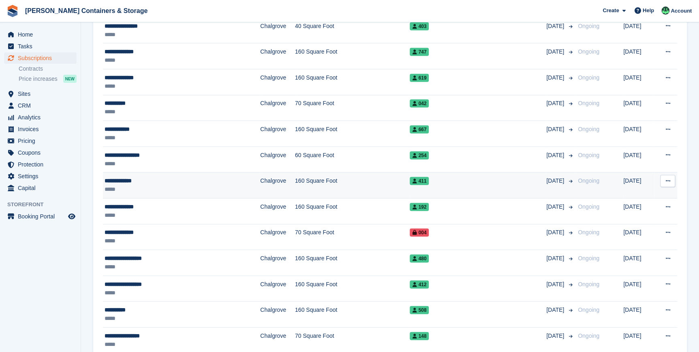
click at [124, 180] on div "**********" at bounding box center [163, 180] width 116 height 9
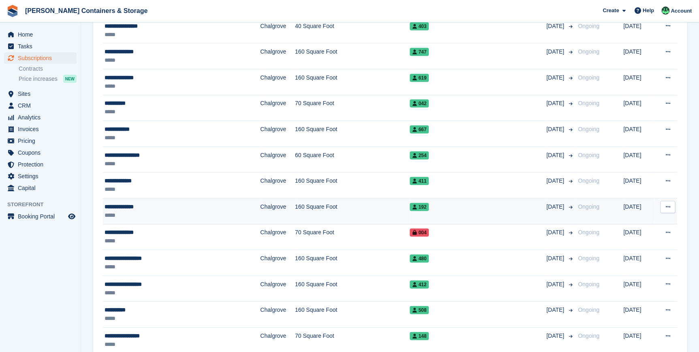
click at [113, 211] on div "*****" at bounding box center [163, 215] width 116 height 9
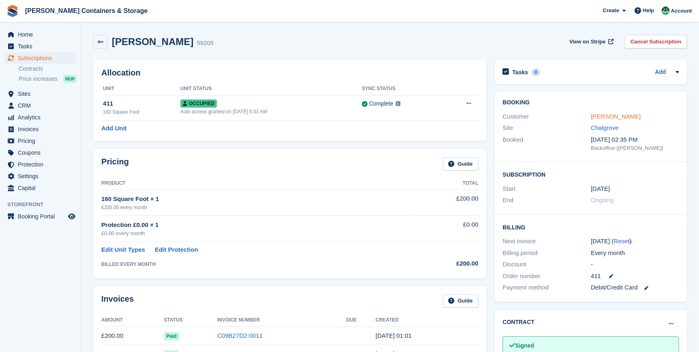
click at [606, 116] on link "Stuart Asbury" at bounding box center [616, 116] width 50 height 7
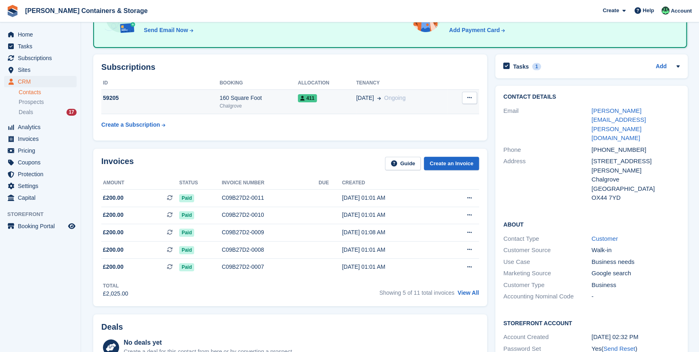
scroll to position [110, 0]
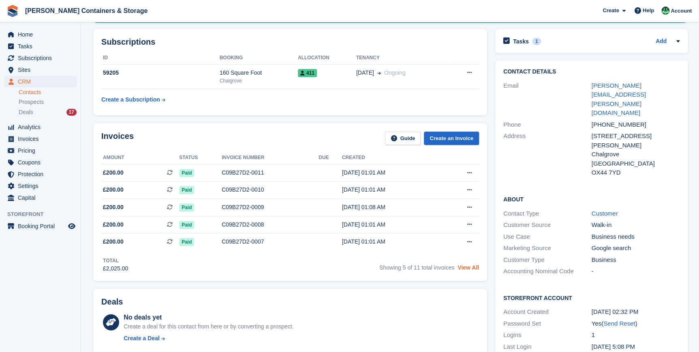
click at [466, 268] on link "View All" at bounding box center [468, 267] width 21 height 6
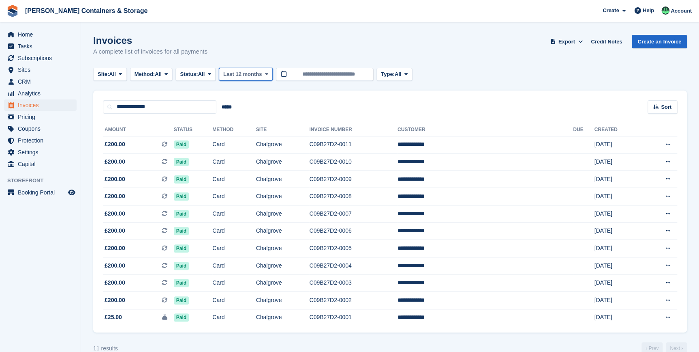
click at [243, 76] on span "Last 12 months" at bounding box center [242, 74] width 39 height 8
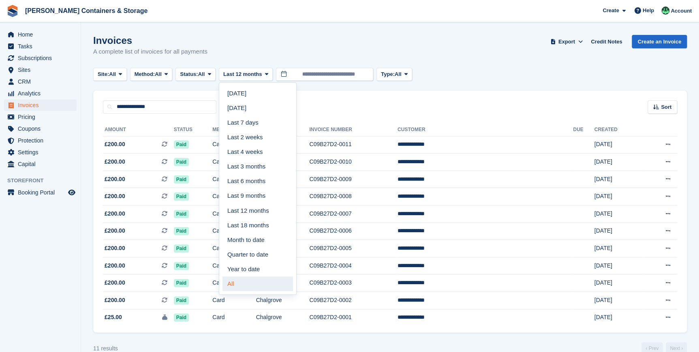
click at [246, 280] on link "All" at bounding box center [258, 283] width 71 height 15
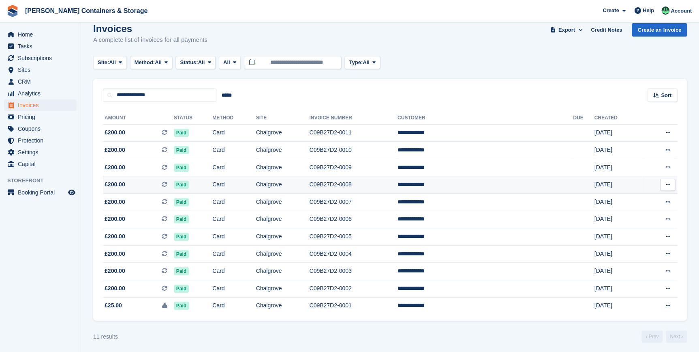
scroll to position [17, 0]
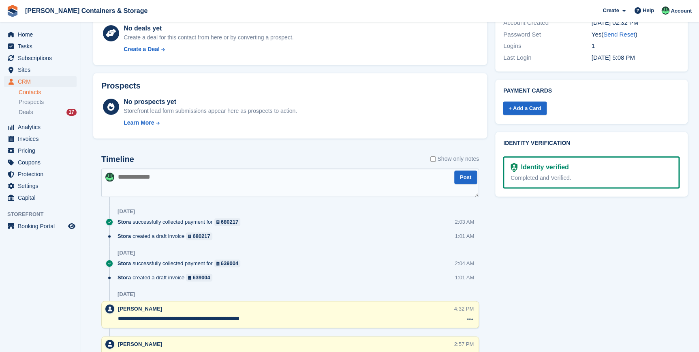
scroll to position [405, 0]
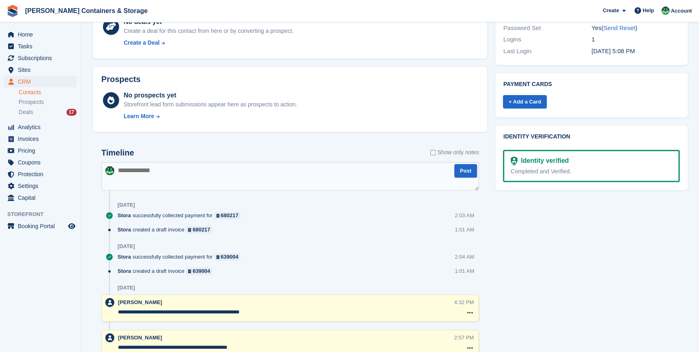
click at [138, 175] on textarea at bounding box center [290, 176] width 378 height 28
type textarea "**********"
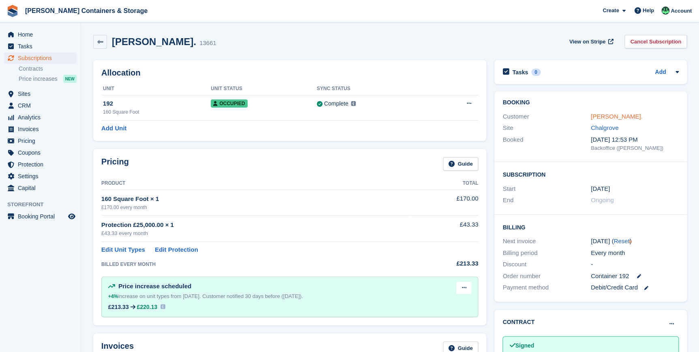
click at [610, 115] on link "Stuart, Chris." at bounding box center [617, 116] width 52 height 7
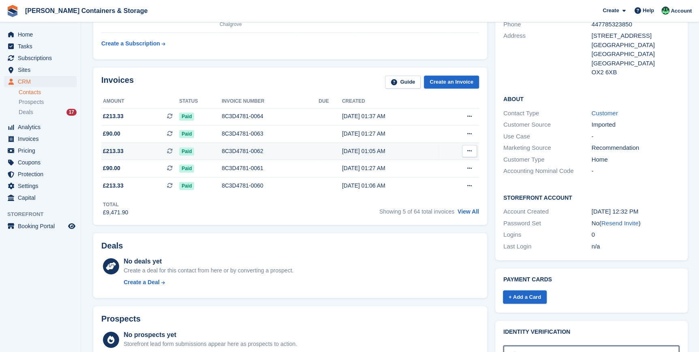
scroll to position [110, 0]
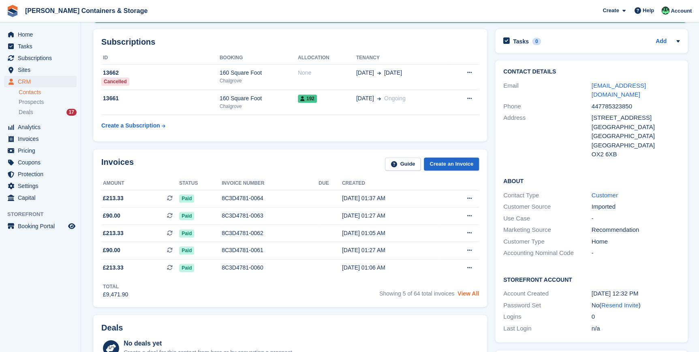
click at [471, 293] on link "View All" at bounding box center [468, 293] width 21 height 6
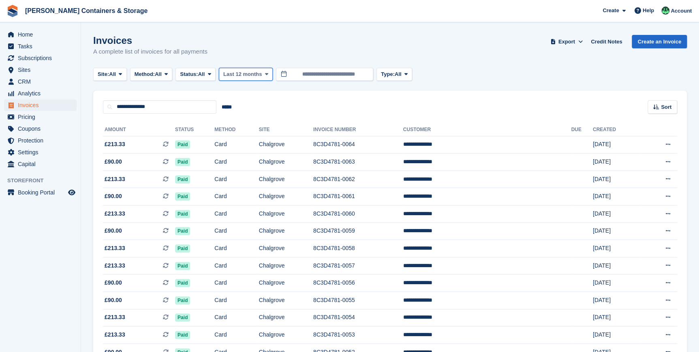
click at [241, 79] on button "Last 12 months" at bounding box center [246, 74] width 54 height 13
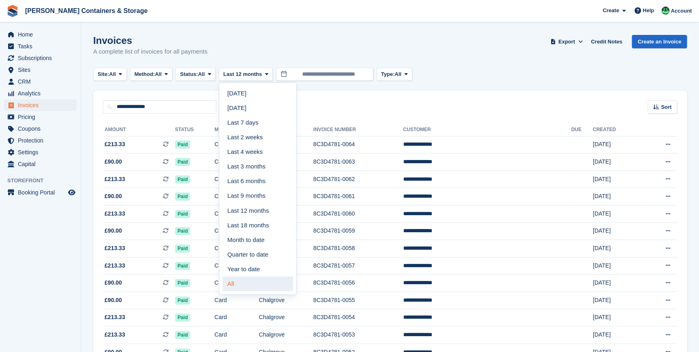
click at [252, 287] on link "All" at bounding box center [258, 283] width 71 height 15
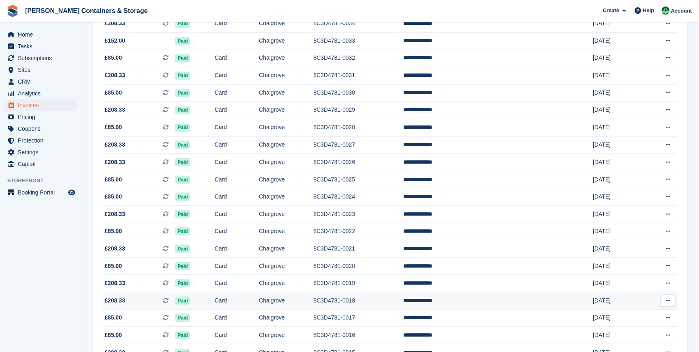
scroll to position [701, 0]
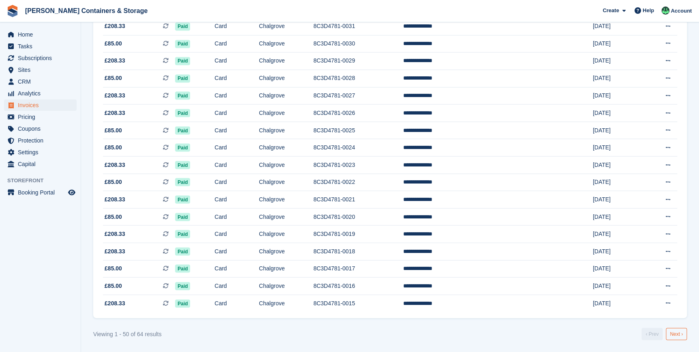
click at [680, 336] on link "Next ›" at bounding box center [676, 333] width 21 height 12
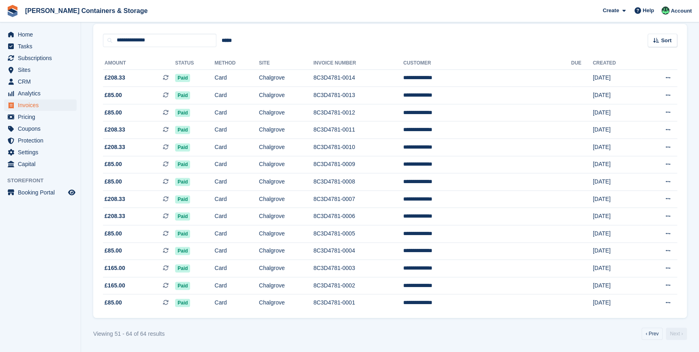
scroll to position [70, 0]
click at [648, 333] on link "‹ Prev" at bounding box center [652, 333] width 21 height 12
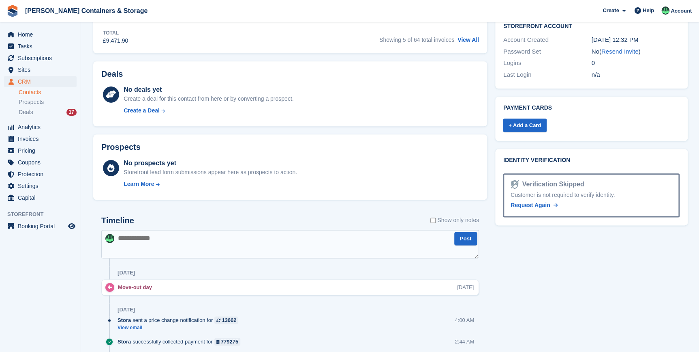
scroll to position [405, 0]
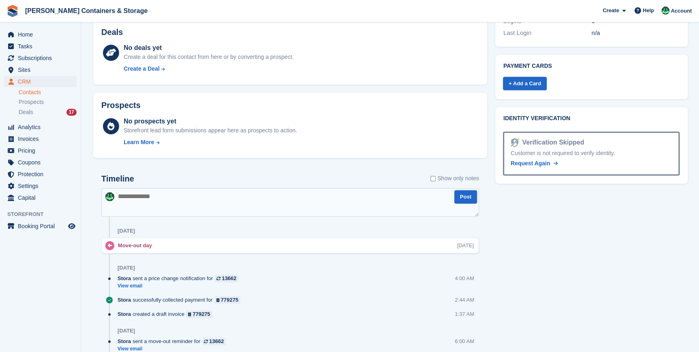
click at [161, 210] on textarea at bounding box center [290, 202] width 378 height 28
type textarea "**********"
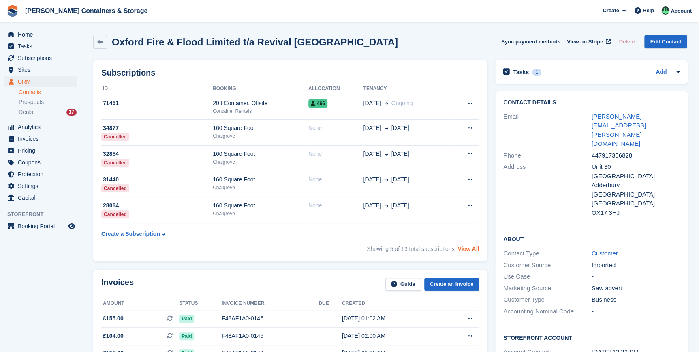
click at [467, 251] on link "View All" at bounding box center [468, 248] width 21 height 6
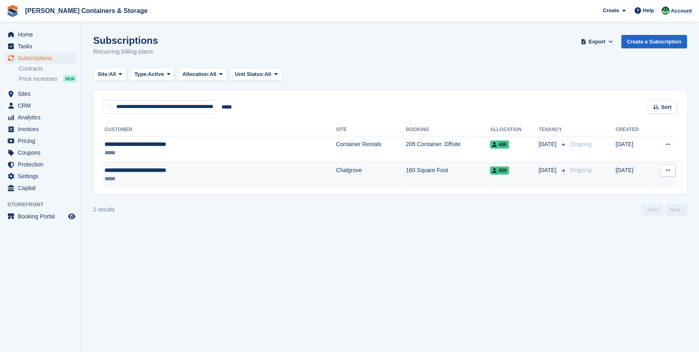
click at [190, 170] on div "**********" at bounding box center [180, 170] width 150 height 9
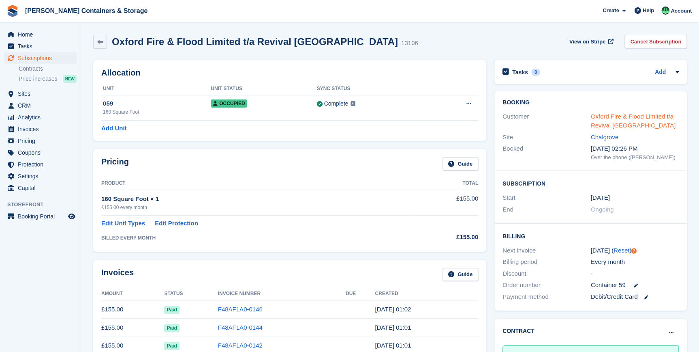
click at [620, 121] on link "Oxford Fire & Flood Limited t/a Revival [GEOGRAPHIC_DATA]" at bounding box center [633, 121] width 85 height 16
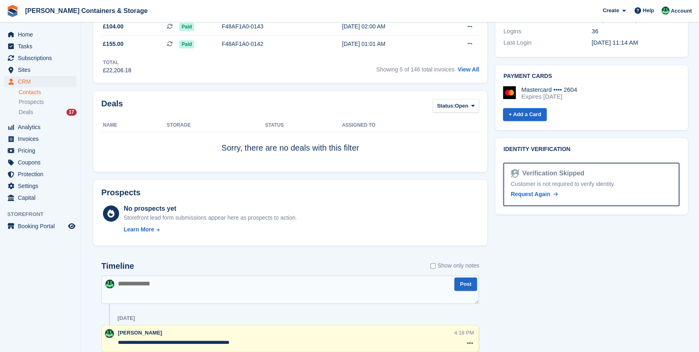
scroll to position [479, 0]
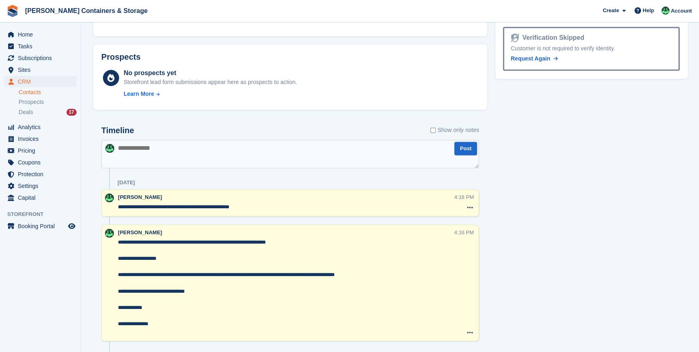
click at [133, 146] on textarea at bounding box center [290, 153] width 378 height 28
paste textarea "**********"
type textarea "**********"
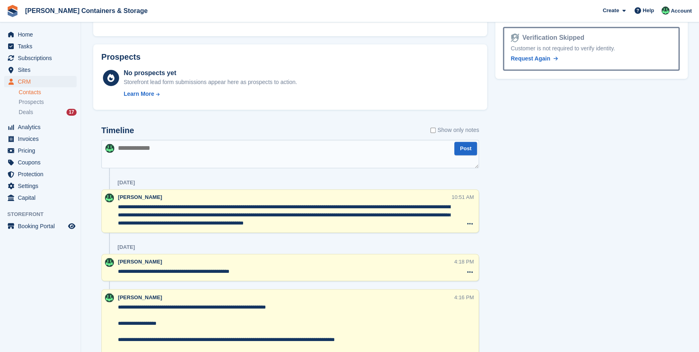
drag, startPoint x: 130, startPoint y: 207, endPoint x: 105, endPoint y: 207, distance: 24.3
click at [105, 207] on div "**********" at bounding box center [290, 210] width 378 height 43
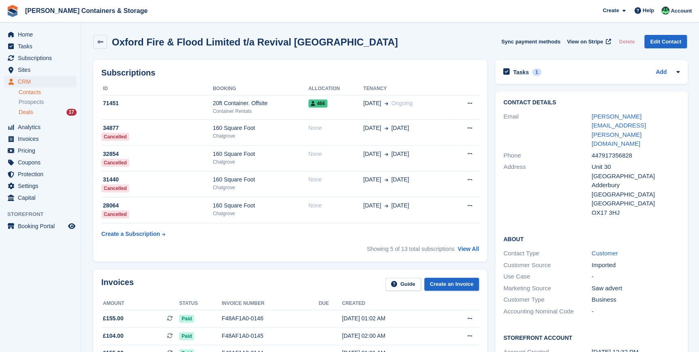
type textarea "**********"
click at [26, 109] on span "Deals" at bounding box center [26, 112] width 15 height 8
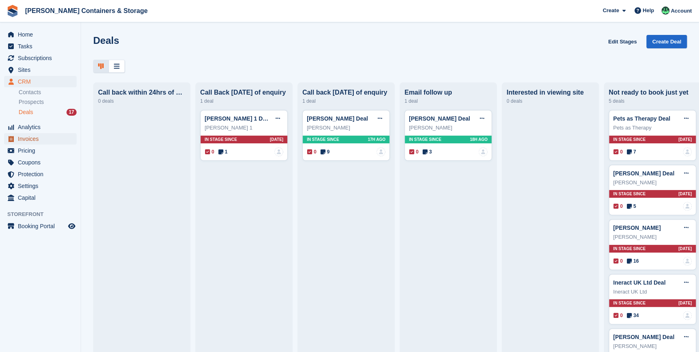
click at [22, 136] on span "Invoices" at bounding box center [42, 138] width 49 height 11
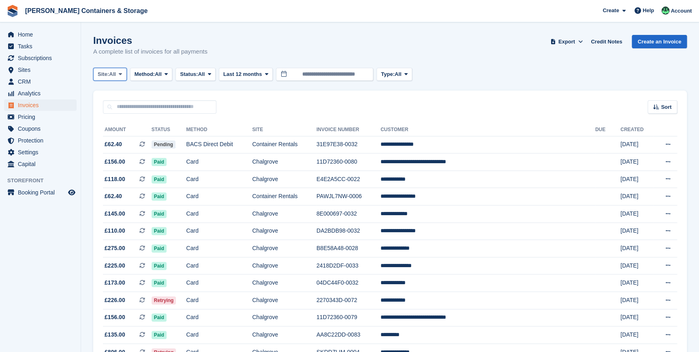
click at [116, 75] on span "All" at bounding box center [112, 74] width 7 height 8
click at [111, 107] on link "Chalgrove" at bounding box center [132, 108] width 71 height 15
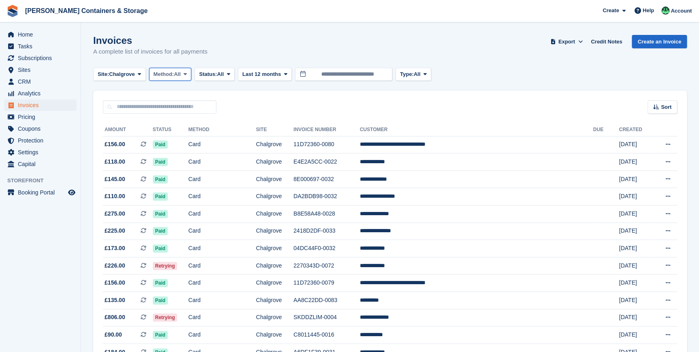
click at [172, 74] on span "Method:" at bounding box center [164, 74] width 21 height 8
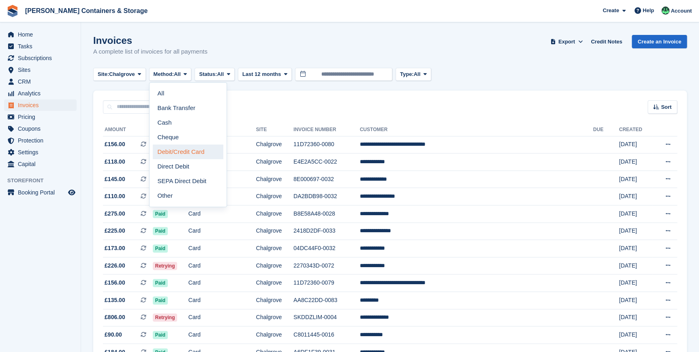
click at [171, 145] on link "Debit/Credit Card" at bounding box center [188, 151] width 71 height 15
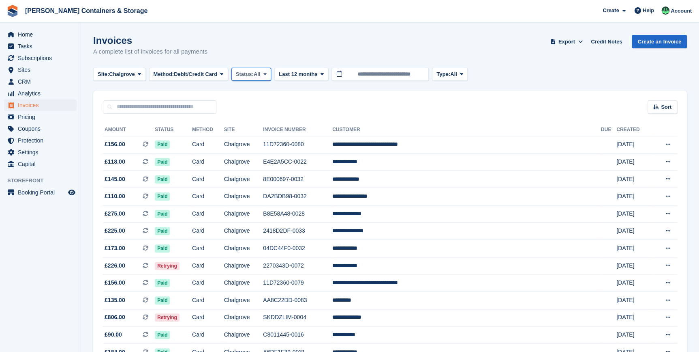
click at [264, 76] on span at bounding box center [265, 74] width 6 height 6
click at [247, 136] on link "Open" at bounding box center [270, 137] width 71 height 15
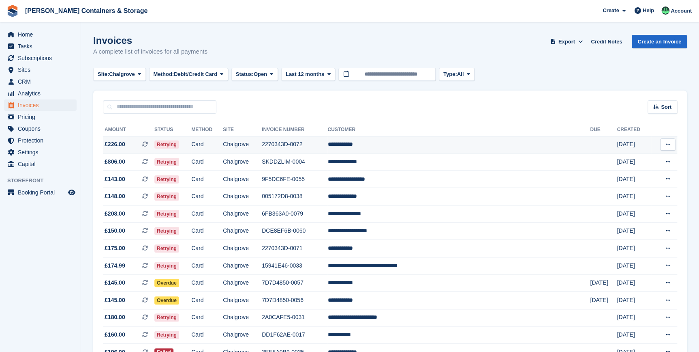
click at [223, 143] on td "Card" at bounding box center [207, 144] width 32 height 17
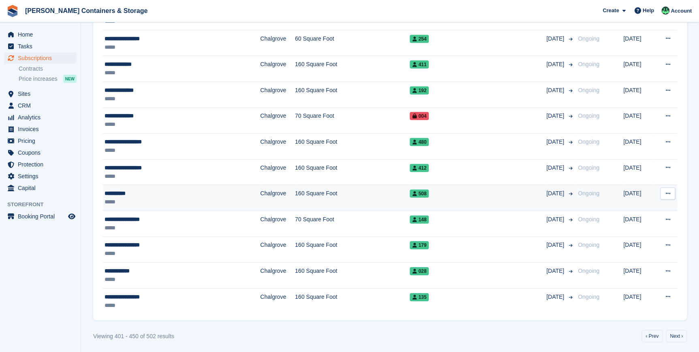
scroll to position [1112, 0]
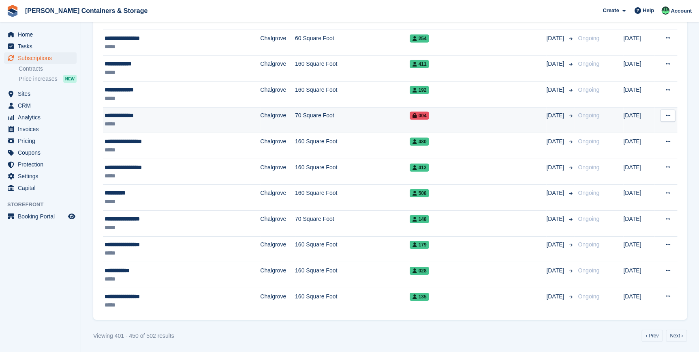
click at [133, 114] on div "**********" at bounding box center [163, 115] width 116 height 9
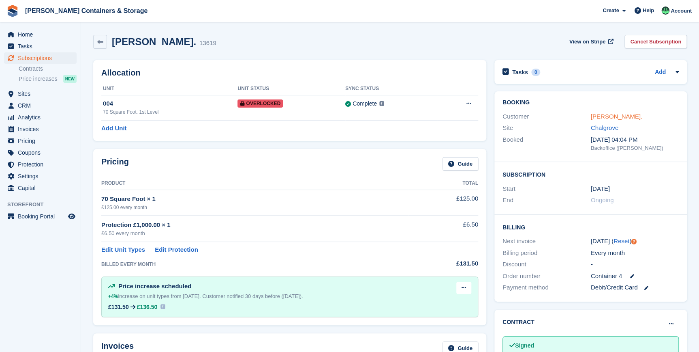
click at [608, 118] on link "Sudbury, Jill." at bounding box center [617, 116] width 52 height 7
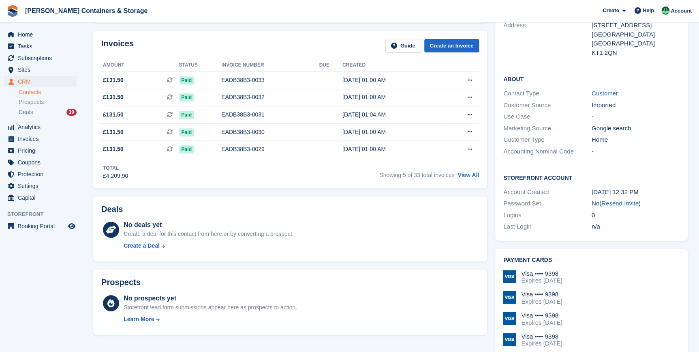
scroll to position [147, 0]
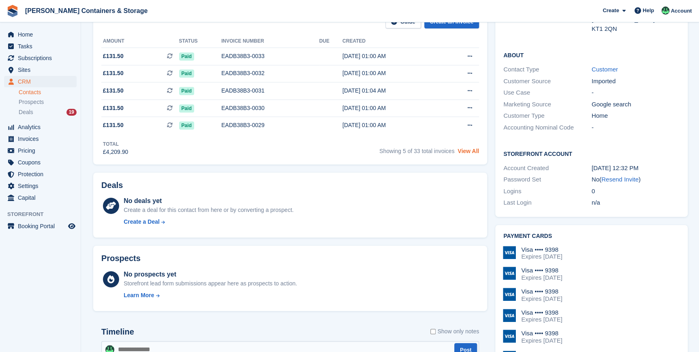
click at [470, 152] on link "View All" at bounding box center [468, 151] width 21 height 6
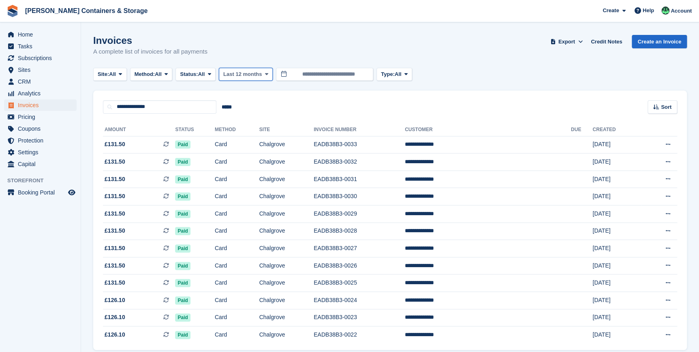
click at [263, 69] on button "Last 12 months" at bounding box center [246, 74] width 54 height 13
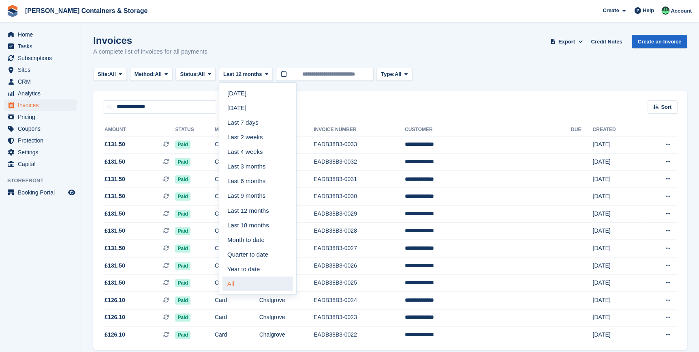
click at [250, 283] on link "All" at bounding box center [258, 283] width 71 height 15
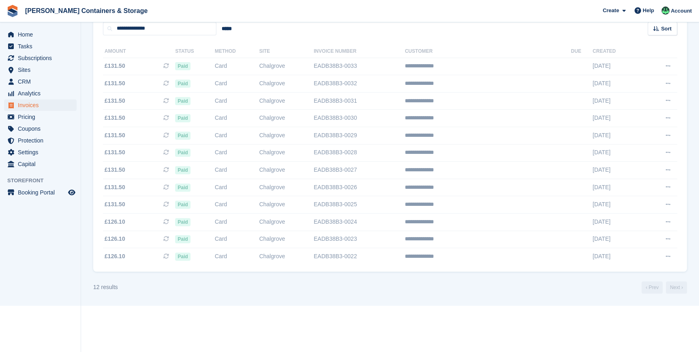
scroll to position [102, 0]
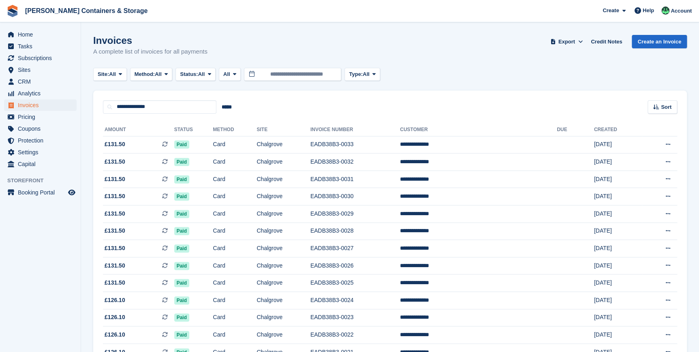
click at [410, 71] on div "Site: All All Chalgrove Container Rentals Method: All All Bank Transfer Cash Ch…" at bounding box center [390, 74] width 594 height 13
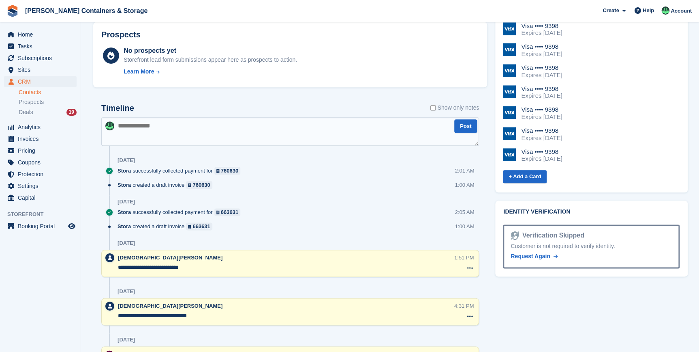
scroll to position [405, 0]
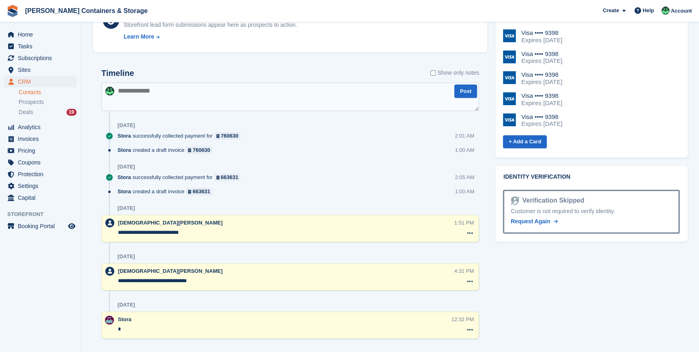
click at [136, 92] on textarea at bounding box center [290, 96] width 378 height 28
type textarea "**********"
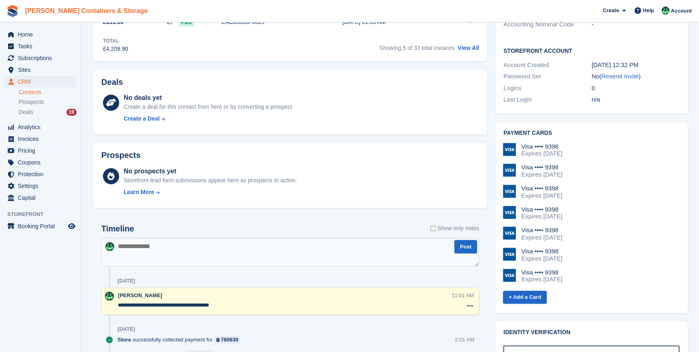
scroll to position [249, 0]
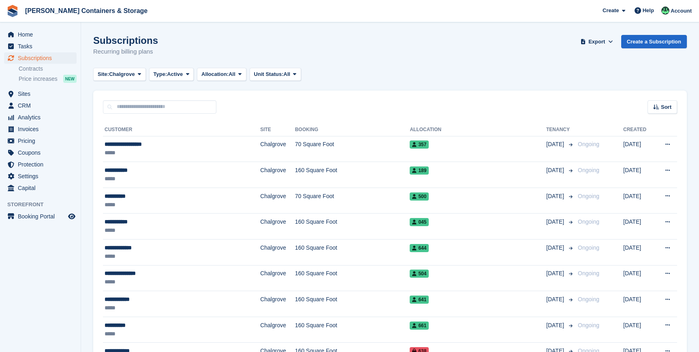
scroll to position [1112, 0]
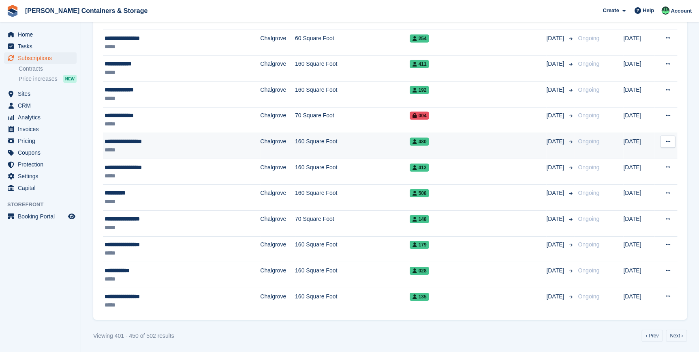
click at [130, 146] on div "*****" at bounding box center [163, 150] width 116 height 9
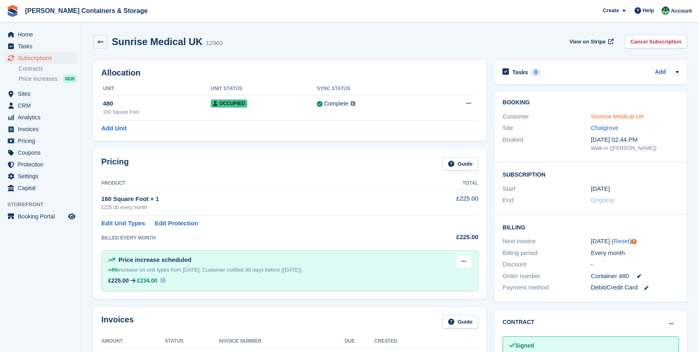
click at [608, 116] on link "Sunrise Medical UK" at bounding box center [618, 116] width 54 height 7
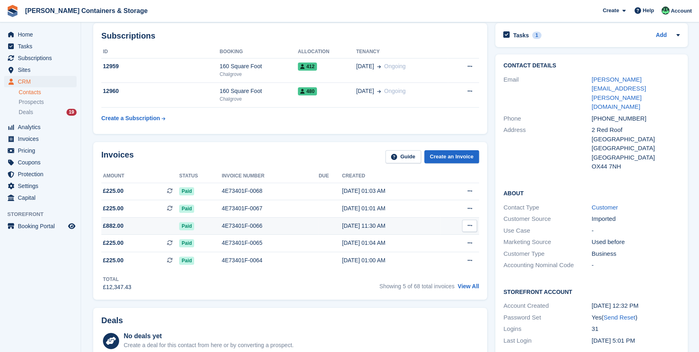
scroll to position [36, 0]
click at [464, 285] on link "View All" at bounding box center [468, 286] width 21 height 6
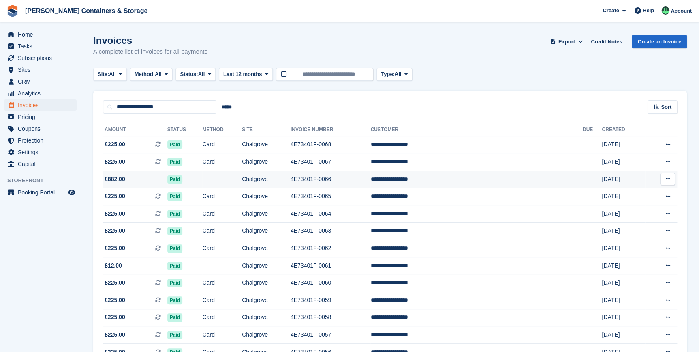
click at [116, 178] on span "£882.00" at bounding box center [115, 179] width 21 height 9
click at [259, 73] on span "Last 12 months" at bounding box center [242, 74] width 39 height 8
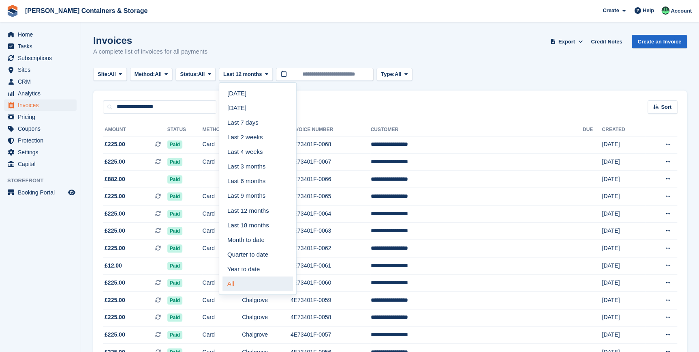
click at [249, 286] on link "All" at bounding box center [258, 283] width 71 height 15
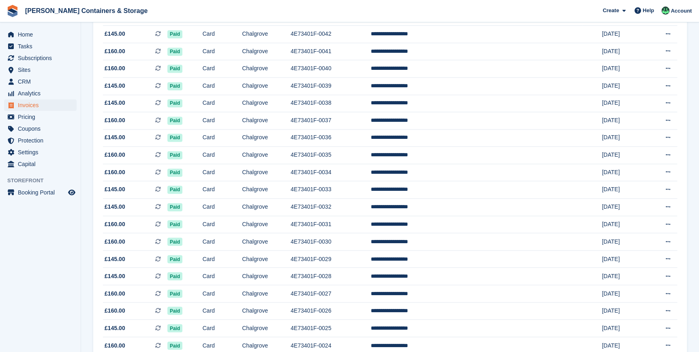
scroll to position [701, 0]
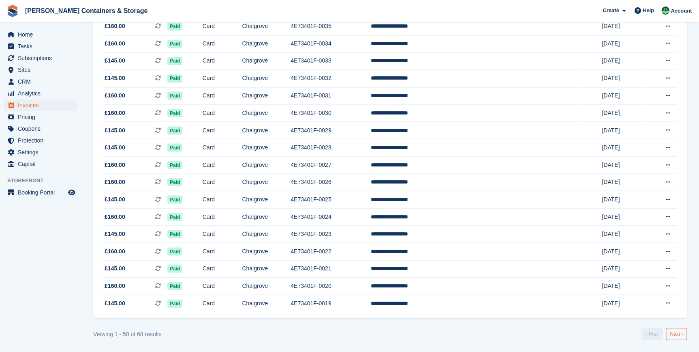
click at [679, 330] on link "Next ›" at bounding box center [676, 333] width 21 height 12
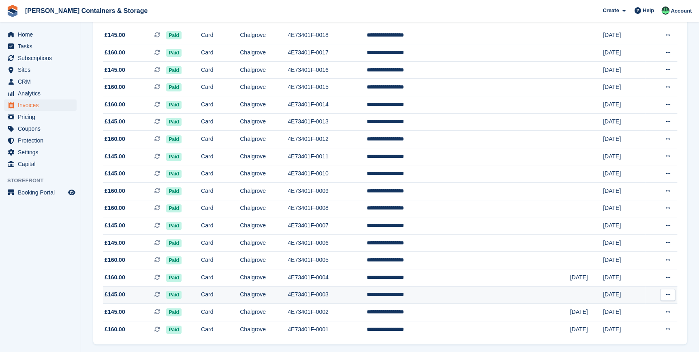
scroll to position [140, 0]
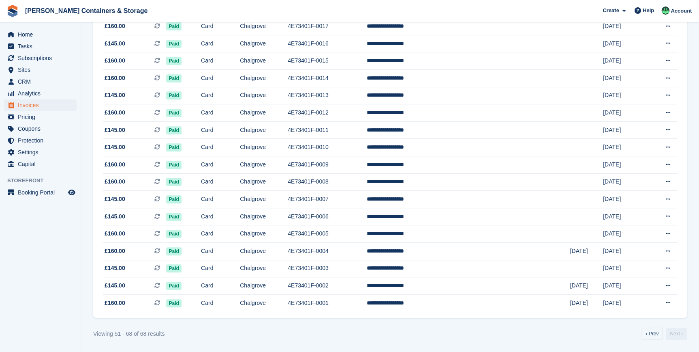
click at [649, 324] on turbo-frame "Invoices A complete list of invoices for all payments Export Export Invoices Ex…" at bounding box center [390, 119] width 594 height 440
click at [657, 333] on link "‹ Prev" at bounding box center [652, 333] width 21 height 12
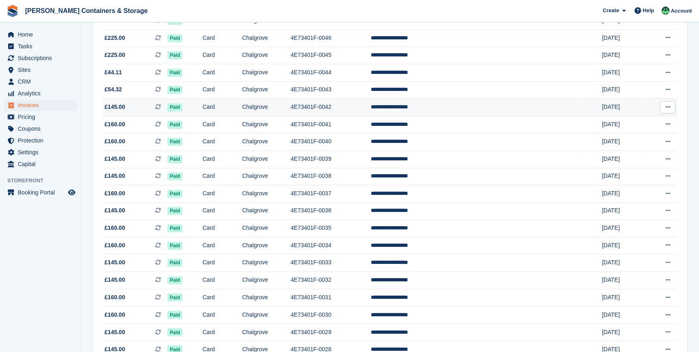
scroll to position [479, 0]
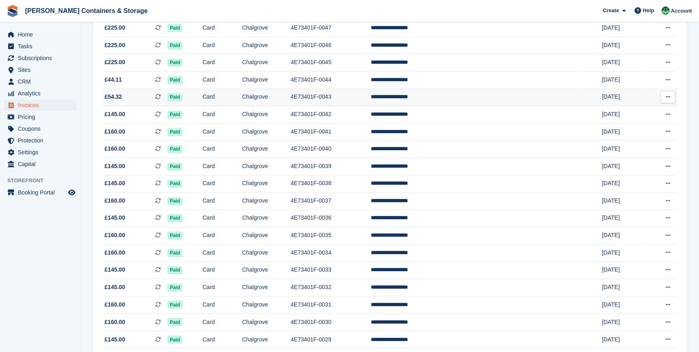
click at [116, 101] on span "£54.32" at bounding box center [113, 96] width 17 height 9
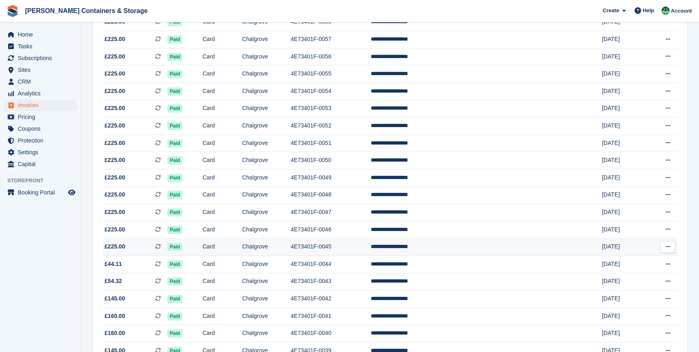
scroll to position [332, 0]
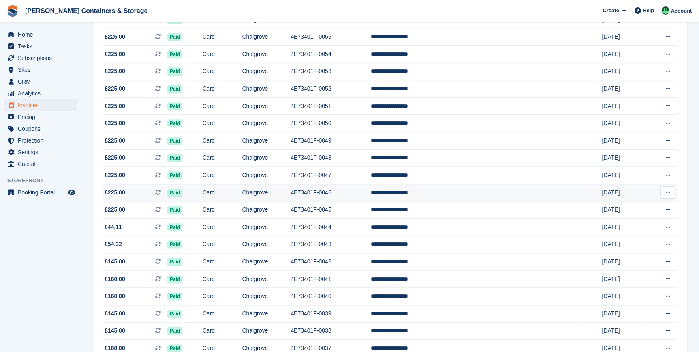
click at [119, 197] on span "£225.00" at bounding box center [115, 192] width 21 height 9
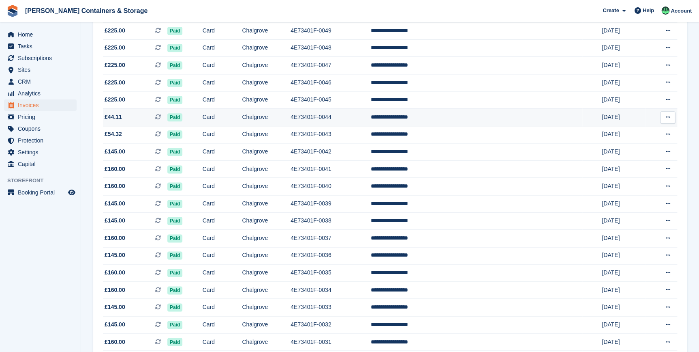
scroll to position [442, 0]
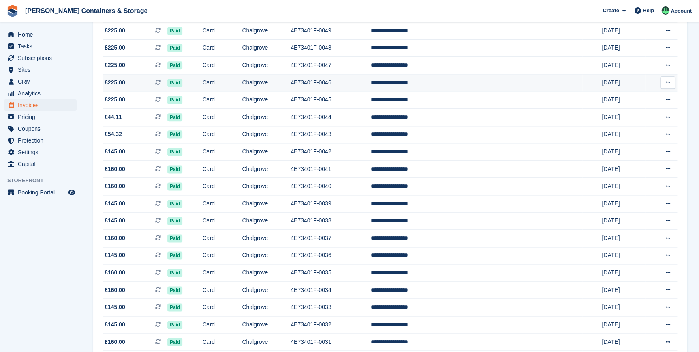
click at [122, 87] on span "£225.00" at bounding box center [115, 82] width 21 height 9
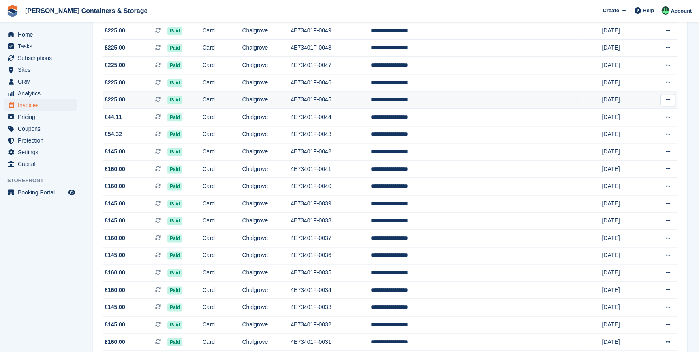
click at [125, 101] on span "£225.00 This is a recurring subscription invoice." at bounding box center [135, 99] width 64 height 9
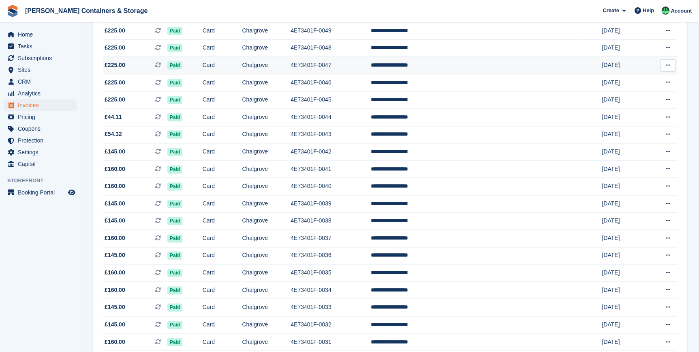
click at [120, 64] on td "£225.00 This is a recurring subscription invoice." at bounding box center [135, 65] width 64 height 17
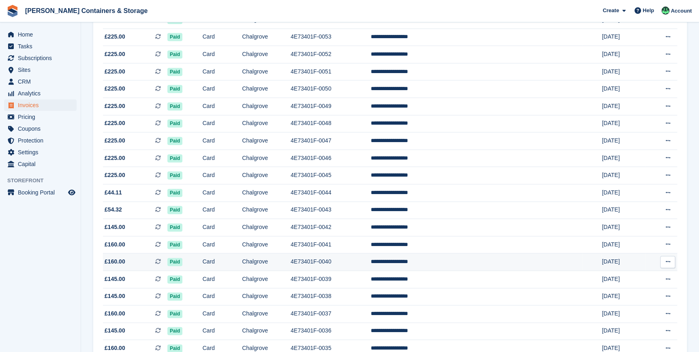
scroll to position [405, 0]
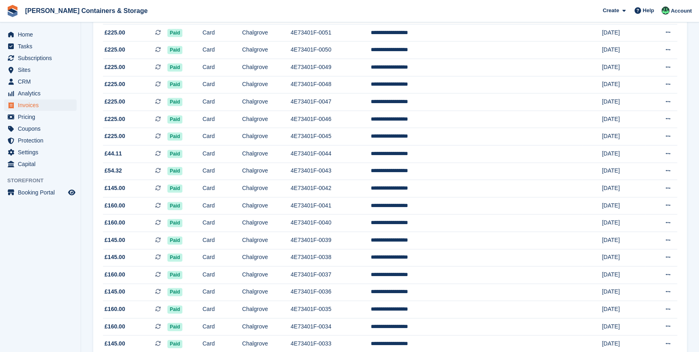
scroll to position [153, 0]
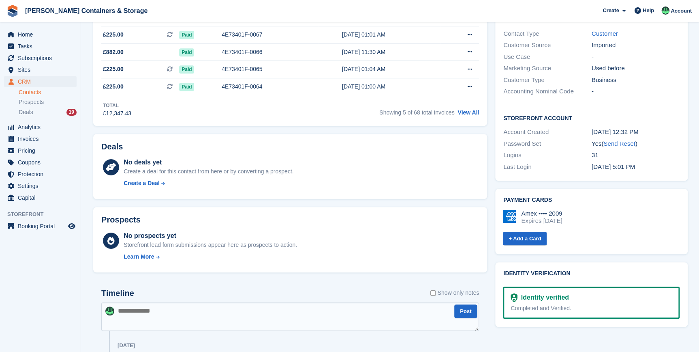
scroll to position [221, 0]
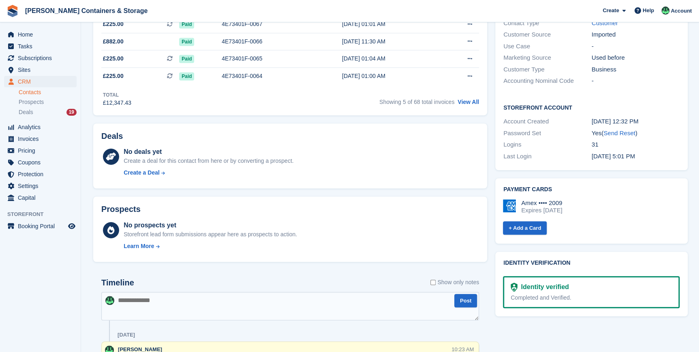
click at [150, 305] on textarea at bounding box center [290, 306] width 378 height 28
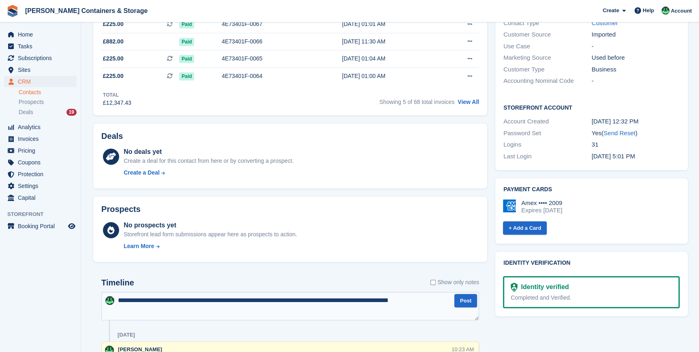
type textarea "**********"
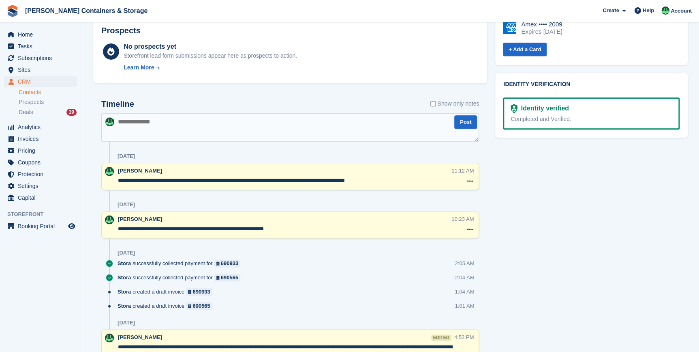
scroll to position [405, 0]
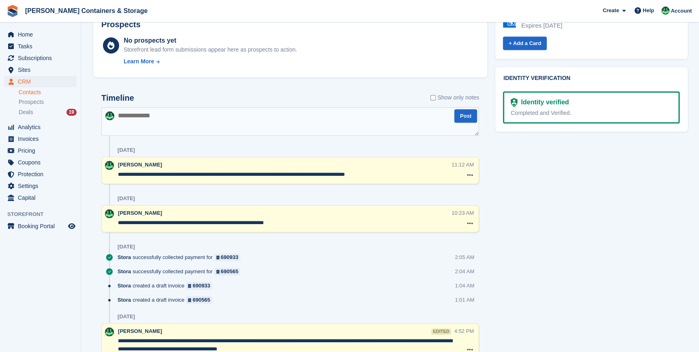
click at [378, 176] on textarea "**********" at bounding box center [284, 174] width 333 height 8
type textarea "**********"
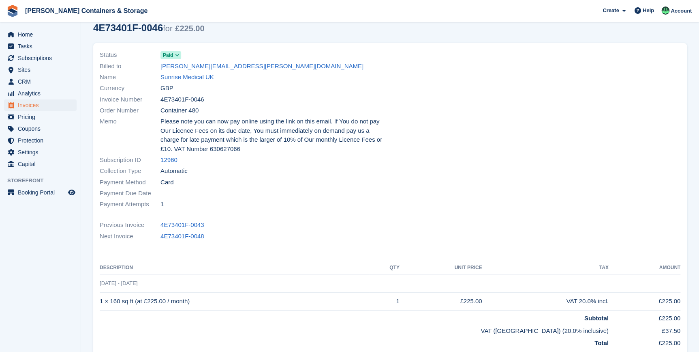
scroll to position [110, 0]
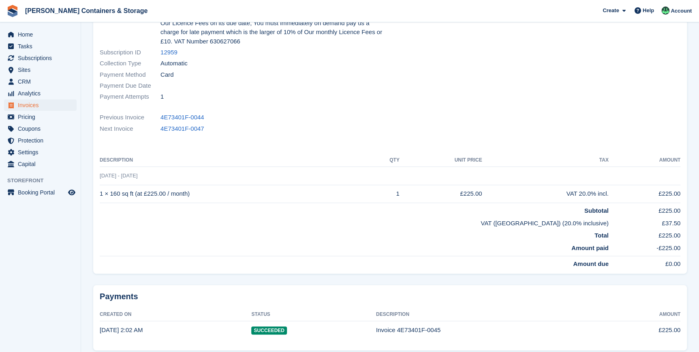
scroll to position [147, 0]
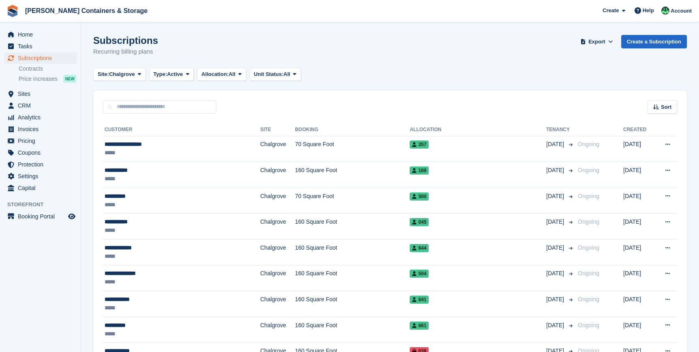
scroll to position [1112, 0]
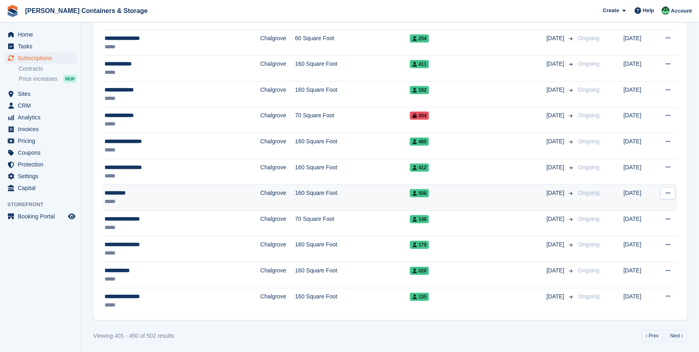
click at [124, 194] on div "**********" at bounding box center [163, 193] width 116 height 9
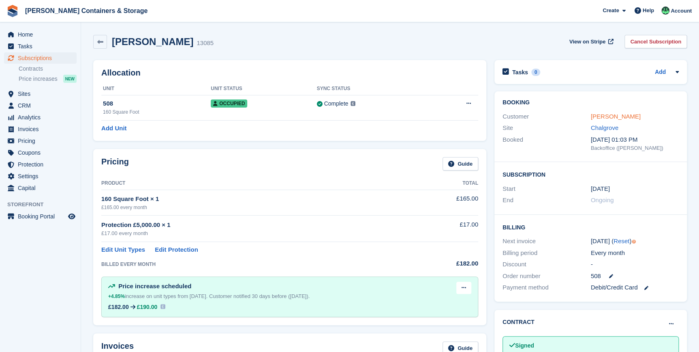
click at [604, 117] on link "Suter, Tim" at bounding box center [616, 116] width 50 height 7
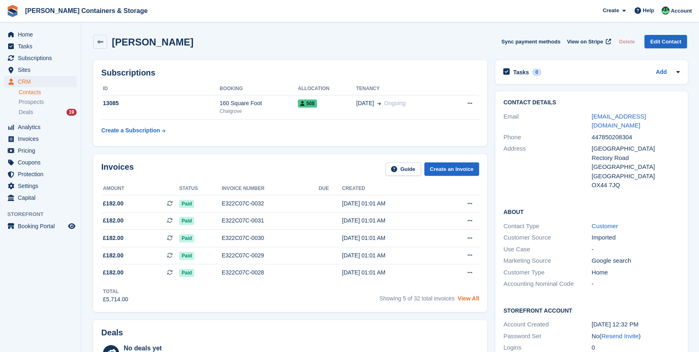
click at [471, 301] on link "View All" at bounding box center [468, 298] width 21 height 6
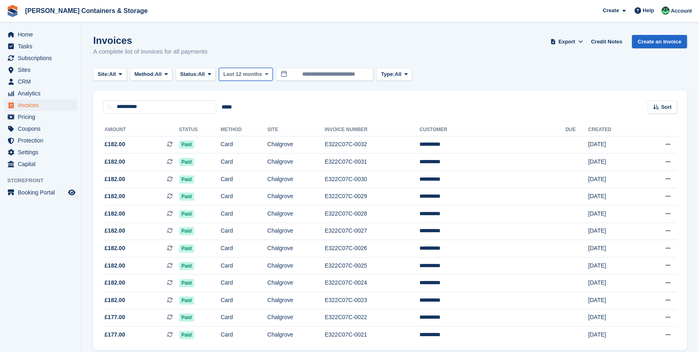
click at [249, 74] on span "Last 12 months" at bounding box center [242, 74] width 39 height 8
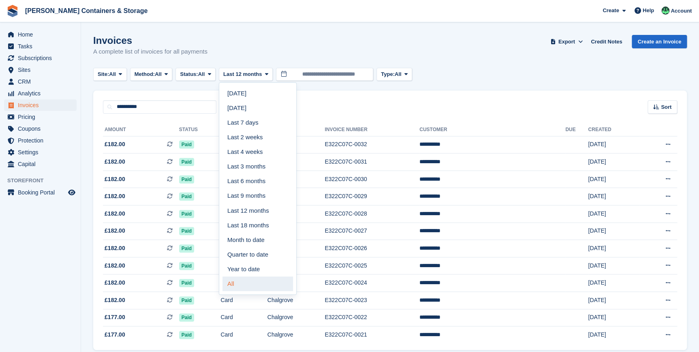
click at [264, 290] on link "All" at bounding box center [258, 283] width 71 height 15
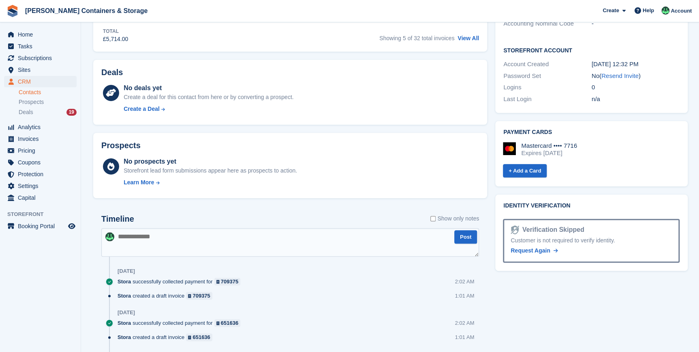
scroll to position [326, 0]
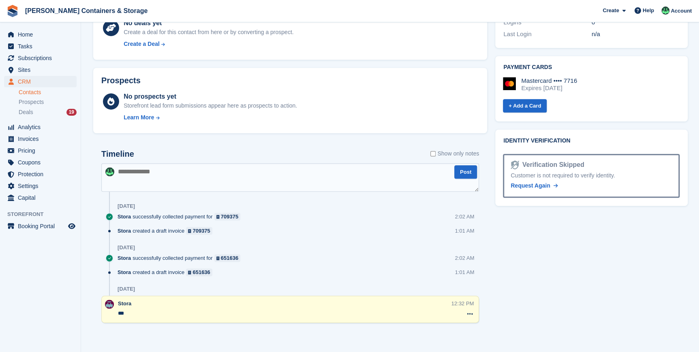
click at [148, 182] on textarea at bounding box center [290, 177] width 378 height 28
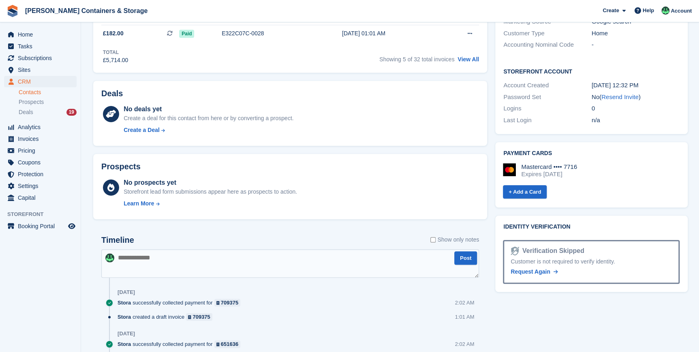
scroll to position [258, 0]
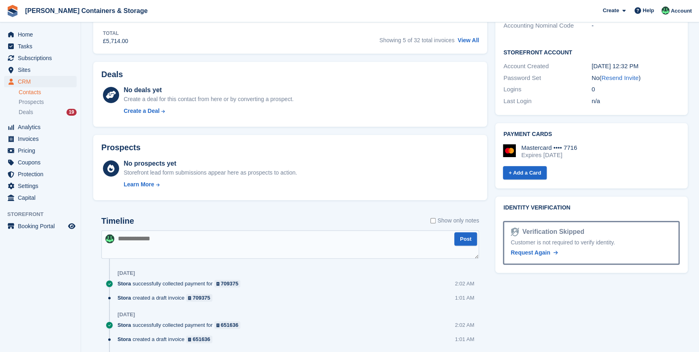
click at [150, 237] on textarea at bounding box center [290, 244] width 378 height 28
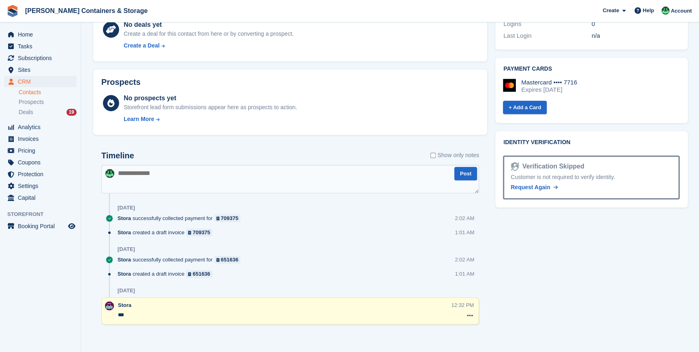
scroll to position [326, 0]
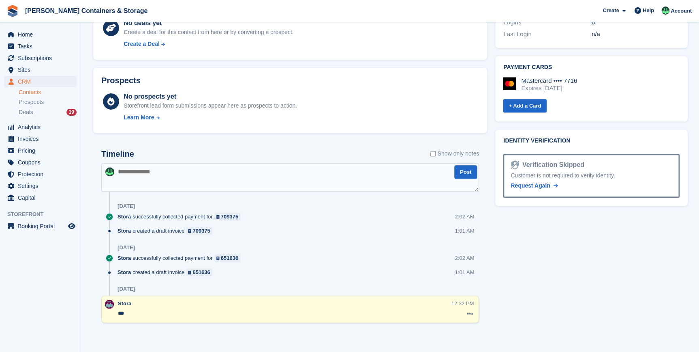
click at [151, 177] on textarea at bounding box center [290, 177] width 378 height 28
type textarea "**********"
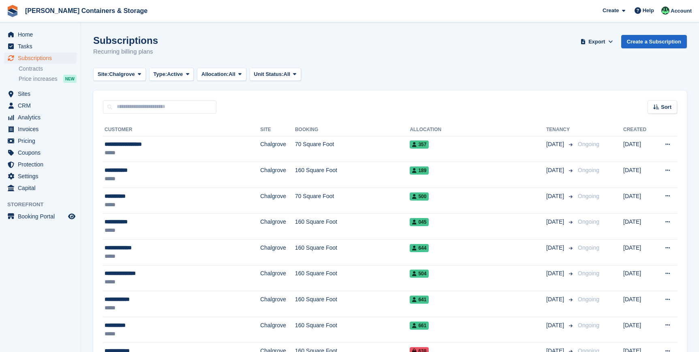
scroll to position [1112, 0]
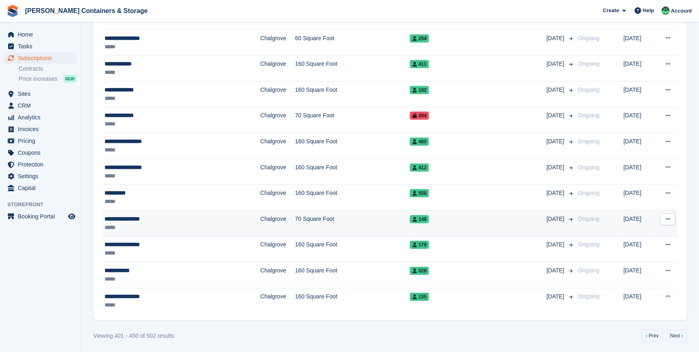
click at [129, 219] on div "**********" at bounding box center [163, 219] width 116 height 9
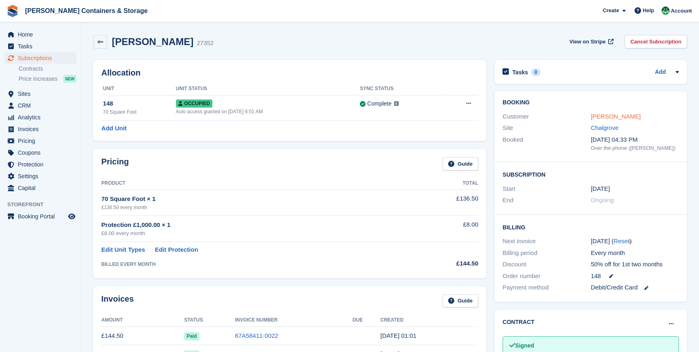
click at [603, 118] on link "Suzane Burksfield" at bounding box center [616, 116] width 50 height 7
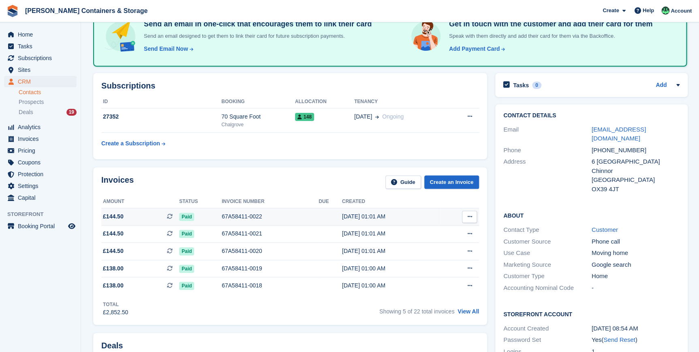
scroll to position [184, 0]
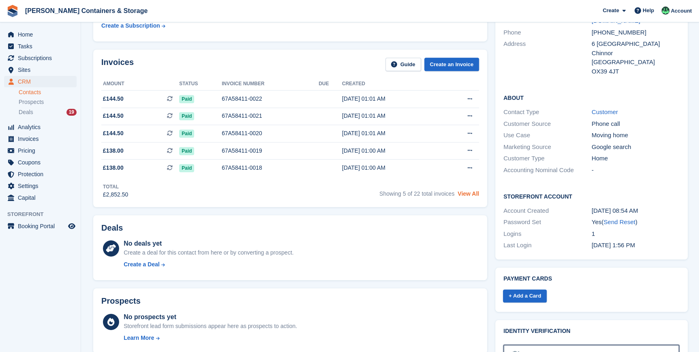
click at [470, 193] on link "View All" at bounding box center [468, 193] width 21 height 6
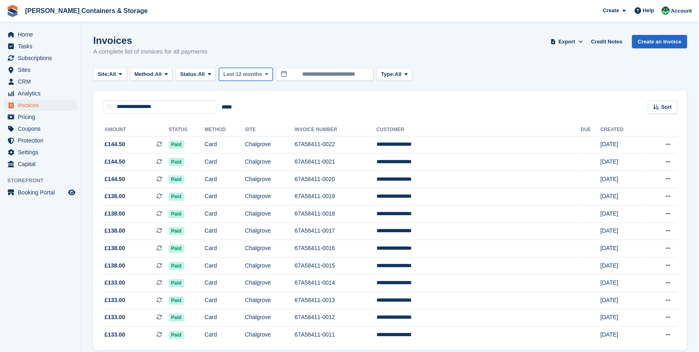
click at [247, 75] on span "Last 12 months" at bounding box center [242, 74] width 39 height 8
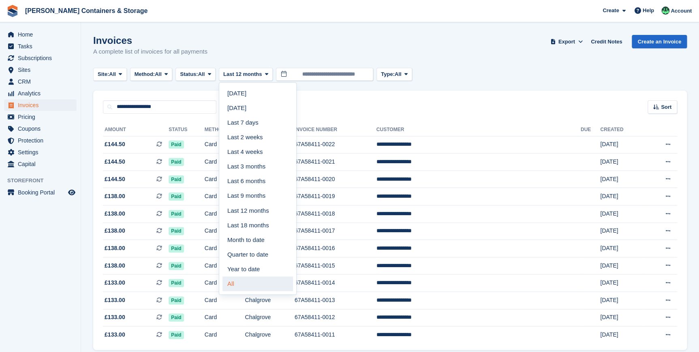
click at [243, 285] on link "All" at bounding box center [258, 283] width 71 height 15
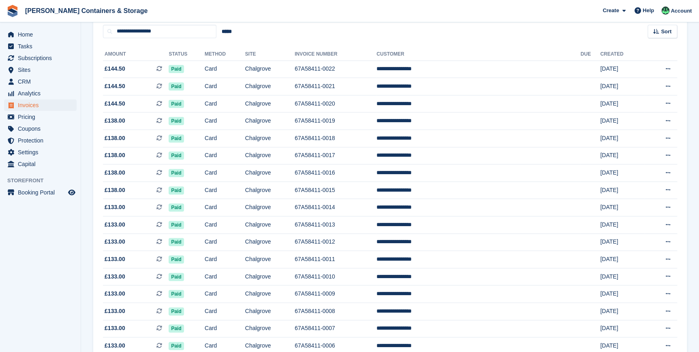
scroll to position [62, 0]
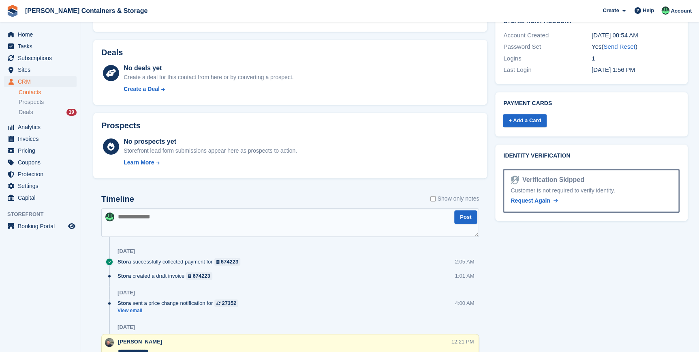
scroll to position [369, 0]
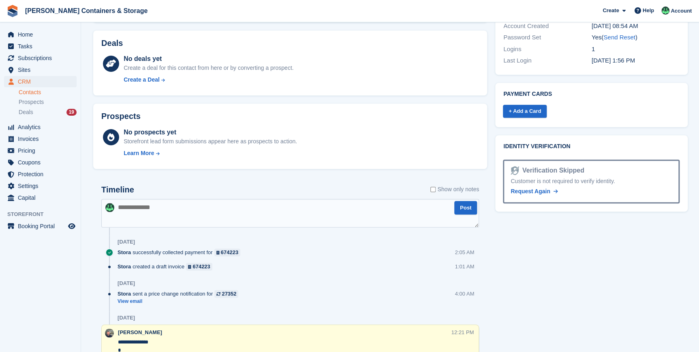
click at [150, 206] on textarea at bounding box center [290, 213] width 378 height 28
type textarea "**********"
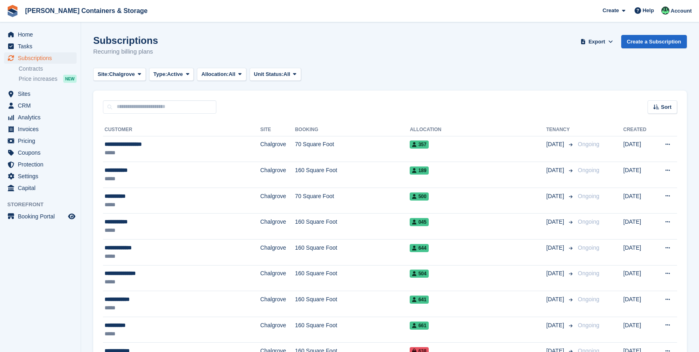
scroll to position [1112, 0]
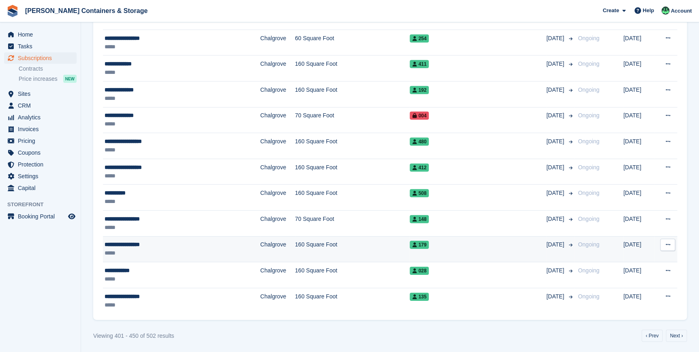
click at [127, 244] on div "**********" at bounding box center [163, 244] width 116 height 9
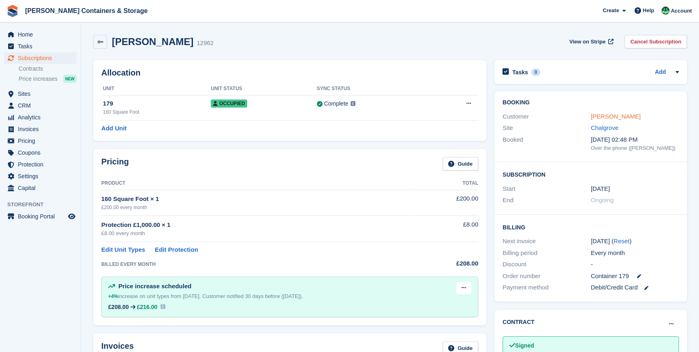
click at [614, 114] on link "[PERSON_NAME]" at bounding box center [616, 116] width 50 height 7
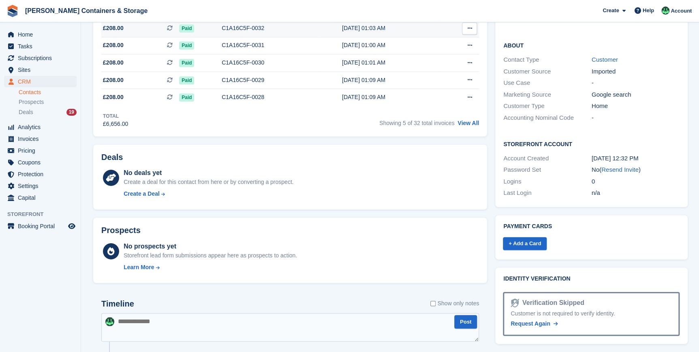
scroll to position [147, 0]
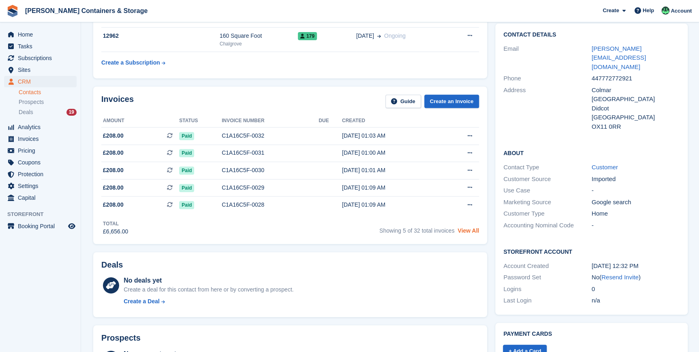
click at [466, 231] on link "View All" at bounding box center [468, 230] width 21 height 6
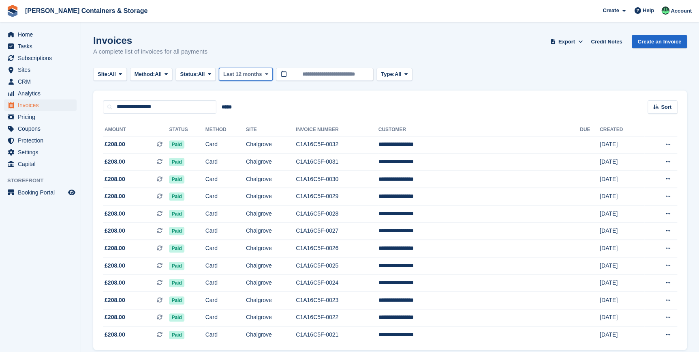
click at [256, 74] on span "Last 12 months" at bounding box center [242, 74] width 39 height 8
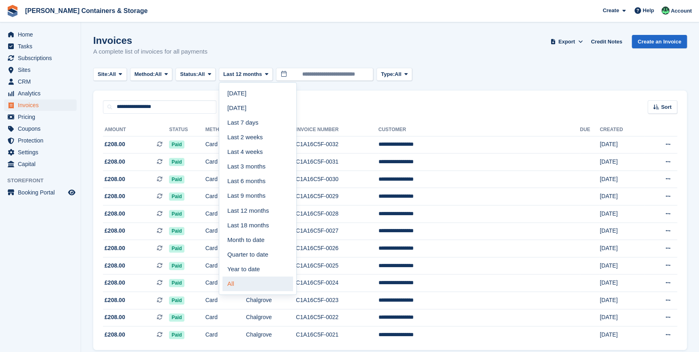
click at [259, 280] on link "All" at bounding box center [258, 283] width 71 height 15
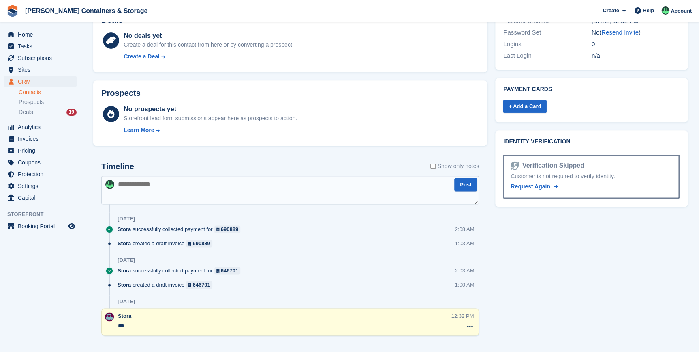
scroll to position [404, 0]
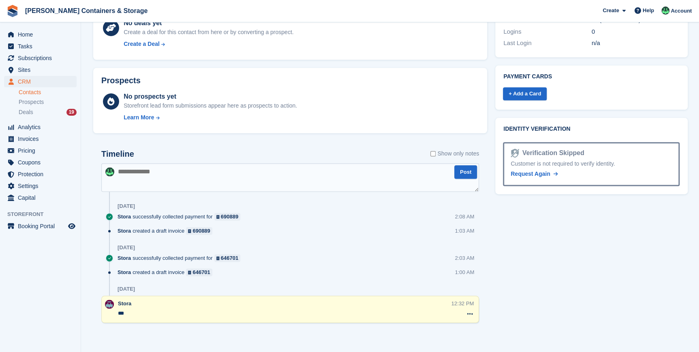
click at [145, 184] on textarea at bounding box center [290, 177] width 378 height 28
type textarea "**********"
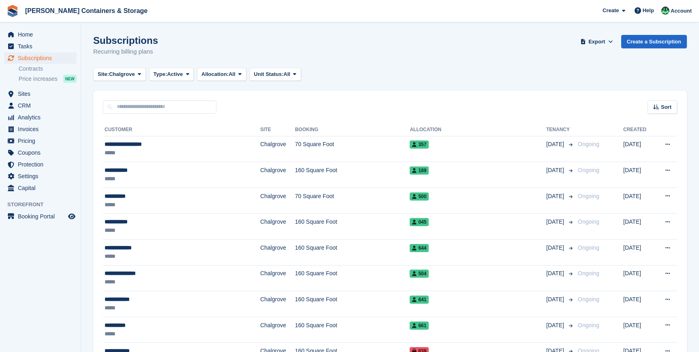
scroll to position [1112, 0]
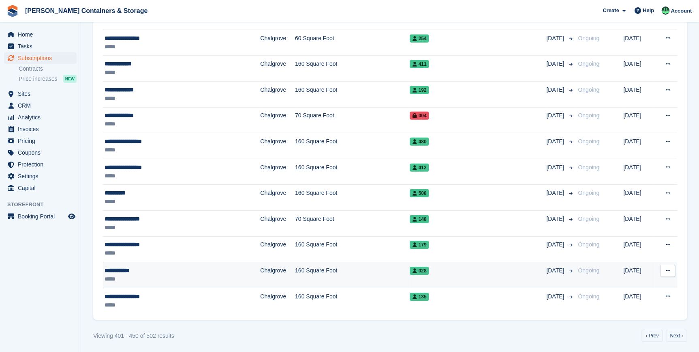
click at [152, 275] on div "*****" at bounding box center [163, 279] width 116 height 9
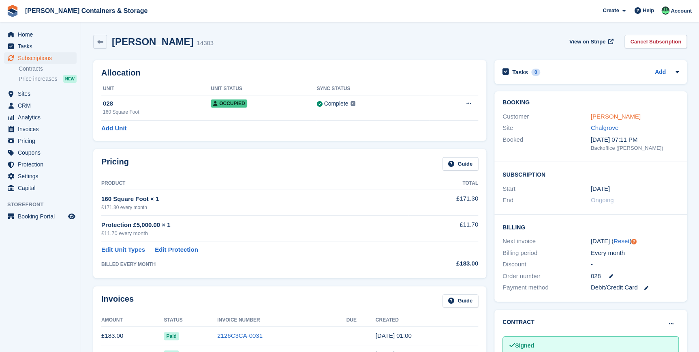
click at [622, 117] on link "Symes, Peter" at bounding box center [616, 116] width 50 height 7
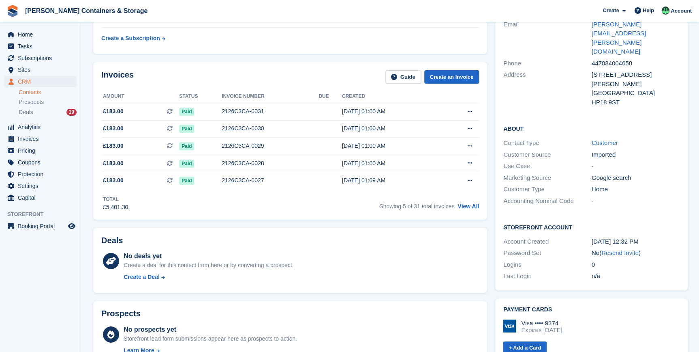
scroll to position [36, 0]
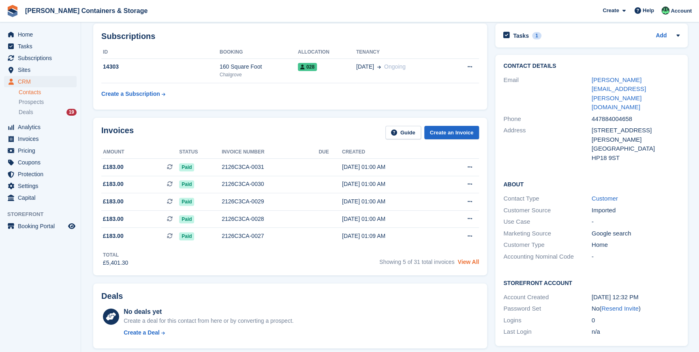
click at [472, 264] on link "View All" at bounding box center [468, 261] width 21 height 6
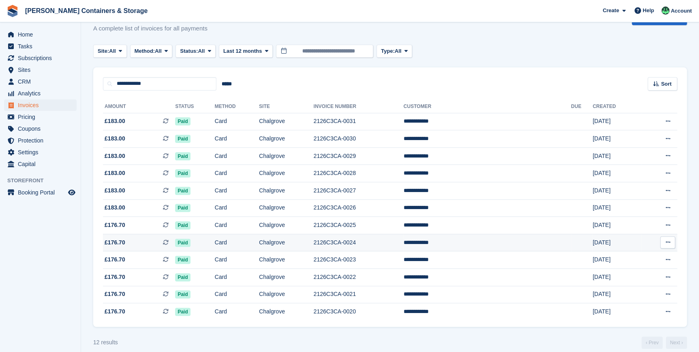
scroll to position [34, 0]
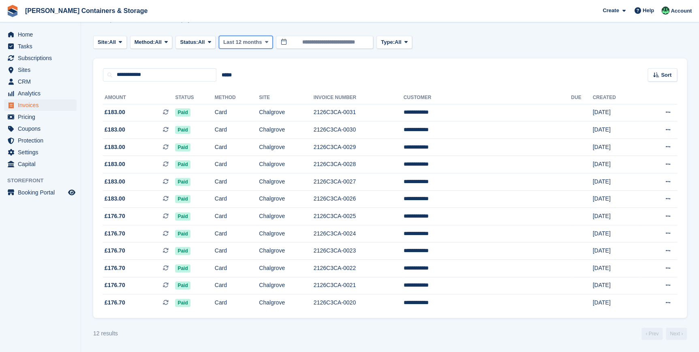
click at [231, 38] on span "Last 12 months" at bounding box center [242, 42] width 39 height 8
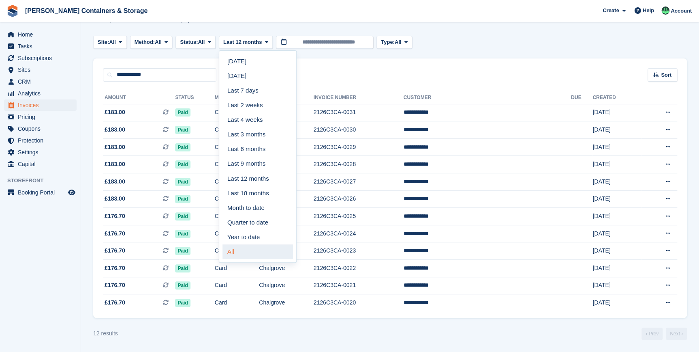
click at [251, 244] on link "All" at bounding box center [258, 251] width 71 height 15
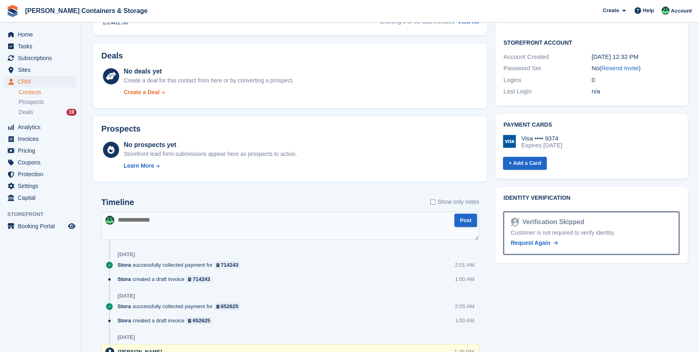
scroll to position [295, 0]
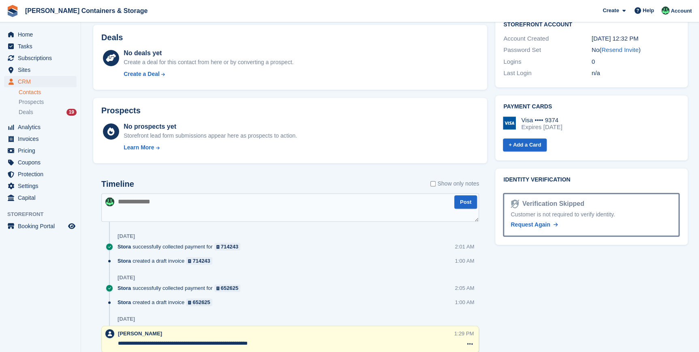
click at [128, 198] on textarea at bounding box center [290, 207] width 378 height 28
paste textarea "**********"
type textarea "**********"
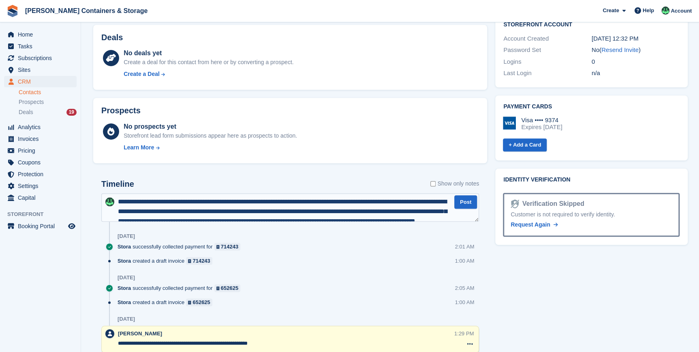
scroll to position [13, 0]
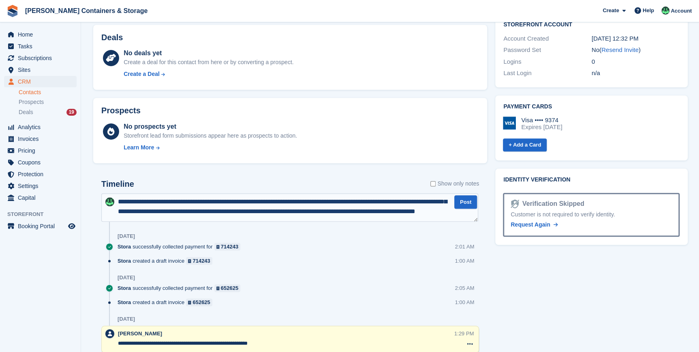
drag, startPoint x: 294, startPoint y: 218, endPoint x: -19, endPoint y: 181, distance: 314.8
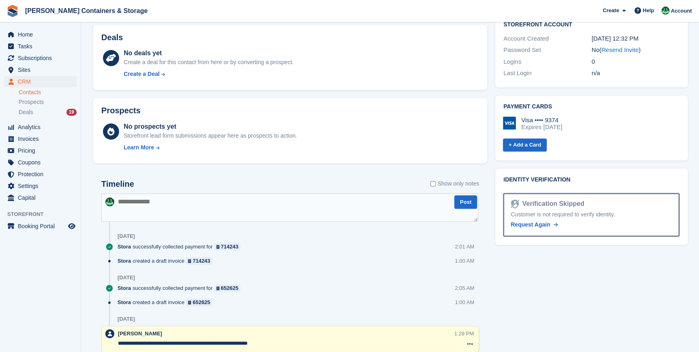
scroll to position [0, 0]
type textarea "**********"
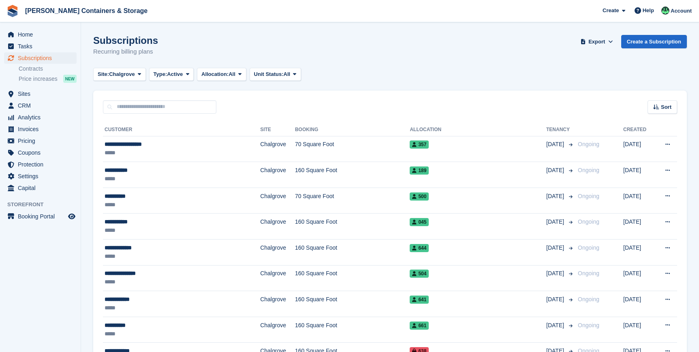
scroll to position [1112, 0]
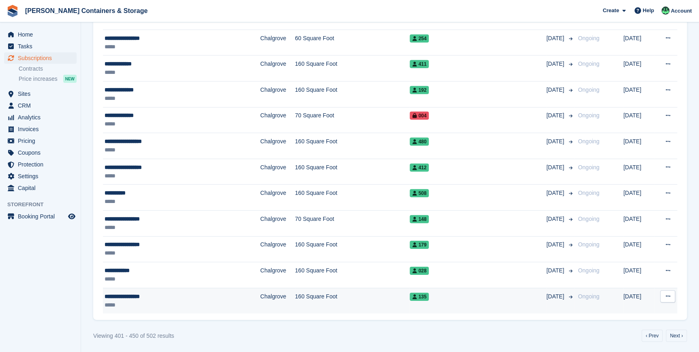
click at [134, 303] on div "*****" at bounding box center [163, 304] width 116 height 9
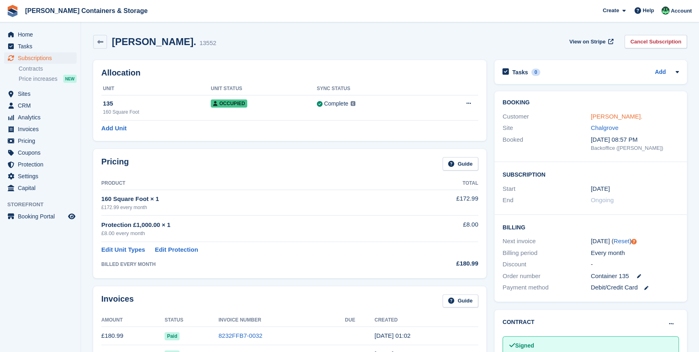
click at [614, 116] on link "[PERSON_NAME]." at bounding box center [617, 116] width 52 height 7
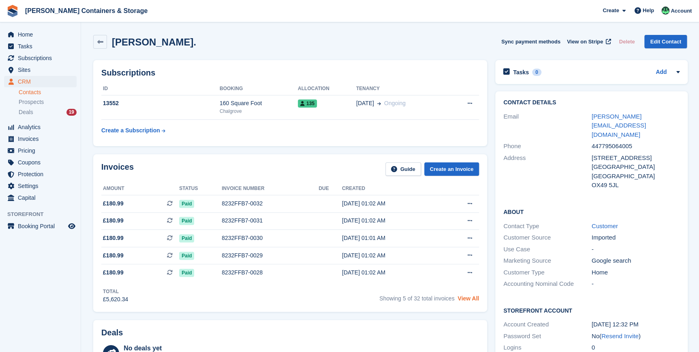
click at [473, 298] on link "View All" at bounding box center [468, 298] width 21 height 6
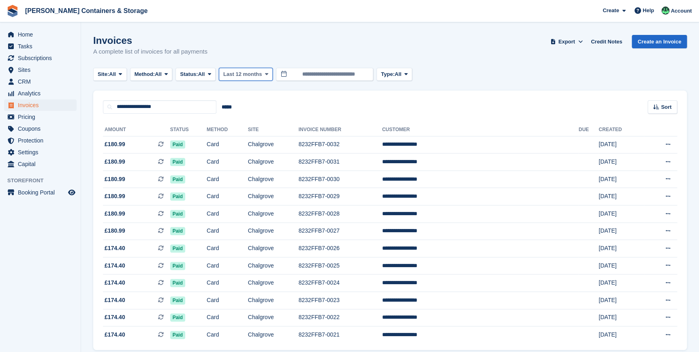
click at [255, 76] on span "Last 12 months" at bounding box center [242, 74] width 39 height 8
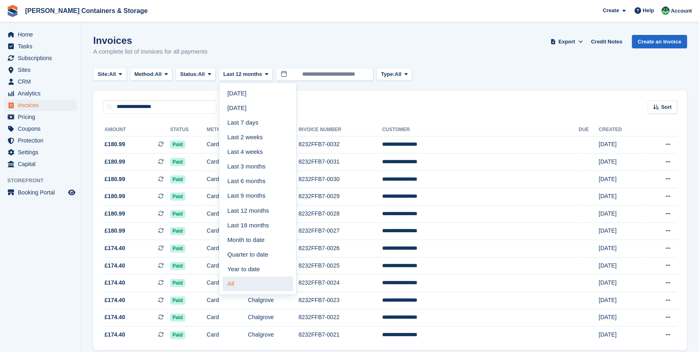
click at [250, 280] on link "All" at bounding box center [258, 283] width 71 height 15
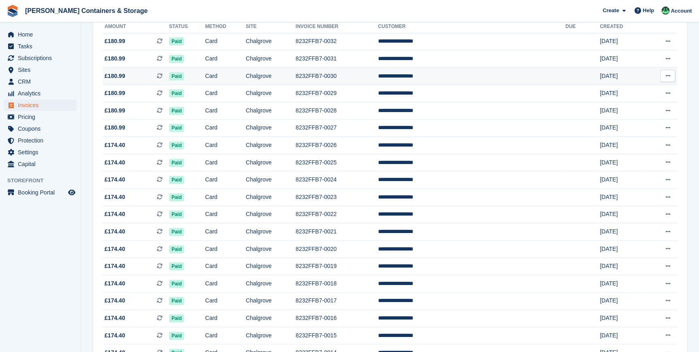
scroll to position [90, 0]
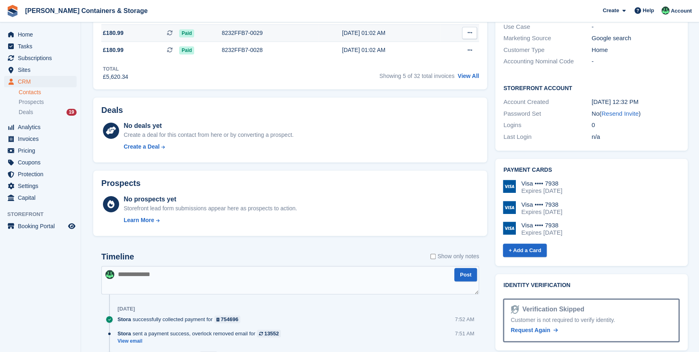
scroll to position [258, 0]
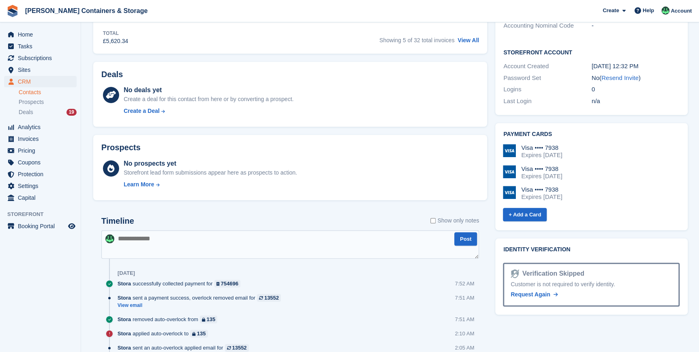
click at [201, 237] on textarea at bounding box center [290, 244] width 378 height 28
type textarea "**********"
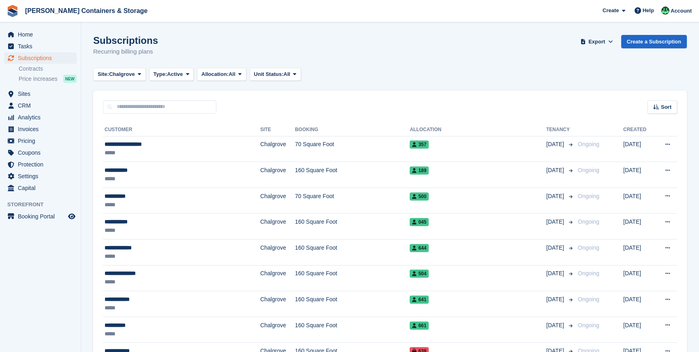
scroll to position [1112, 0]
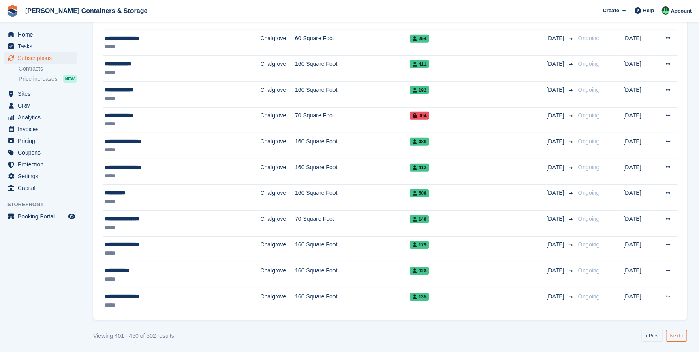
click at [667, 332] on link "Next ›" at bounding box center [676, 335] width 21 height 12
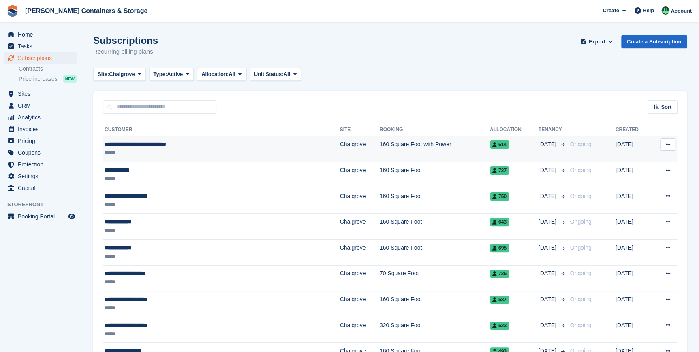
click at [115, 143] on span "**********" at bounding box center [136, 144] width 62 height 6
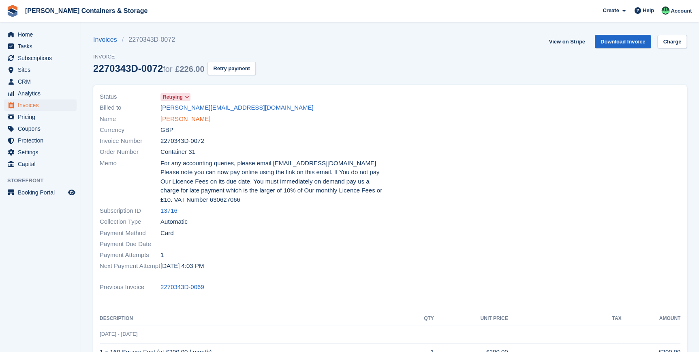
click at [186, 119] on link "[PERSON_NAME]" at bounding box center [186, 118] width 50 height 9
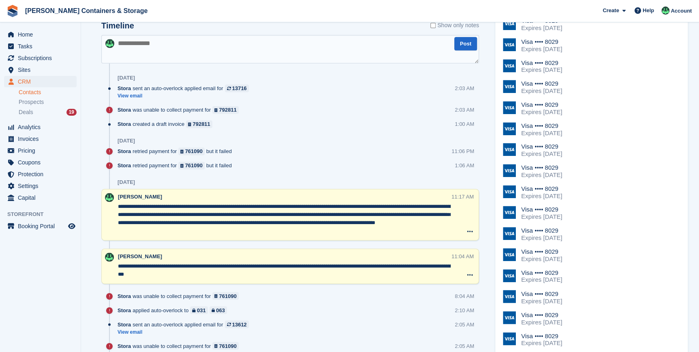
scroll to position [479, 0]
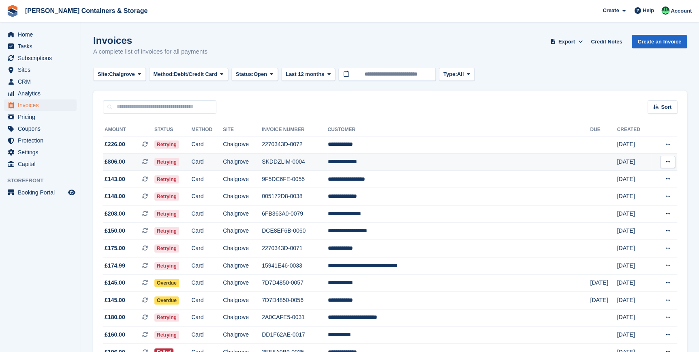
click at [219, 153] on td "Card" at bounding box center [207, 161] width 32 height 17
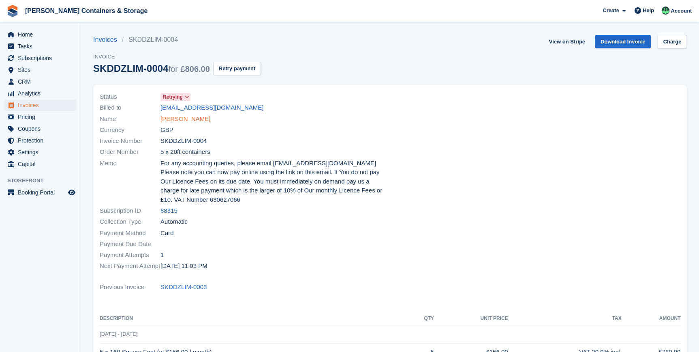
click at [186, 122] on link "S Dixon-Hudson" at bounding box center [186, 118] width 50 height 9
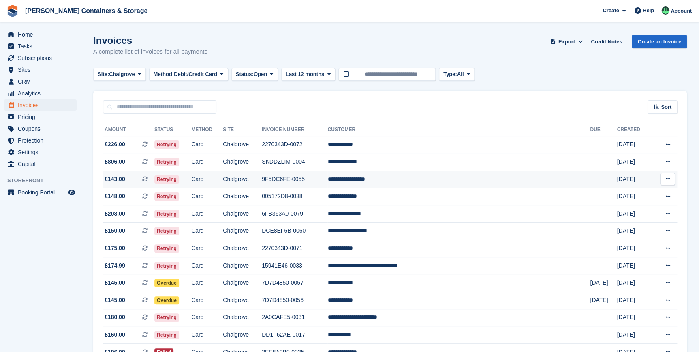
click at [191, 177] on td "Retrying" at bounding box center [172, 178] width 37 height 17
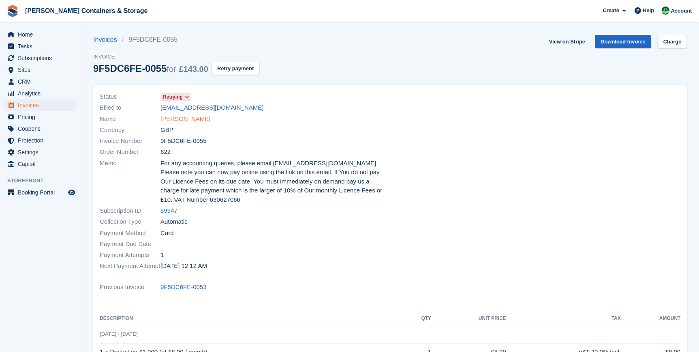
click at [173, 115] on link "[PERSON_NAME]" at bounding box center [186, 118] width 50 height 9
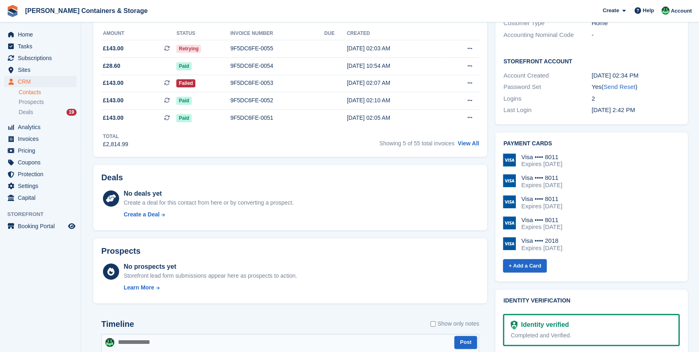
scroll to position [479, 0]
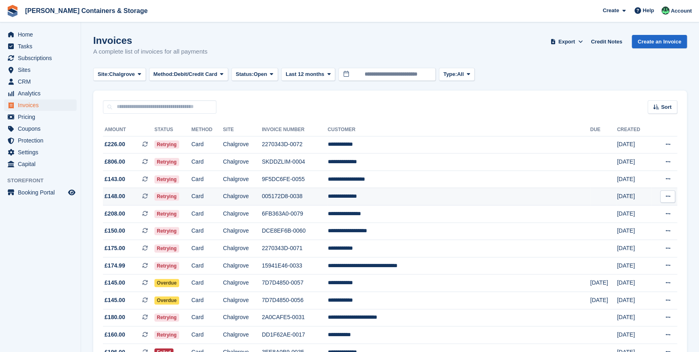
click at [191, 198] on td "Retrying" at bounding box center [172, 196] width 37 height 17
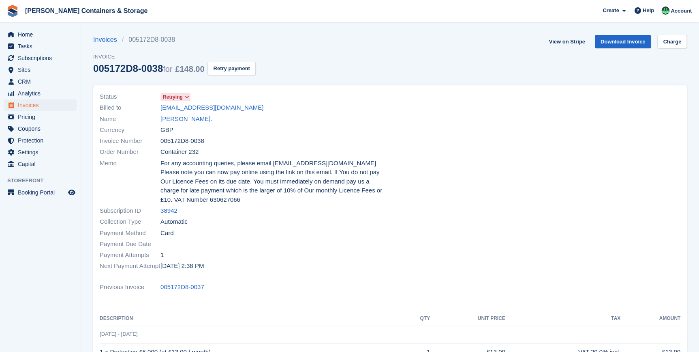
click at [174, 113] on div "Name [PERSON_NAME]." at bounding box center [243, 118] width 286 height 11
click at [176, 118] on link "[PERSON_NAME]." at bounding box center [187, 118] width 52 height 9
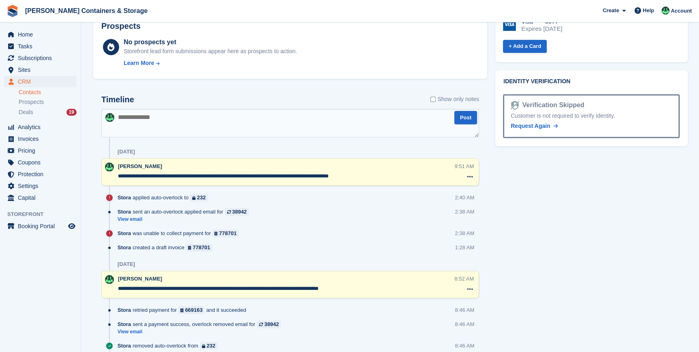
scroll to position [405, 0]
click at [157, 135] on textarea at bounding box center [290, 122] width 378 height 28
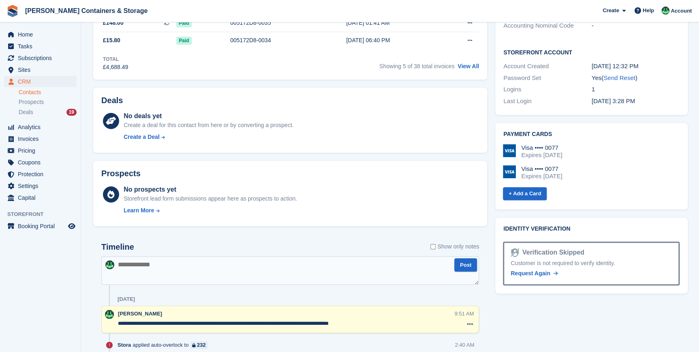
scroll to position [295, 0]
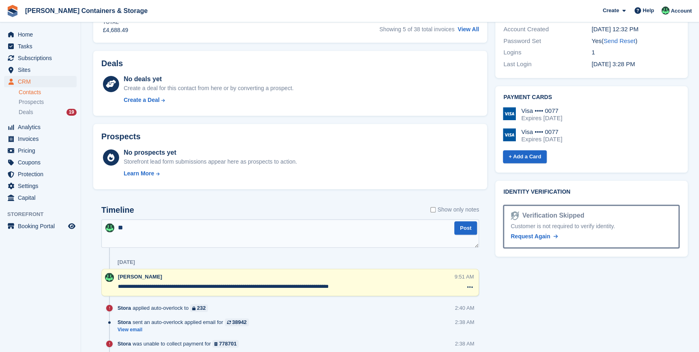
type textarea "*"
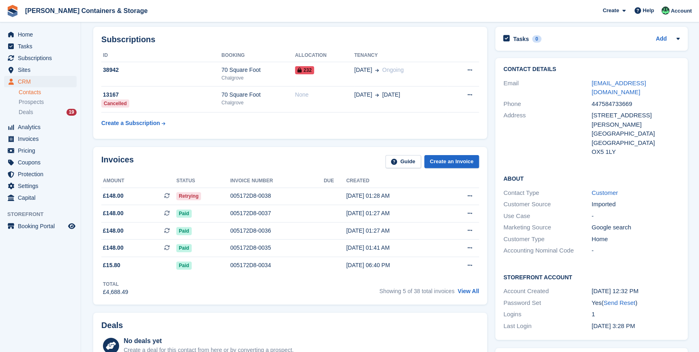
scroll to position [0, 0]
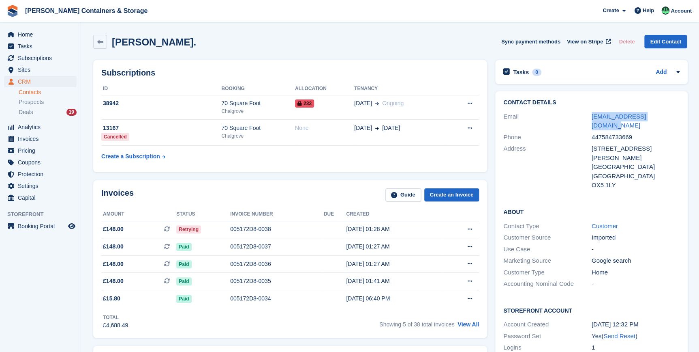
drag, startPoint x: 631, startPoint y: 113, endPoint x: 669, endPoint y: 111, distance: 38.6
click at [669, 111] on div "Email ed.thomas1961@gmail.com" at bounding box center [592, 121] width 176 height 21
copy div "ed.thomas1961@gmail.com"
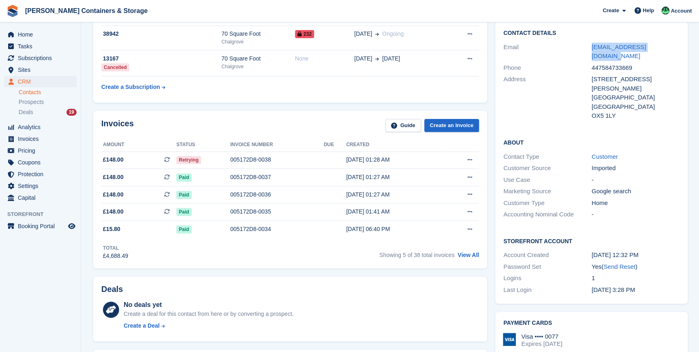
scroll to position [332, 0]
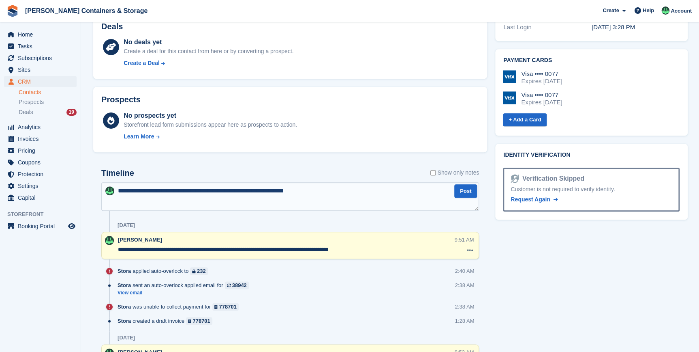
click at [350, 199] on textarea "**********" at bounding box center [290, 196] width 378 height 28
paste textarea "**********"
type textarea "**********"
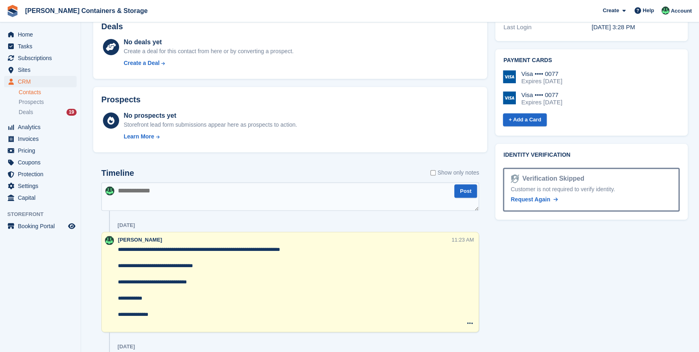
scroll to position [36, 0]
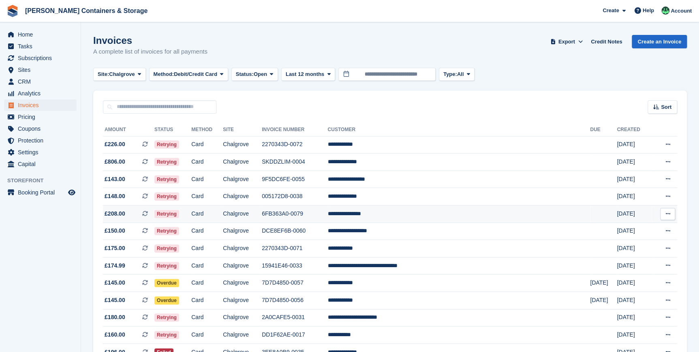
click at [223, 215] on td "Card" at bounding box center [207, 213] width 32 height 17
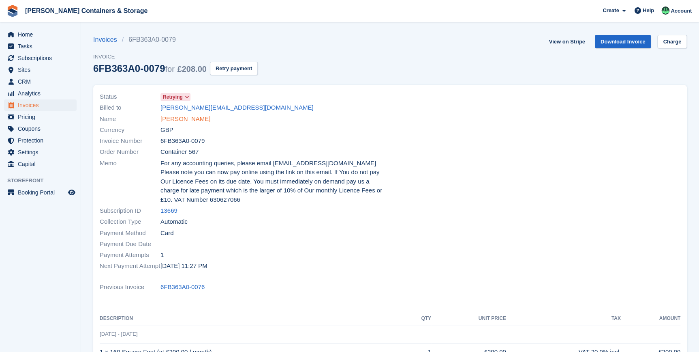
click at [179, 120] on link "[PERSON_NAME]" at bounding box center [186, 118] width 50 height 9
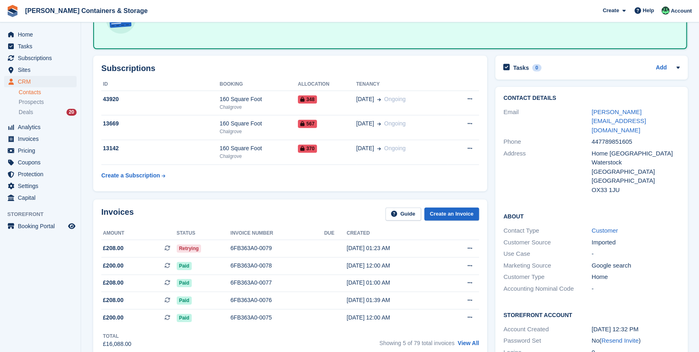
scroll to position [73, 0]
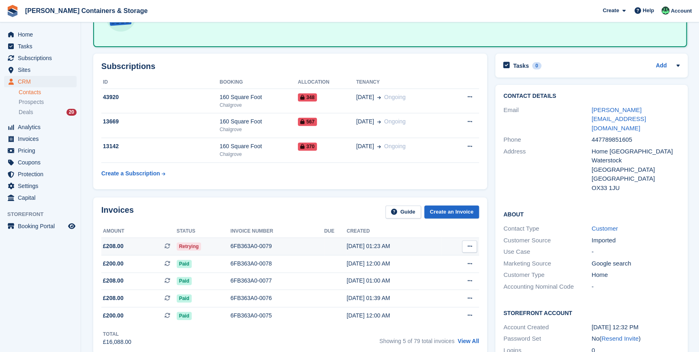
click at [200, 243] on span "Retrying" at bounding box center [189, 246] width 25 height 8
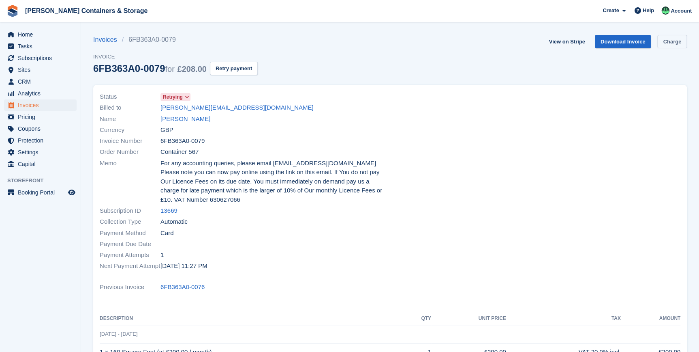
click at [674, 41] on link "Charge" at bounding box center [673, 41] width 30 height 13
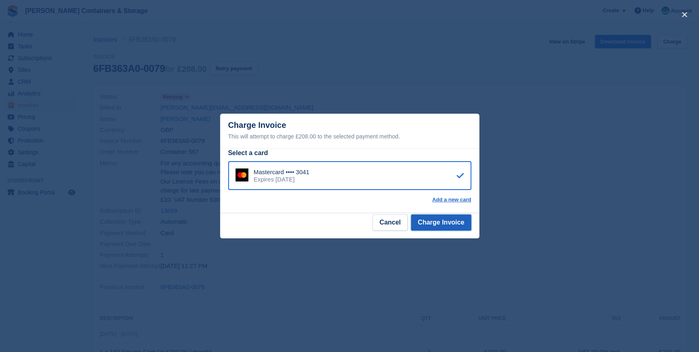
click at [450, 223] on button "Charge Invoice" at bounding box center [441, 222] width 60 height 16
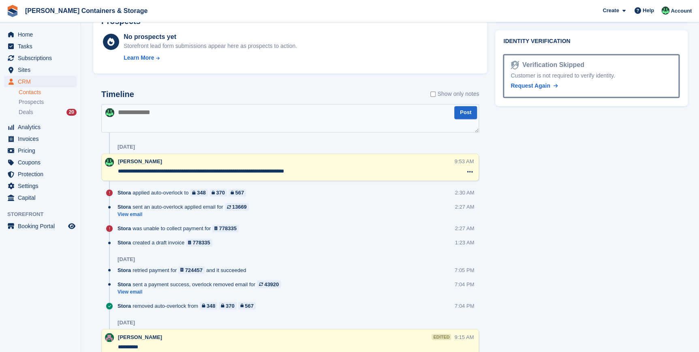
scroll to position [516, 0]
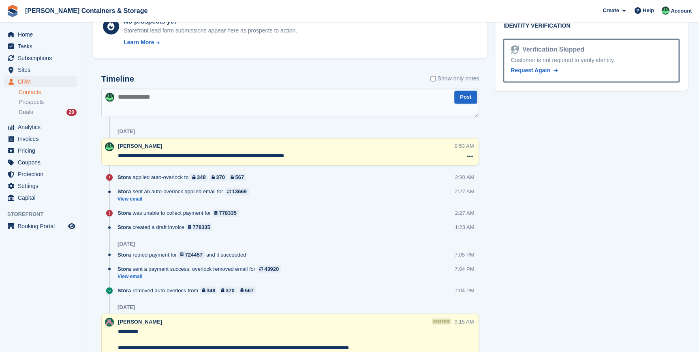
click at [153, 112] on textarea at bounding box center [290, 102] width 378 height 28
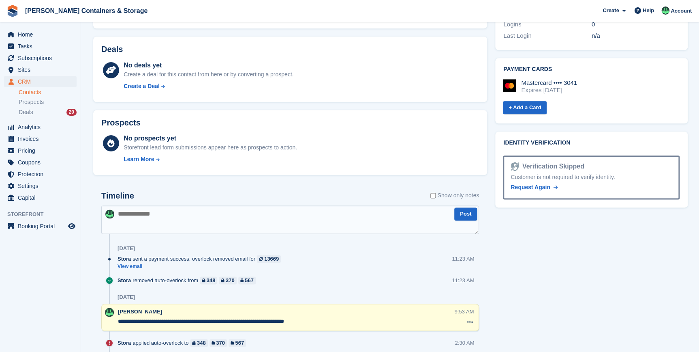
scroll to position [529, 0]
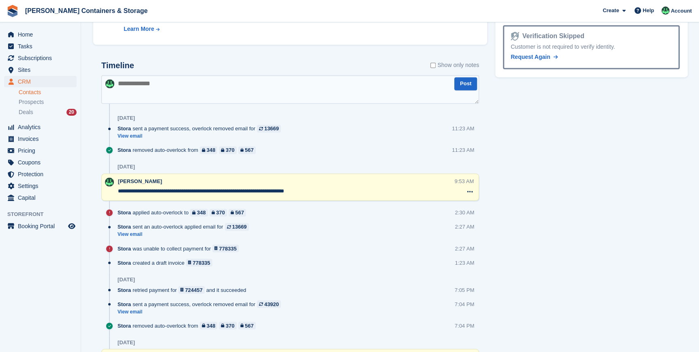
click at [148, 91] on textarea at bounding box center [290, 89] width 378 height 28
click at [116, 82] on textarea "**********" at bounding box center [290, 89] width 378 height 28
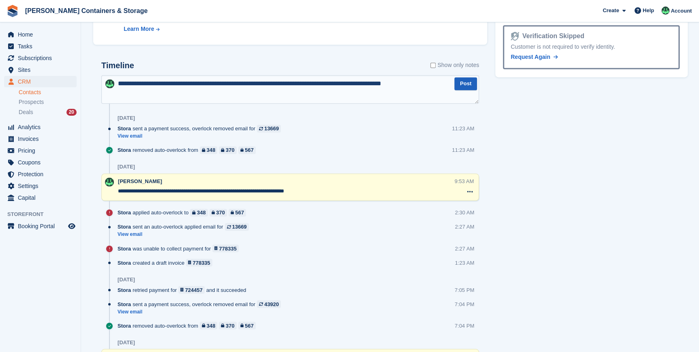
type textarea "**********"
click at [462, 83] on button "Post" at bounding box center [466, 83] width 23 height 13
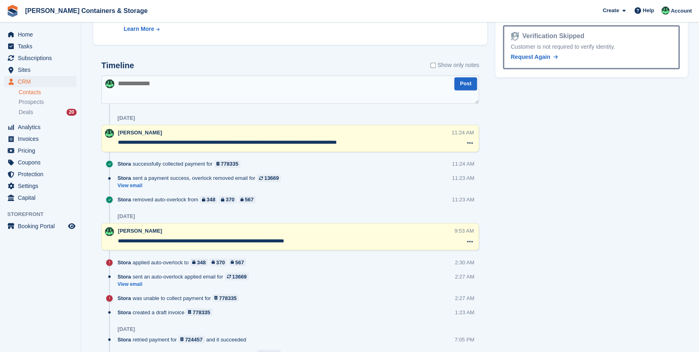
click at [120, 142] on textarea "**********" at bounding box center [284, 142] width 333 height 8
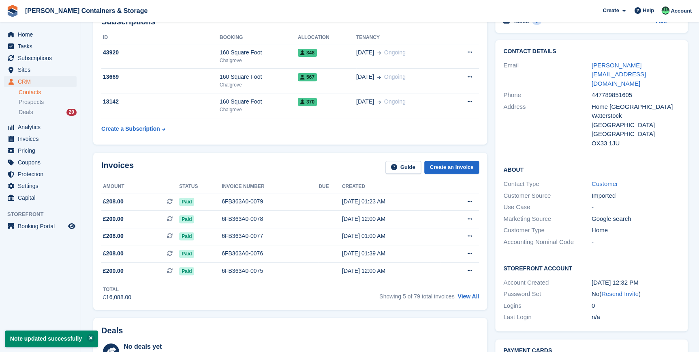
scroll to position [50, 0]
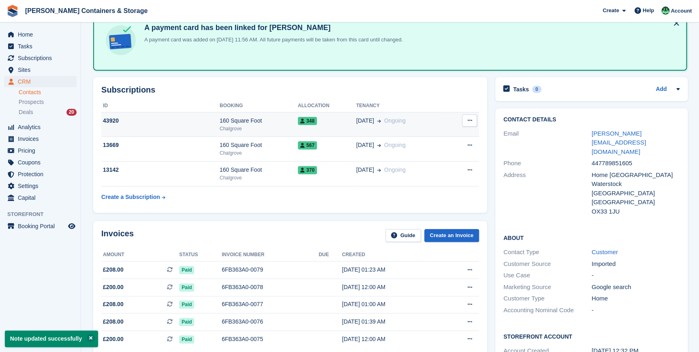
type textarea "**********"
click at [195, 126] on td "43920" at bounding box center [160, 124] width 118 height 25
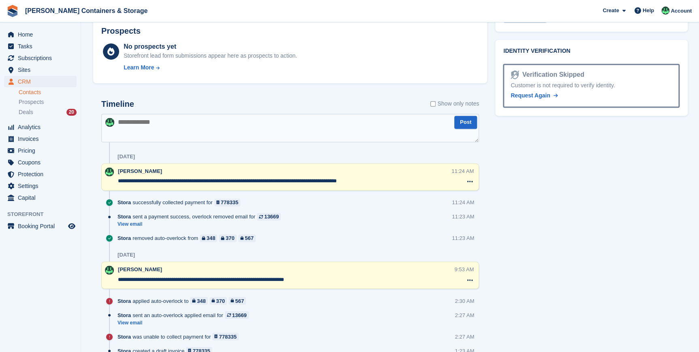
scroll to position [492, 0]
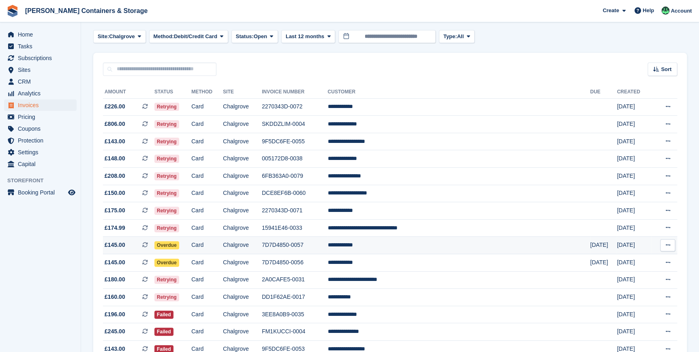
scroll to position [73, 0]
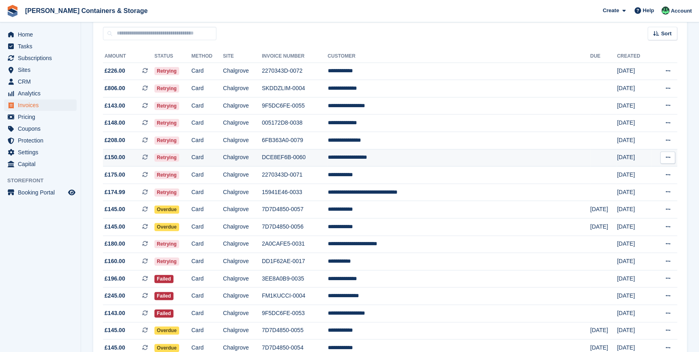
click at [191, 154] on td "Retrying" at bounding box center [172, 157] width 37 height 17
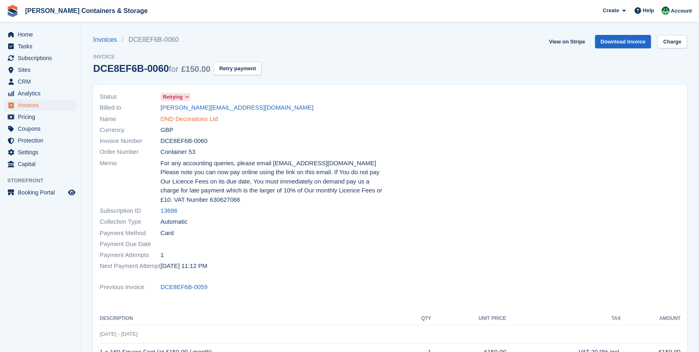
click at [211, 116] on link "DND Decorations Ltd" at bounding box center [190, 118] width 58 height 9
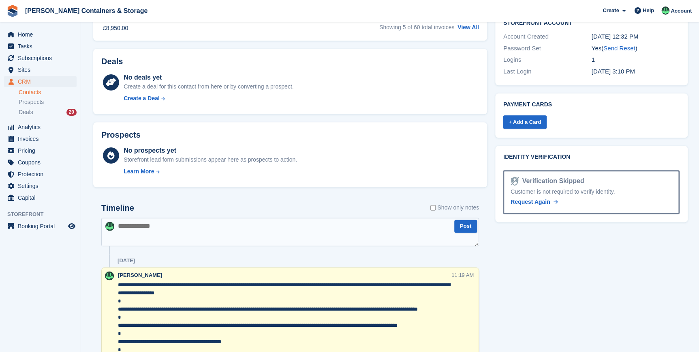
scroll to position [369, 0]
click at [519, 115] on link "+ Add a Card" at bounding box center [525, 121] width 44 height 13
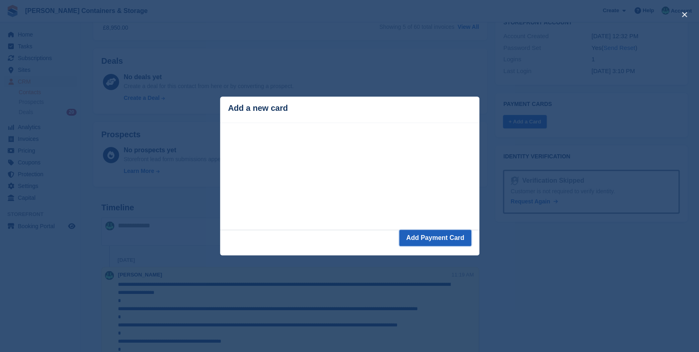
click at [411, 234] on button "Add Payment Card" at bounding box center [435, 238] width 72 height 16
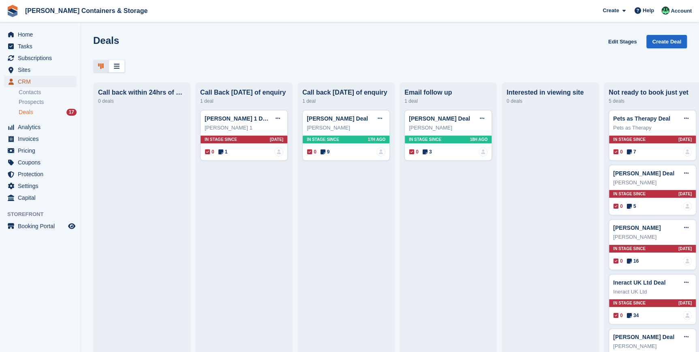
click at [28, 81] on span "CRM" at bounding box center [42, 81] width 49 height 11
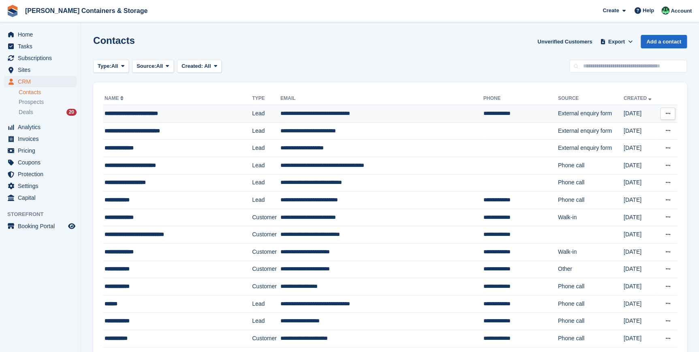
click at [159, 117] on div "**********" at bounding box center [169, 113] width 128 height 9
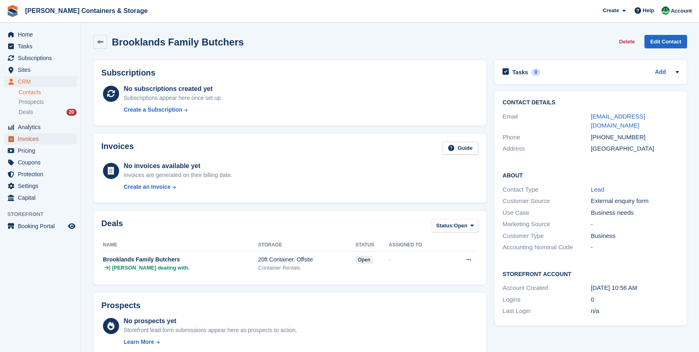
click at [31, 138] on span "Invoices" at bounding box center [42, 138] width 49 height 11
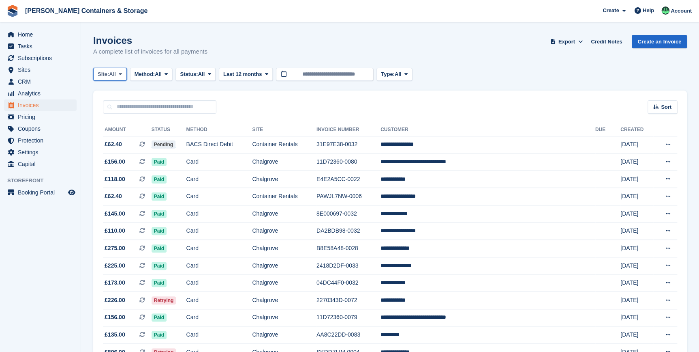
click at [118, 73] on span at bounding box center [120, 74] width 6 height 6
click at [118, 104] on link "Chalgrove" at bounding box center [132, 108] width 71 height 15
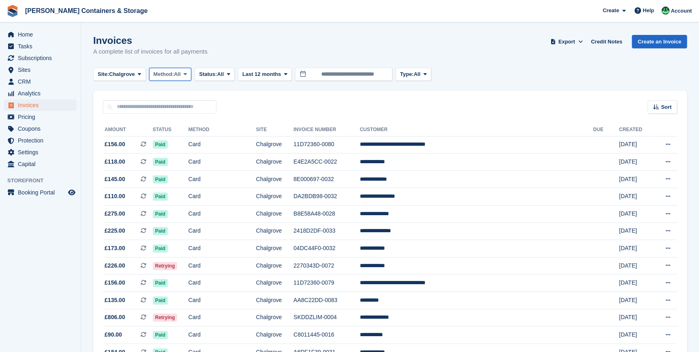
click at [171, 77] on span "Method:" at bounding box center [164, 74] width 21 height 8
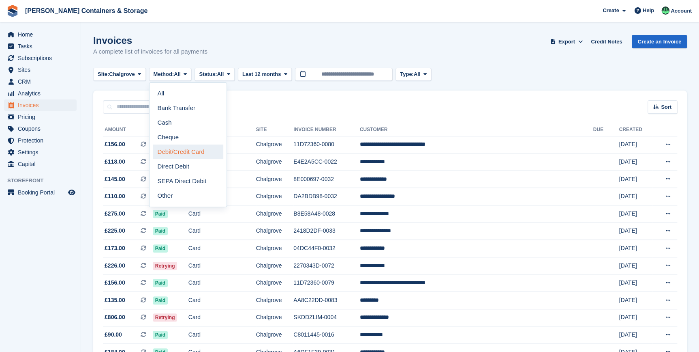
click at [175, 157] on link "Debit/Credit Card" at bounding box center [188, 151] width 71 height 15
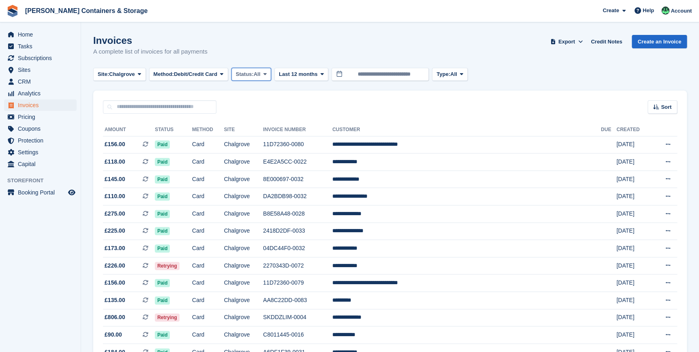
click at [252, 73] on span "Status:" at bounding box center [245, 74] width 18 height 8
click at [251, 136] on link "Open" at bounding box center [270, 137] width 71 height 15
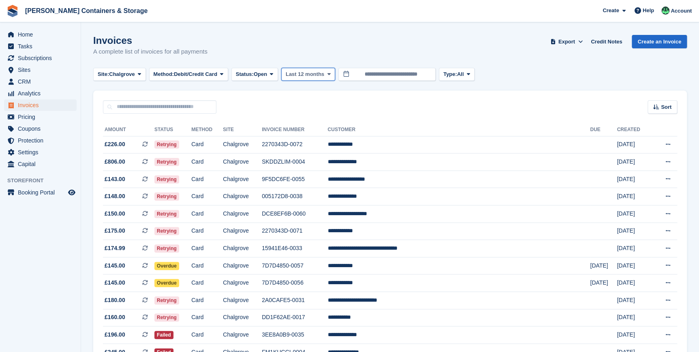
click at [316, 73] on span "Last 12 months" at bounding box center [305, 74] width 39 height 8
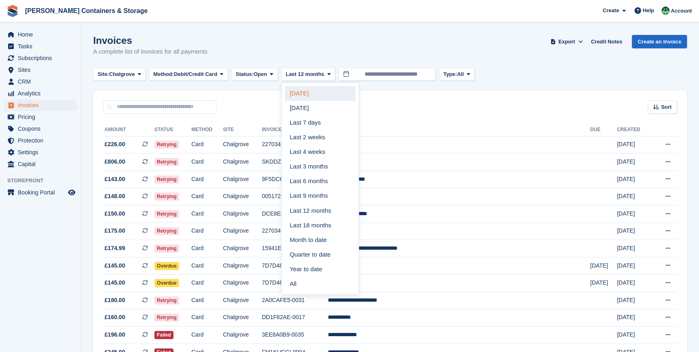
click at [312, 96] on link "[DATE]" at bounding box center [320, 93] width 71 height 15
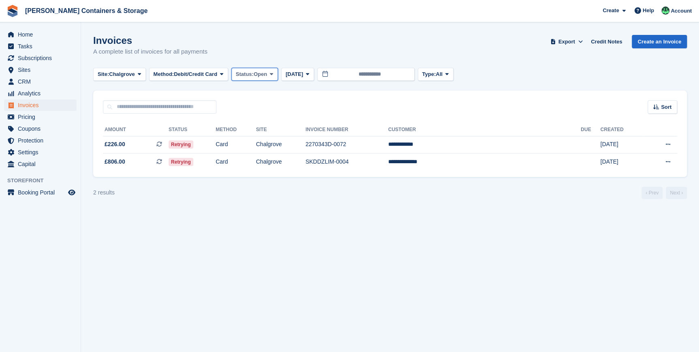
click at [273, 73] on icon at bounding box center [271, 73] width 3 height 5
click at [255, 142] on link "Open" at bounding box center [270, 137] width 71 height 15
click at [299, 78] on button "[DATE]" at bounding box center [297, 74] width 33 height 13
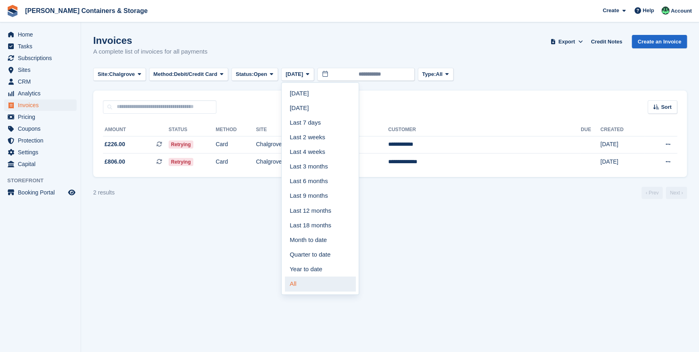
click at [310, 283] on link "All" at bounding box center [320, 283] width 71 height 15
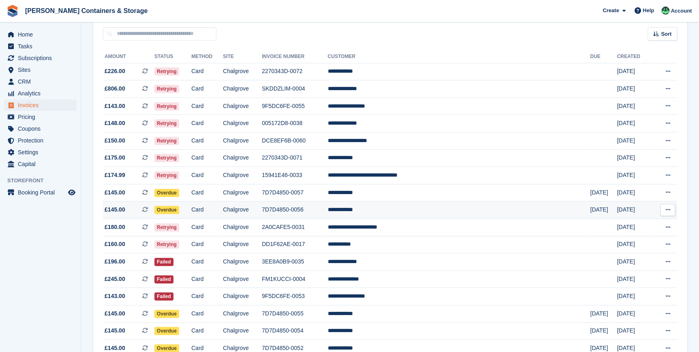
scroll to position [73, 0]
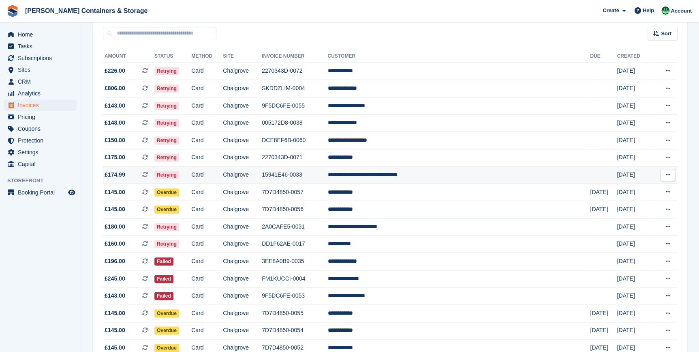
click at [223, 178] on td "Card" at bounding box center [207, 174] width 32 height 17
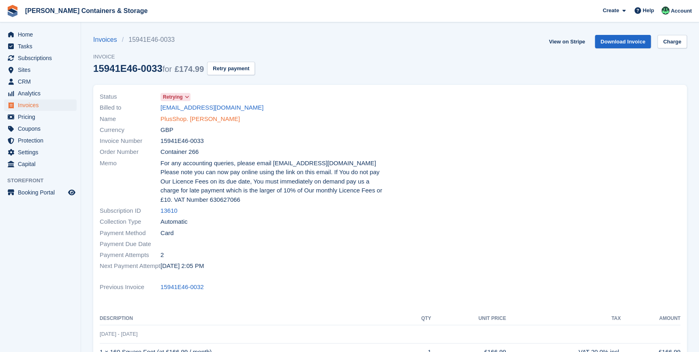
click at [201, 116] on link "PlusShop. Jeremias Coelho Da Silva" at bounding box center [200, 118] width 79 height 9
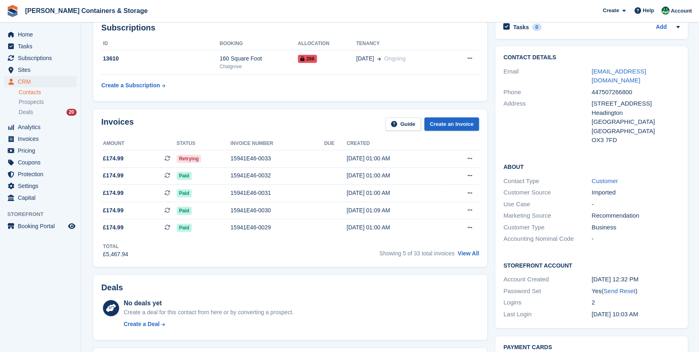
scroll to position [73, 0]
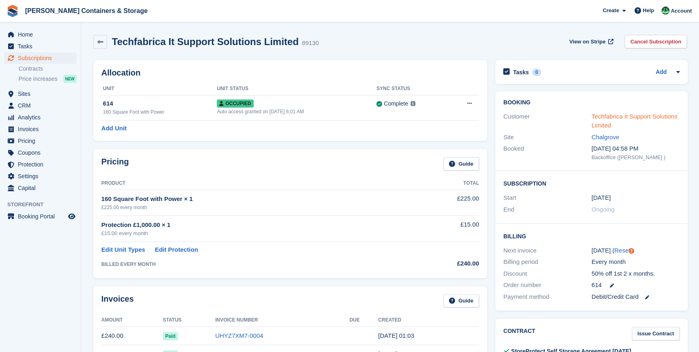
click at [609, 118] on link "Techfabrica It Support Solutions Limited" at bounding box center [635, 121] width 86 height 16
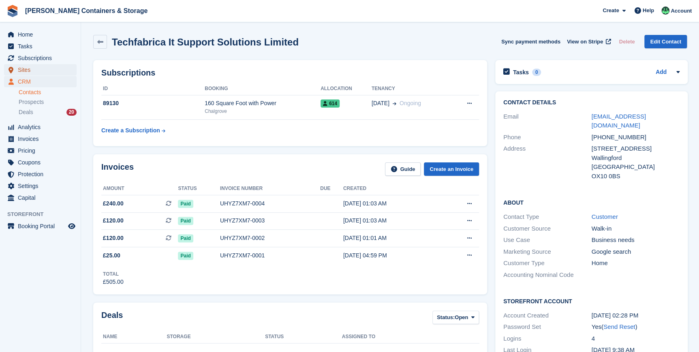
click at [28, 70] on span "Sites" at bounding box center [42, 69] width 49 height 11
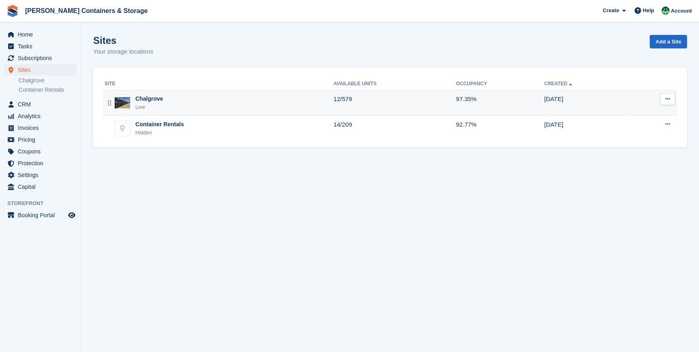
click at [179, 104] on div "Chalgrove Live" at bounding box center [219, 102] width 229 height 17
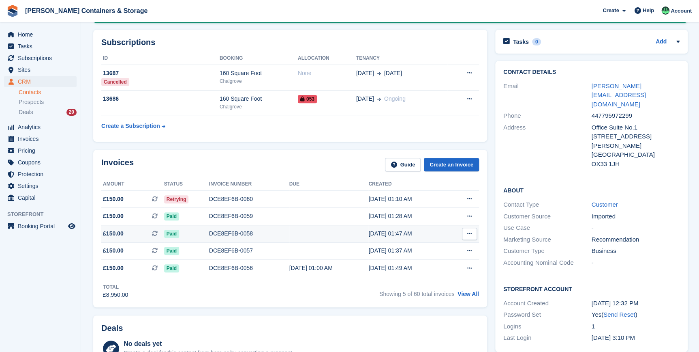
scroll to position [110, 0]
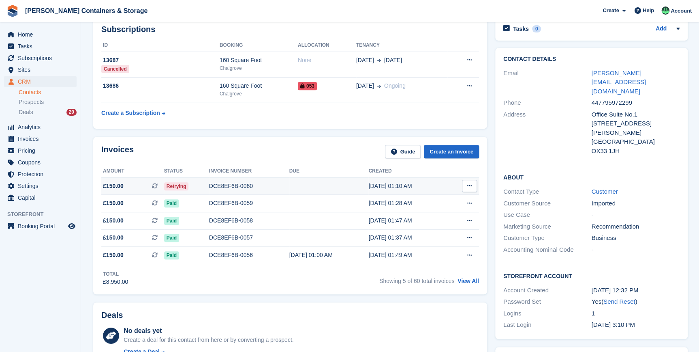
click at [191, 189] on div "Retrying" at bounding box center [186, 186] width 45 height 9
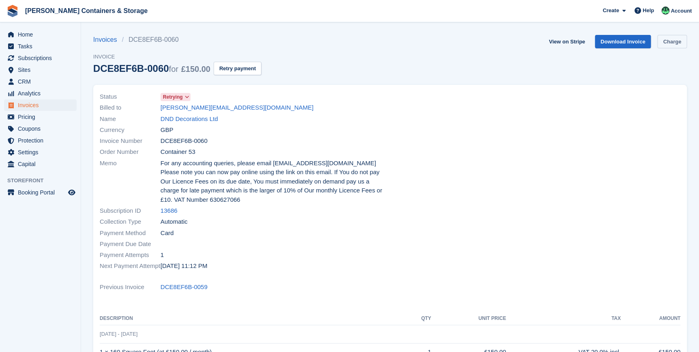
click at [673, 45] on link "Charge" at bounding box center [673, 41] width 30 height 13
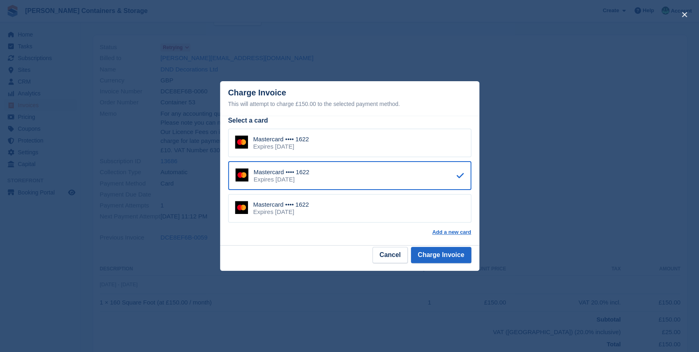
scroll to position [36, 0]
click at [431, 253] on button "Charge Invoice" at bounding box center [441, 255] width 60 height 16
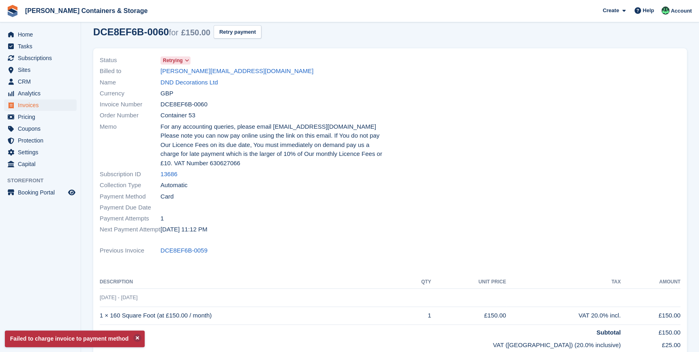
scroll to position [0, 0]
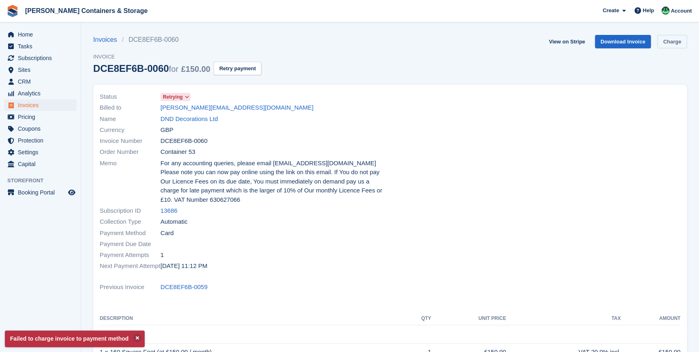
click at [667, 43] on link "Charge" at bounding box center [673, 41] width 30 height 13
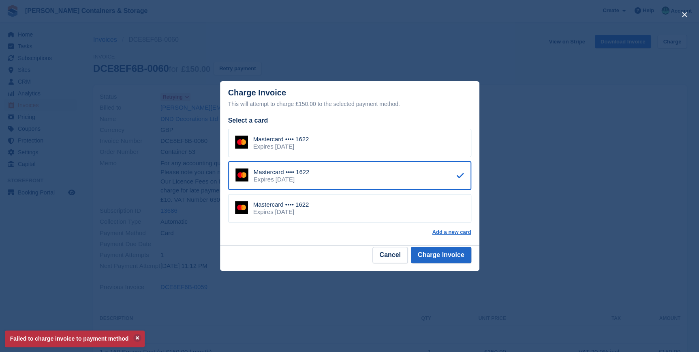
click at [296, 146] on div "Expires [DATE]" at bounding box center [281, 146] width 56 height 7
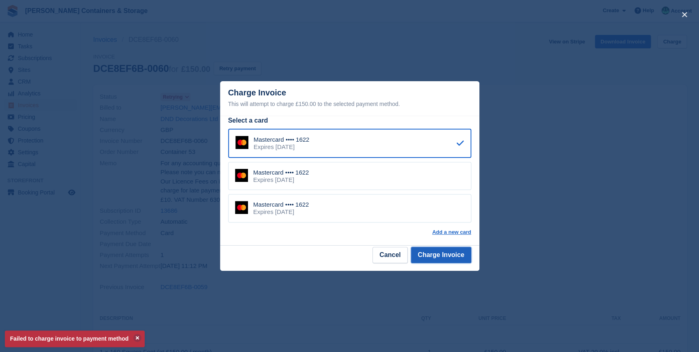
click at [445, 258] on button "Charge Invoice" at bounding box center [441, 255] width 60 height 16
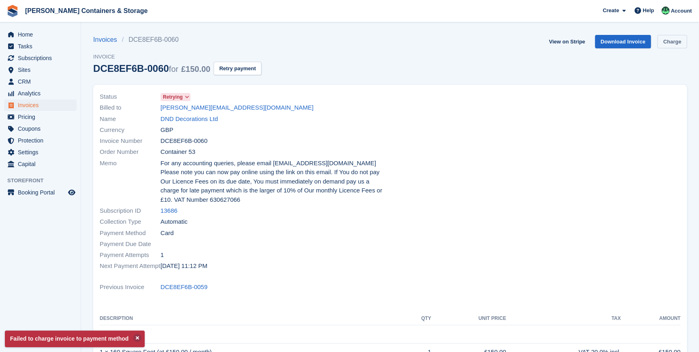
click at [678, 41] on link "Charge" at bounding box center [673, 41] width 30 height 13
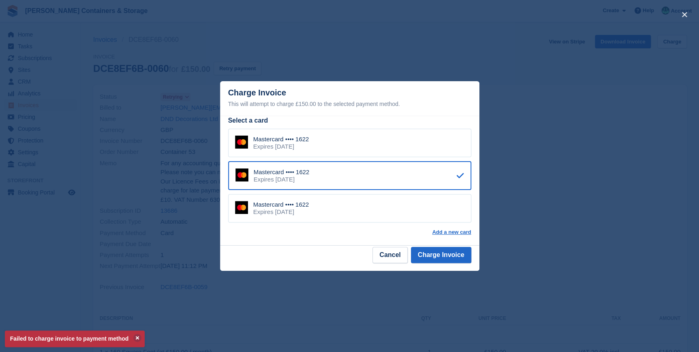
click at [276, 211] on div "Expires [DATE]" at bounding box center [281, 211] width 56 height 7
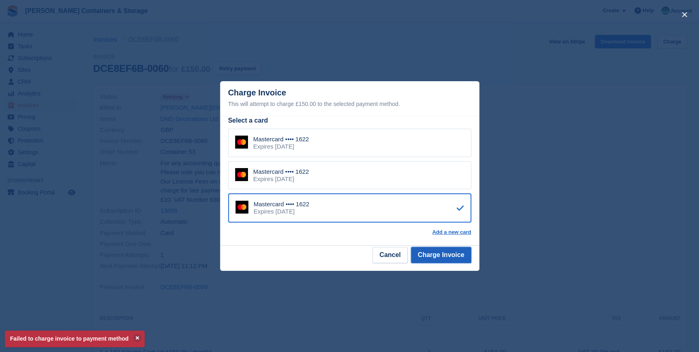
click at [452, 260] on button "Charge Invoice" at bounding box center [441, 255] width 60 height 16
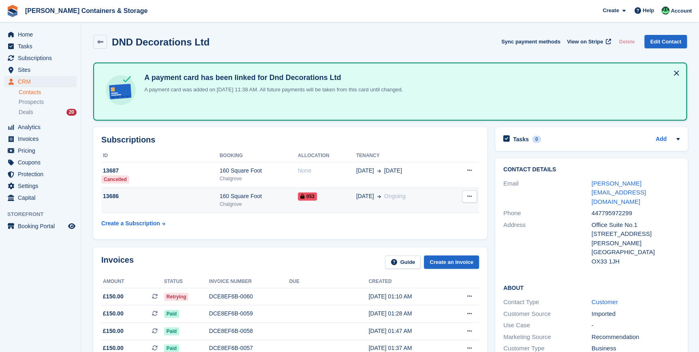
click at [244, 201] on div "Chalgrove" at bounding box center [259, 203] width 78 height 7
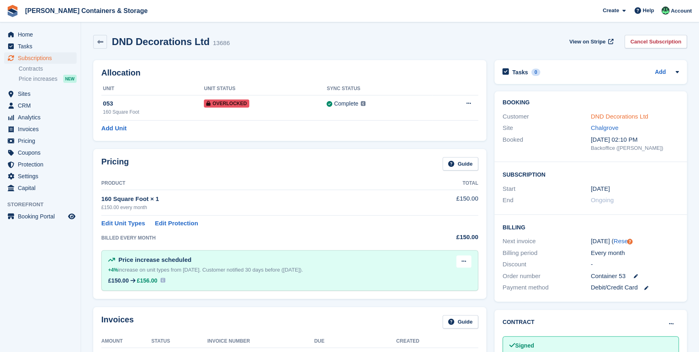
click at [610, 116] on link "DND Decorations Ltd" at bounding box center [620, 116] width 58 height 7
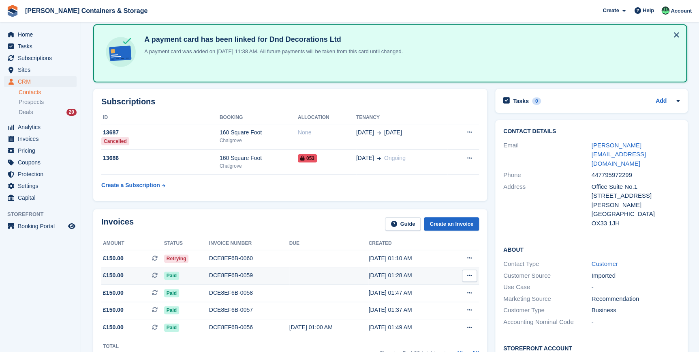
scroll to position [73, 0]
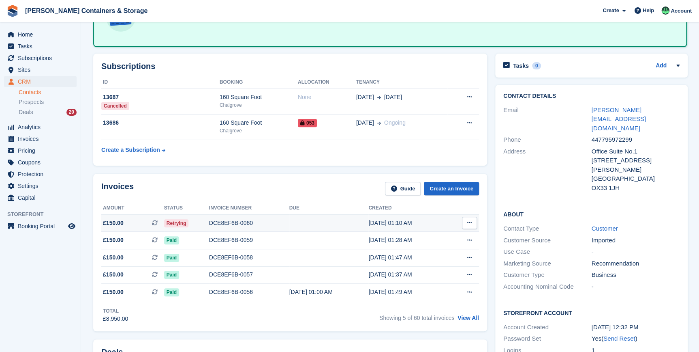
click at [180, 223] on span "Retrying" at bounding box center [176, 223] width 25 height 8
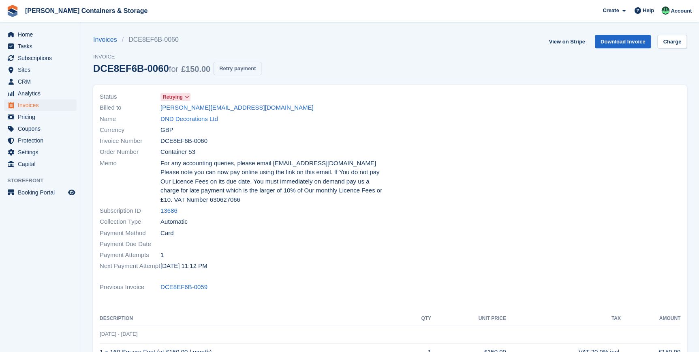
click at [241, 69] on button "Retry payment" at bounding box center [238, 68] width 48 height 13
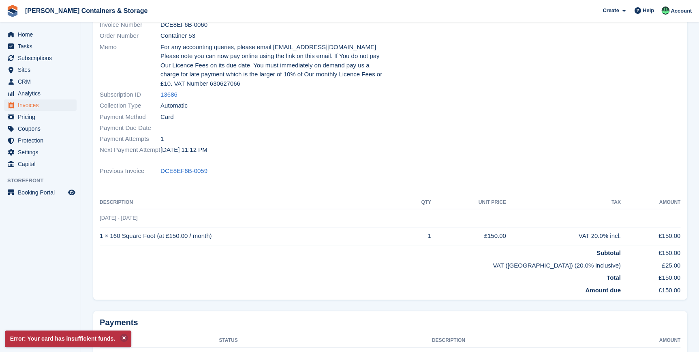
scroll to position [36, 0]
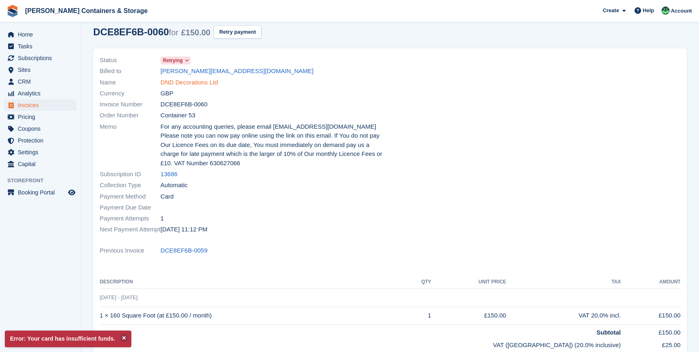
click at [182, 79] on link "DND Decorations Ltd" at bounding box center [190, 82] width 58 height 9
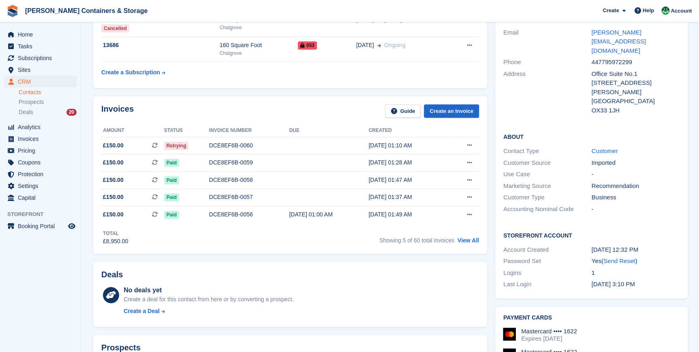
scroll to position [147, 0]
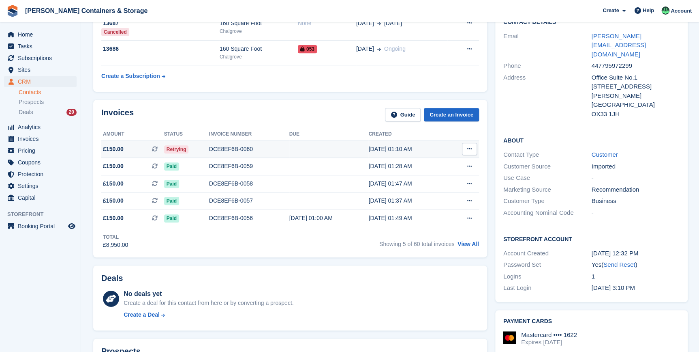
click at [192, 148] on div "Retrying" at bounding box center [186, 149] width 45 height 9
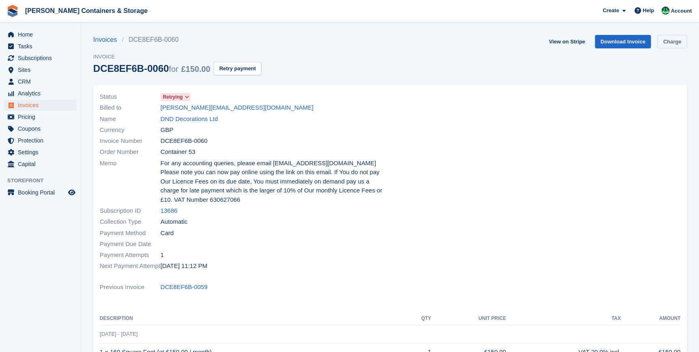
click at [681, 39] on link "Charge" at bounding box center [673, 41] width 30 height 13
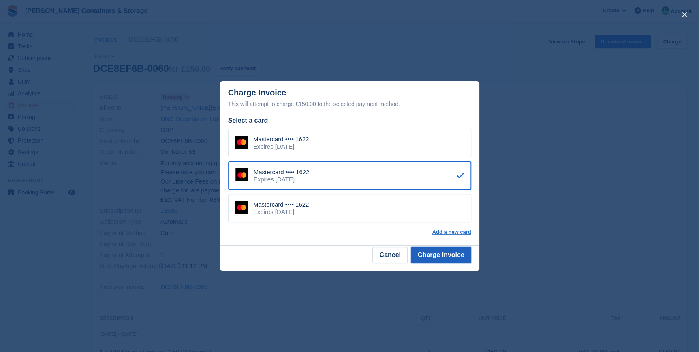
click at [428, 252] on button "Charge Invoice" at bounding box center [441, 255] width 60 height 16
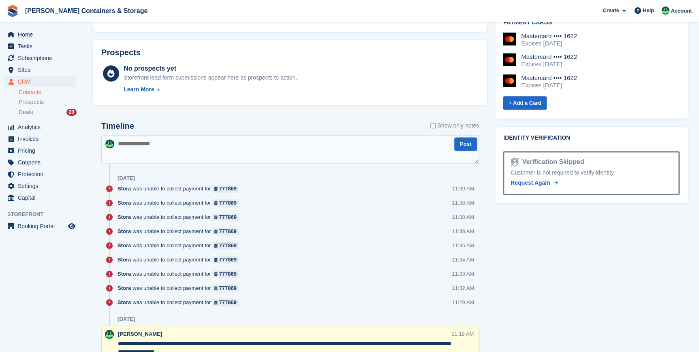
scroll to position [442, 0]
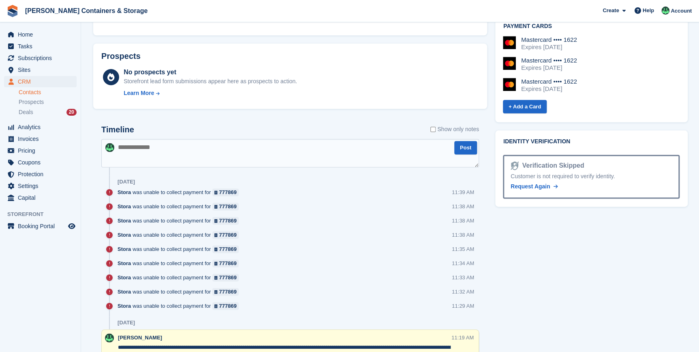
click at [140, 146] on textarea at bounding box center [290, 153] width 378 height 28
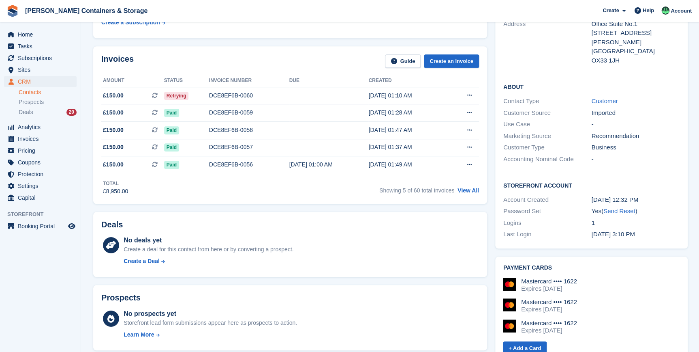
scroll to position [332, 0]
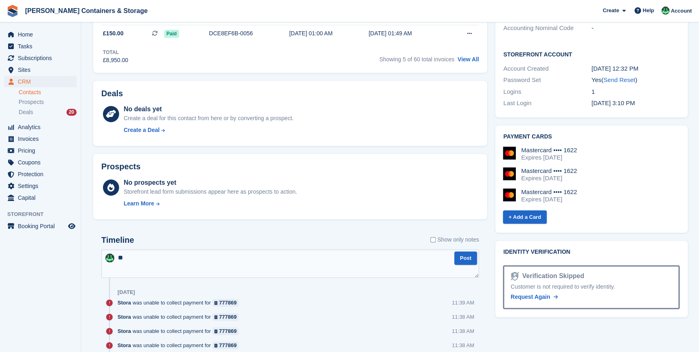
type textarea "*"
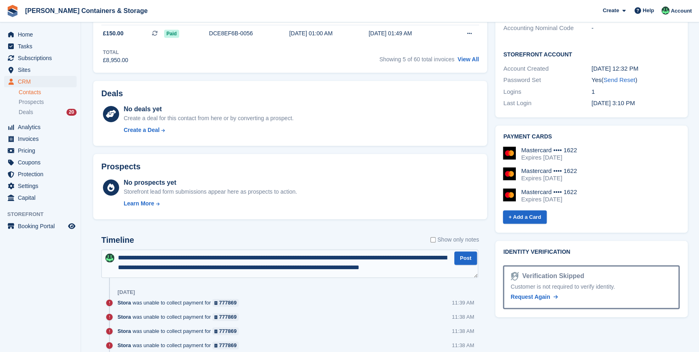
scroll to position [4, 0]
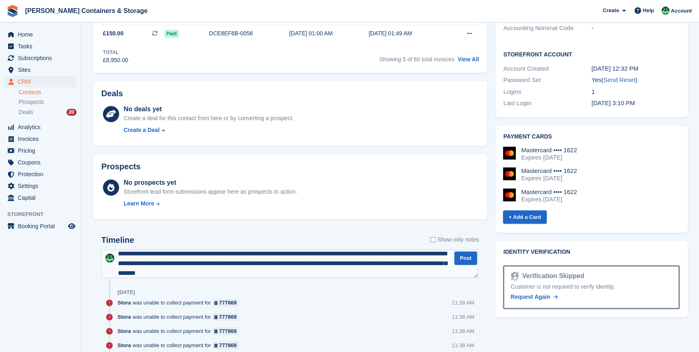
click at [393, 266] on textarea "**********" at bounding box center [289, 263] width 377 height 28
click at [319, 269] on textarea "**********" at bounding box center [289, 263] width 377 height 28
type textarea "**********"
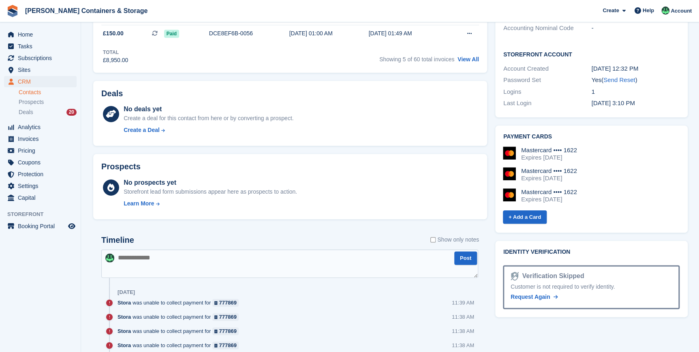
scroll to position [0, 0]
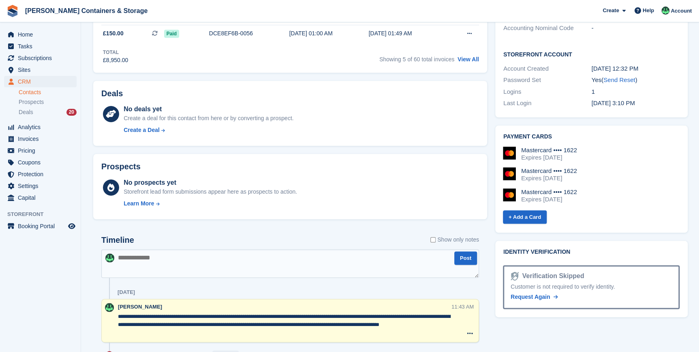
click at [140, 331] on textarea "**********" at bounding box center [284, 324] width 333 height 24
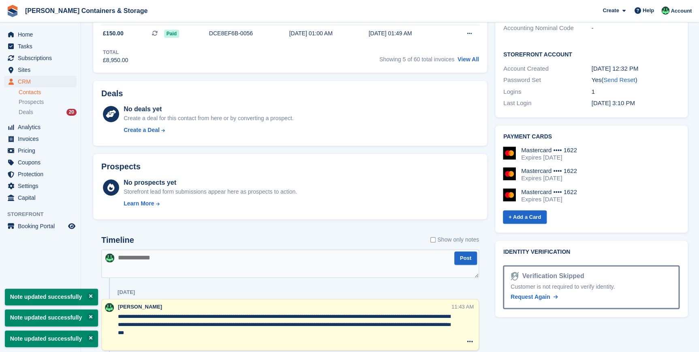
type textarea "**********"
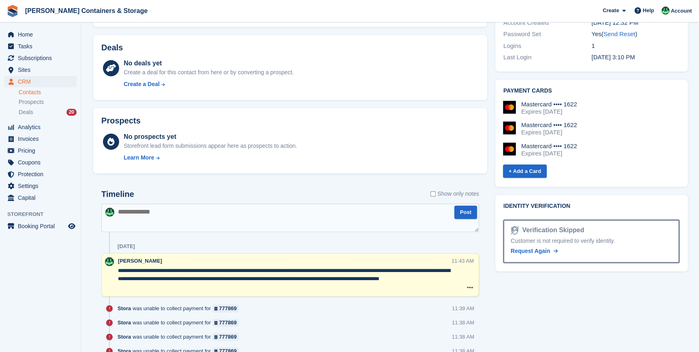
scroll to position [405, 0]
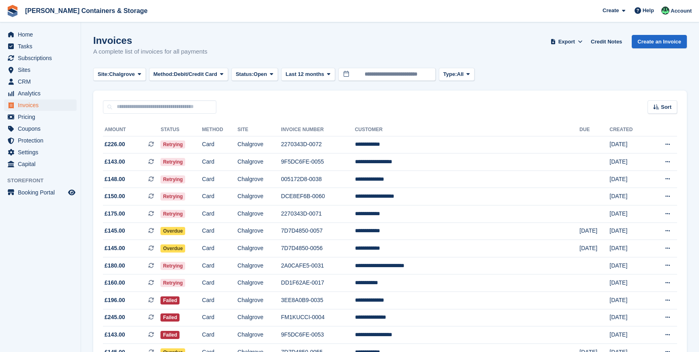
scroll to position [73, 0]
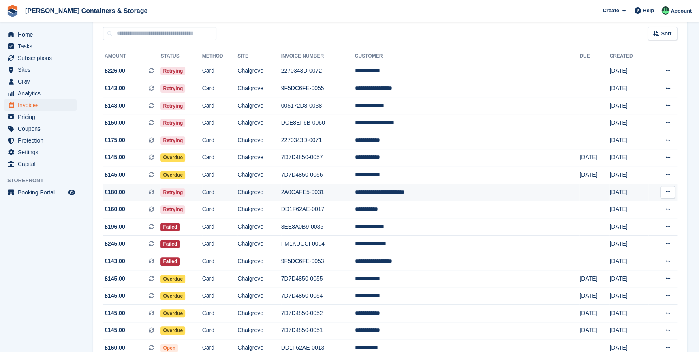
click at [185, 194] on span "Retrying" at bounding box center [173, 192] width 25 height 8
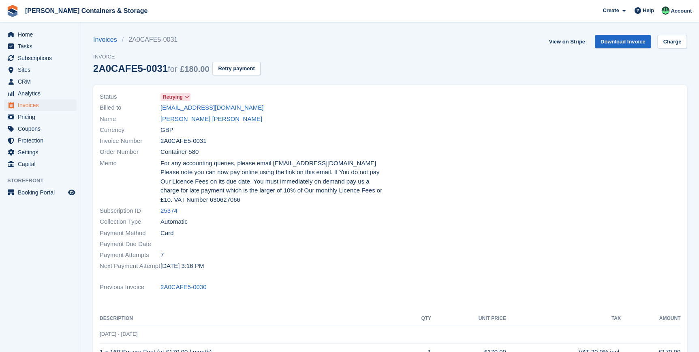
click at [186, 113] on div "Billed to clearfuturegoals@proton.me" at bounding box center [243, 107] width 286 height 11
click at [188, 117] on link "Catherine Sett Mie Barry" at bounding box center [212, 118] width 102 height 9
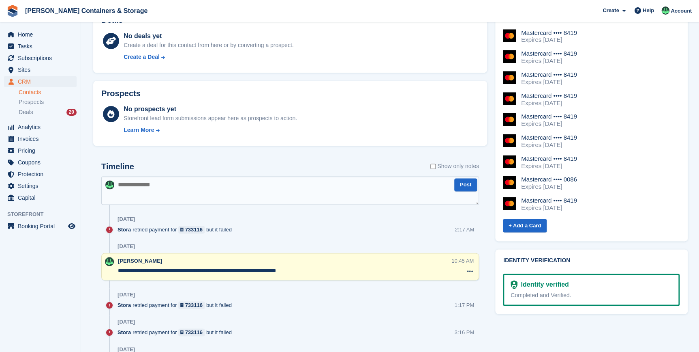
scroll to position [442, 0]
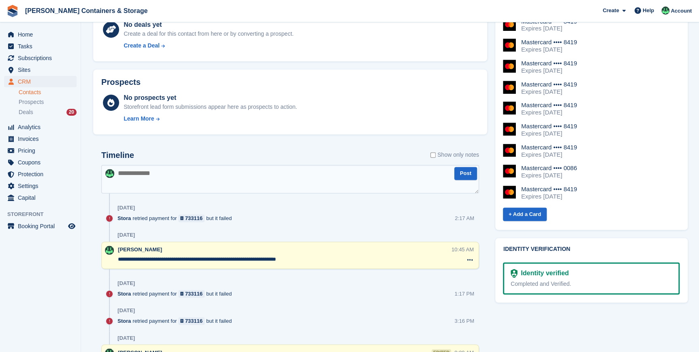
click at [171, 174] on textarea at bounding box center [290, 179] width 378 height 28
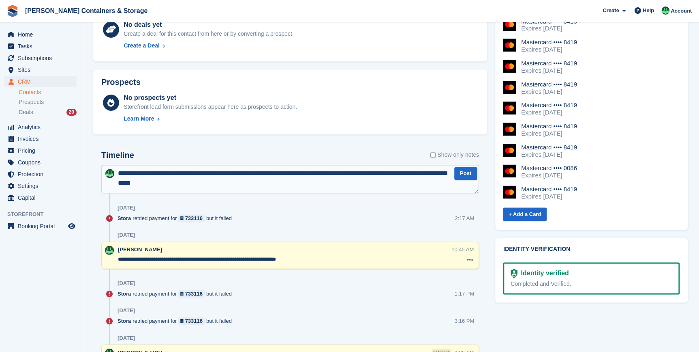
click at [118, 171] on textarea "**********" at bounding box center [290, 179] width 378 height 28
click at [120, 180] on textarea "**********" at bounding box center [290, 179] width 378 height 28
type textarea "**********"
click at [277, 186] on textarea "**********" at bounding box center [290, 179] width 378 height 28
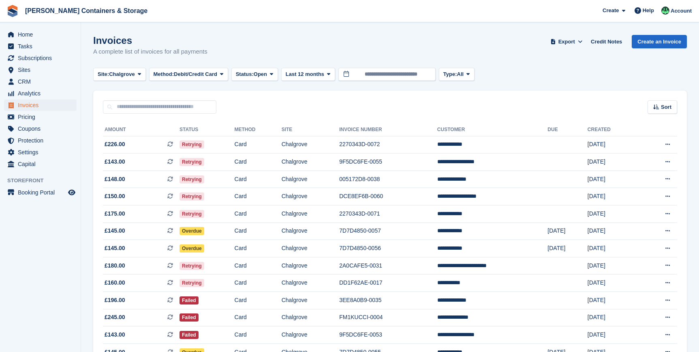
scroll to position [73, 0]
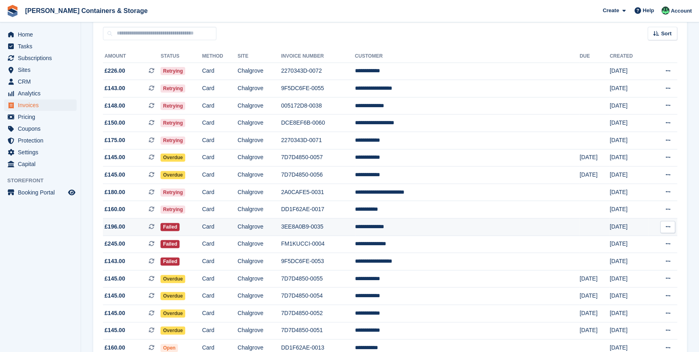
click at [202, 229] on td "Failed" at bounding box center [181, 226] width 41 height 17
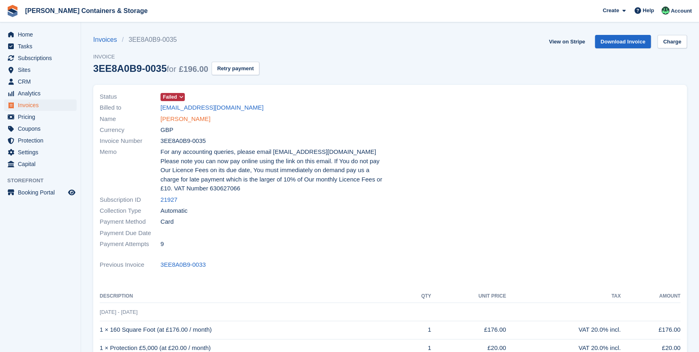
click at [189, 120] on link "[PERSON_NAME]" at bounding box center [186, 118] width 50 height 9
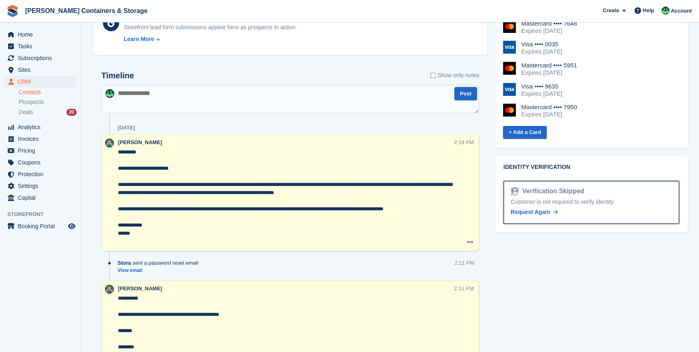
scroll to position [369, 0]
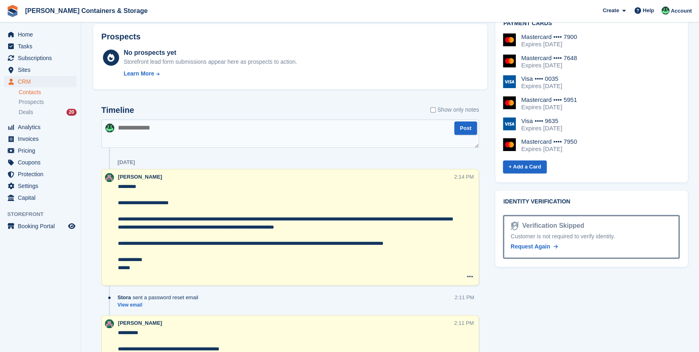
click at [141, 133] on textarea at bounding box center [290, 133] width 378 height 28
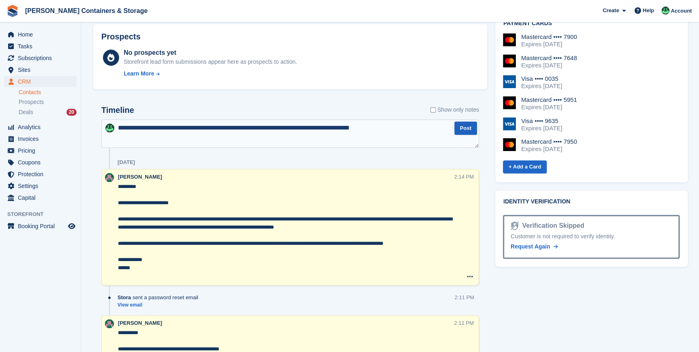
type textarea "**********"
click at [467, 133] on button "Post" at bounding box center [466, 127] width 23 height 13
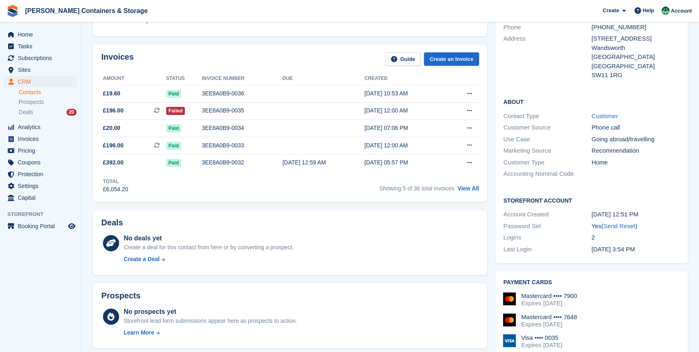
scroll to position [0, 0]
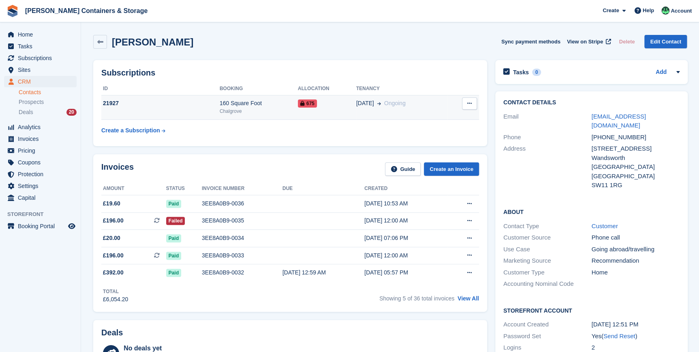
click at [185, 101] on div "21927" at bounding box center [160, 103] width 118 height 9
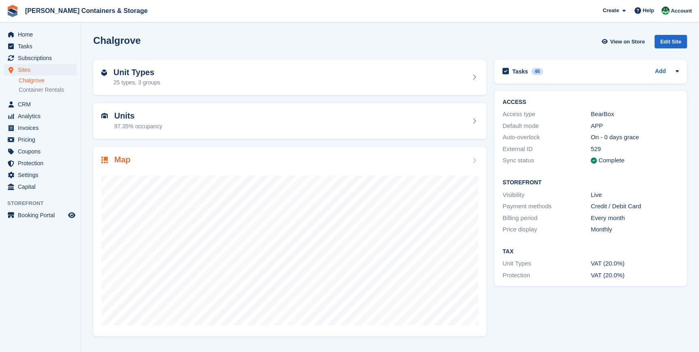
click at [129, 164] on h2 "Map" at bounding box center [122, 159] width 16 height 9
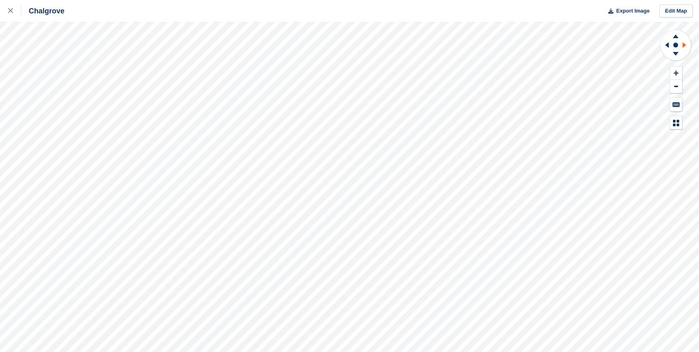
click at [684, 48] on icon at bounding box center [686, 44] width 10 height 21
click at [679, 53] on icon at bounding box center [675, 55] width 21 height 10
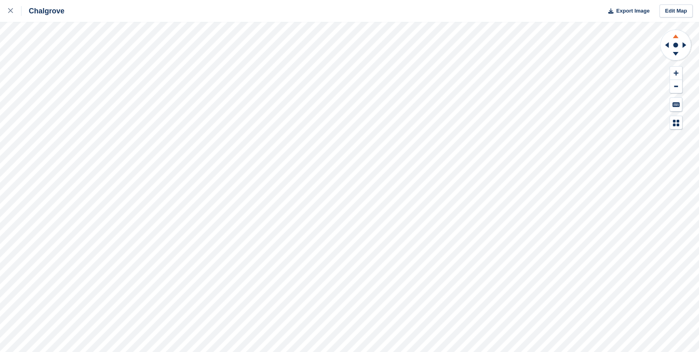
click at [677, 39] on icon at bounding box center [675, 35] width 21 height 10
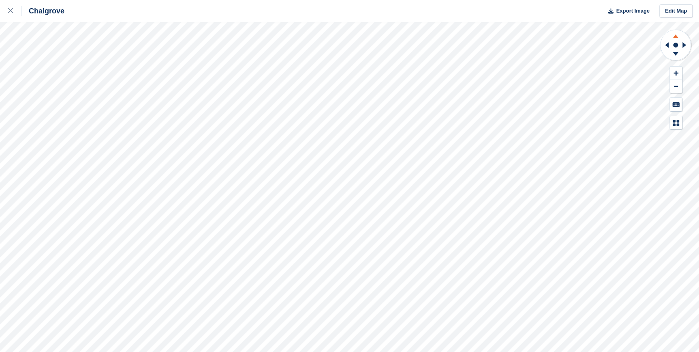
click at [677, 39] on icon at bounding box center [675, 35] width 21 height 10
click at [665, 44] on icon at bounding box center [666, 44] width 10 height 21
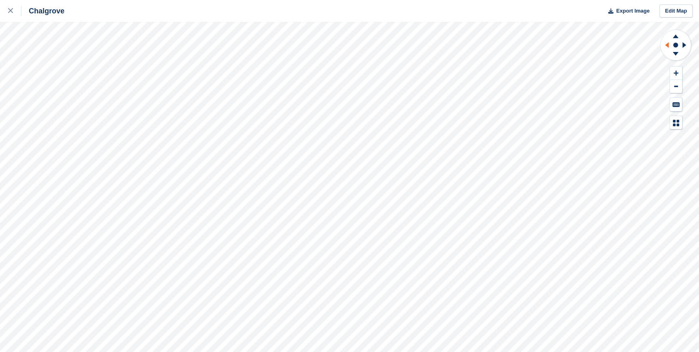
click at [665, 44] on icon at bounding box center [666, 44] width 10 height 21
drag, startPoint x: 674, startPoint y: 52, endPoint x: 665, endPoint y: 46, distance: 10.8
click at [665, 46] on icon at bounding box center [676, 45] width 32 height 32
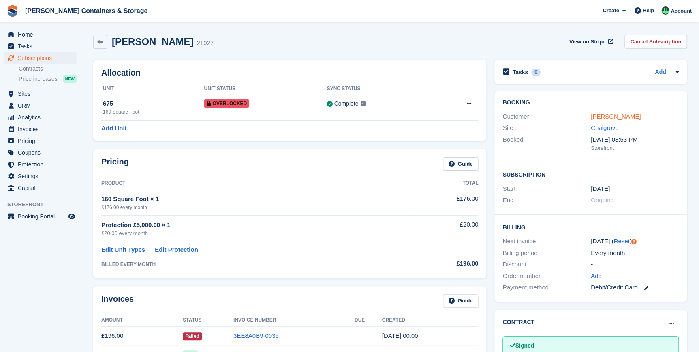
click at [596, 118] on link "[PERSON_NAME]" at bounding box center [616, 116] width 50 height 7
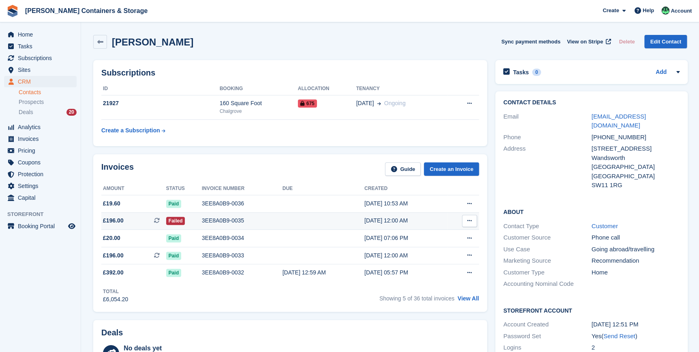
click at [185, 227] on td "Failed" at bounding box center [184, 220] width 36 height 17
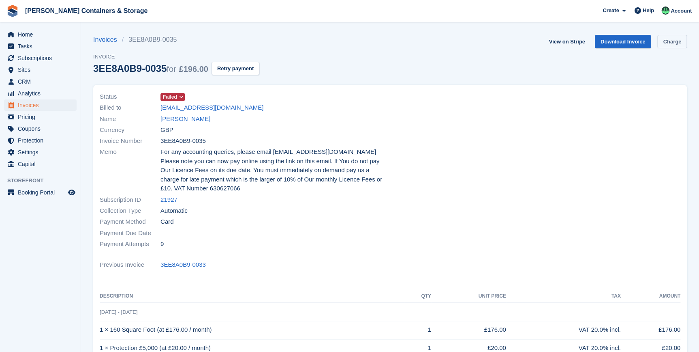
click at [672, 39] on link "Charge" at bounding box center [673, 41] width 30 height 13
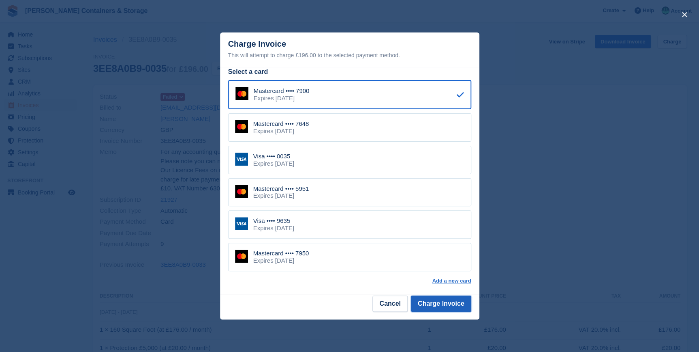
click at [447, 307] on button "Charge Invoice" at bounding box center [441, 303] width 60 height 16
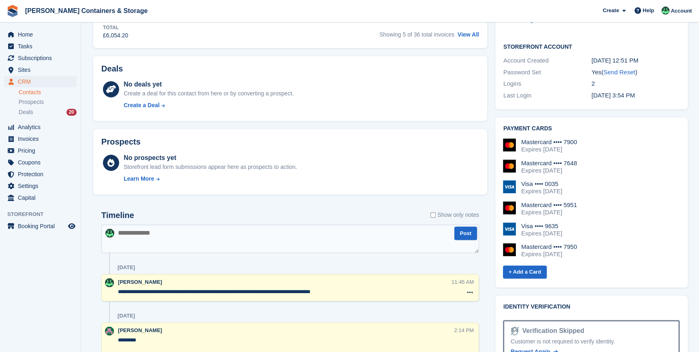
scroll to position [369, 0]
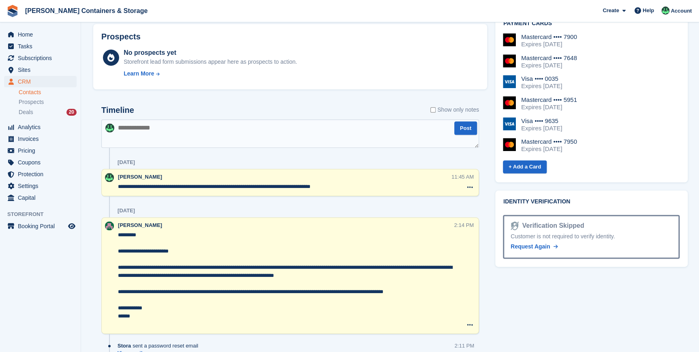
click at [137, 135] on textarea at bounding box center [290, 133] width 378 height 28
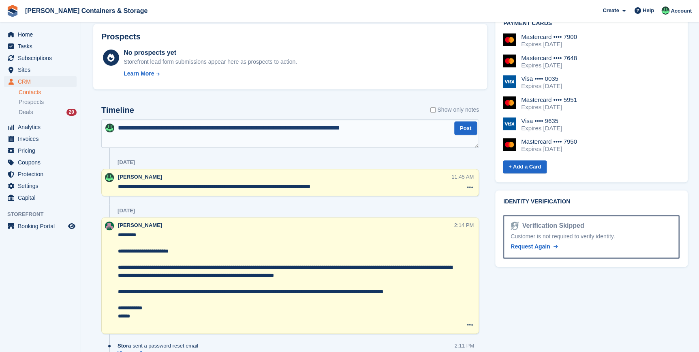
type textarea "**********"
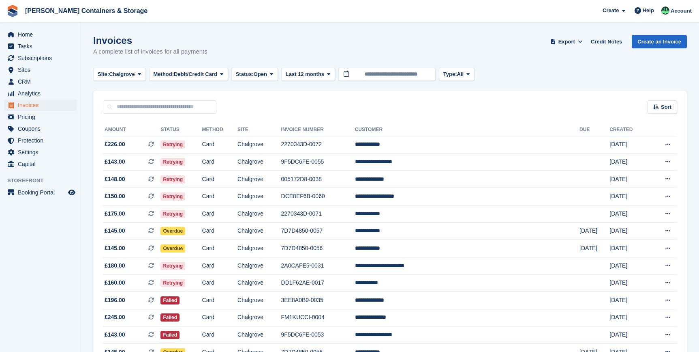
scroll to position [73, 0]
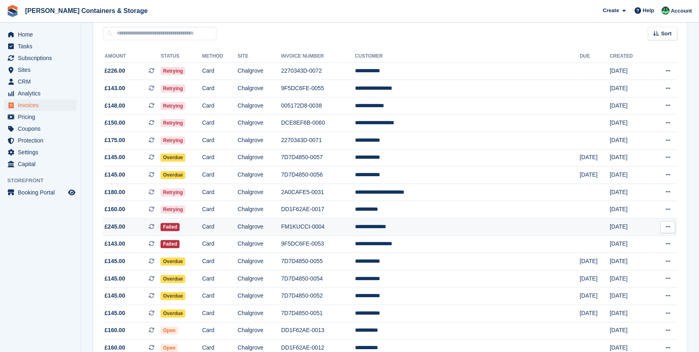
click at [202, 232] on td "Failed" at bounding box center [181, 226] width 41 height 17
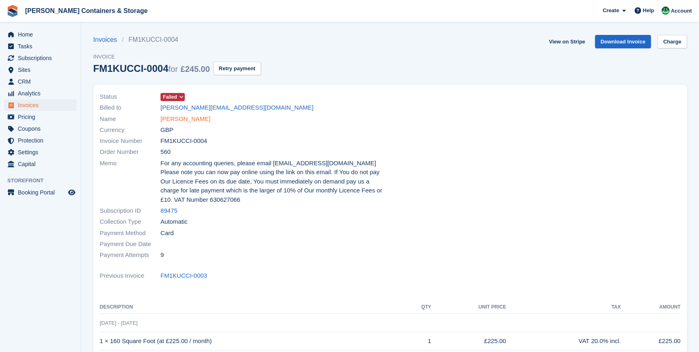
click at [185, 118] on link "[PERSON_NAME]" at bounding box center [186, 118] width 50 height 9
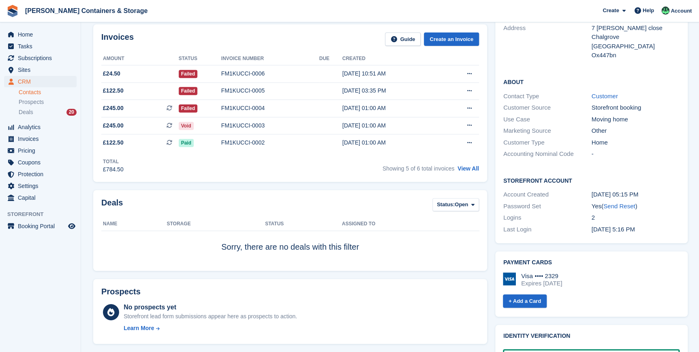
scroll to position [36, 0]
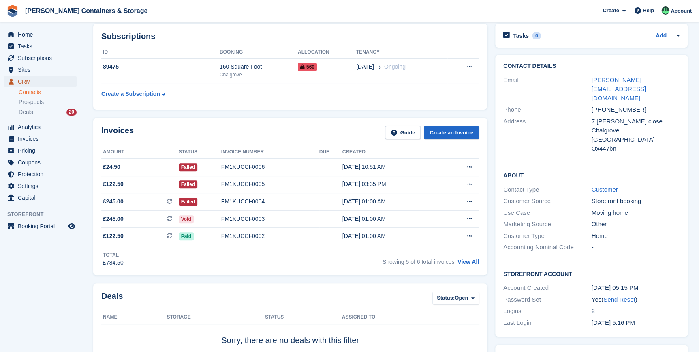
click at [28, 82] on span "CRM" at bounding box center [42, 81] width 49 height 11
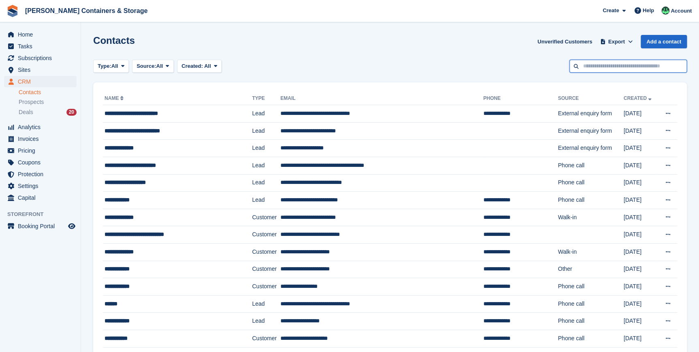
click at [621, 61] on input "text" at bounding box center [629, 66] width 118 height 13
type input "*******"
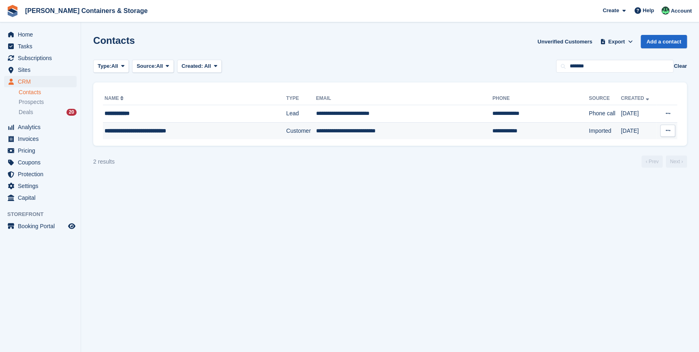
click at [135, 131] on span "**********" at bounding box center [136, 131] width 62 height 6
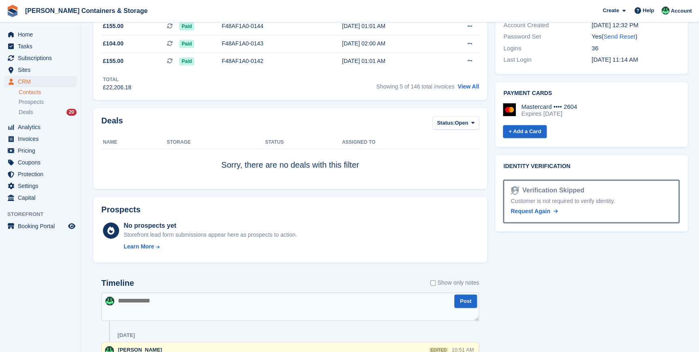
scroll to position [442, 0]
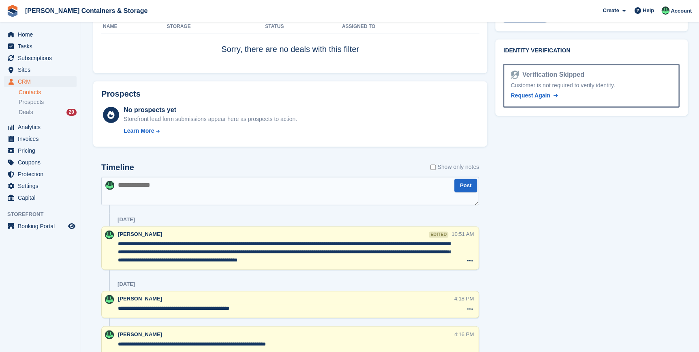
click at [157, 189] on textarea at bounding box center [290, 190] width 378 height 28
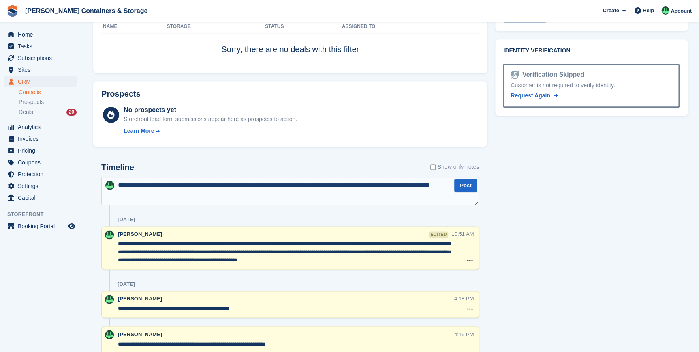
type textarea "**********"
